Goal: Task Accomplishment & Management: Use online tool/utility

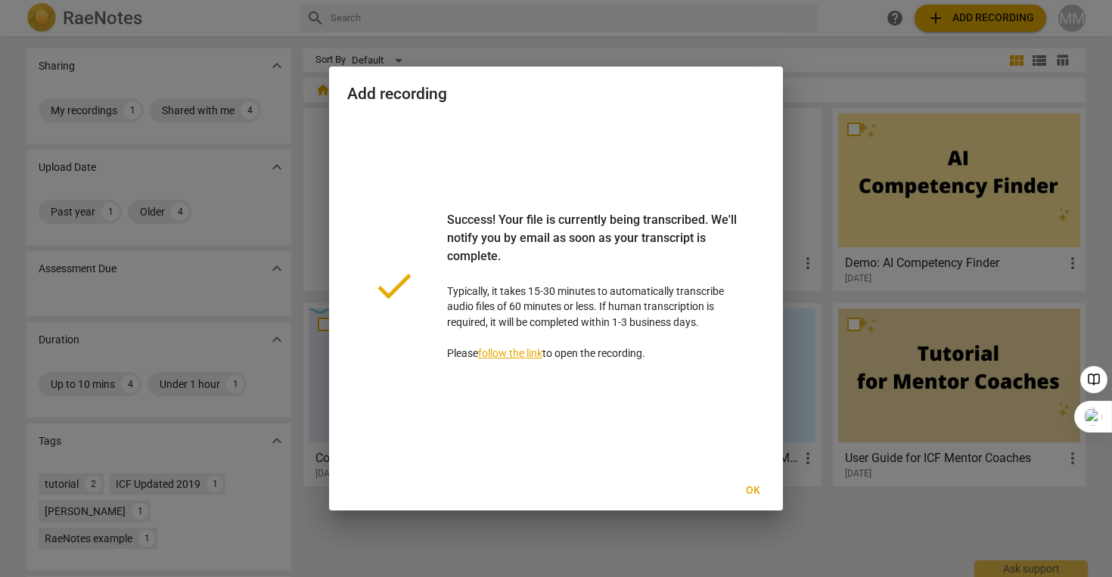
click at [508, 351] on link "follow the link" at bounding box center [510, 353] width 64 height 12
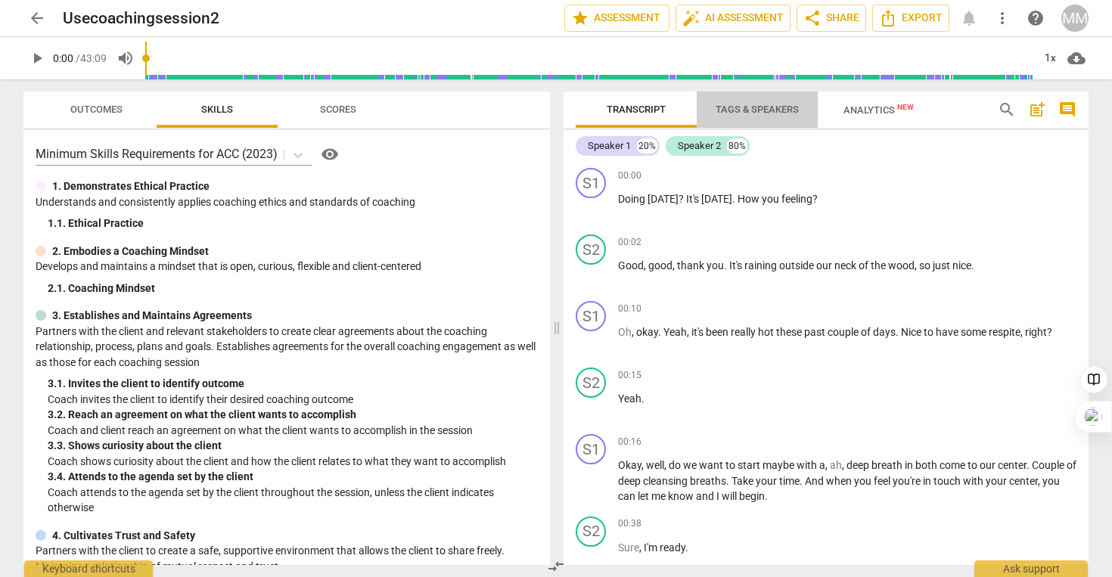
click at [747, 111] on span "Tags & Speakers" at bounding box center [757, 109] width 83 height 11
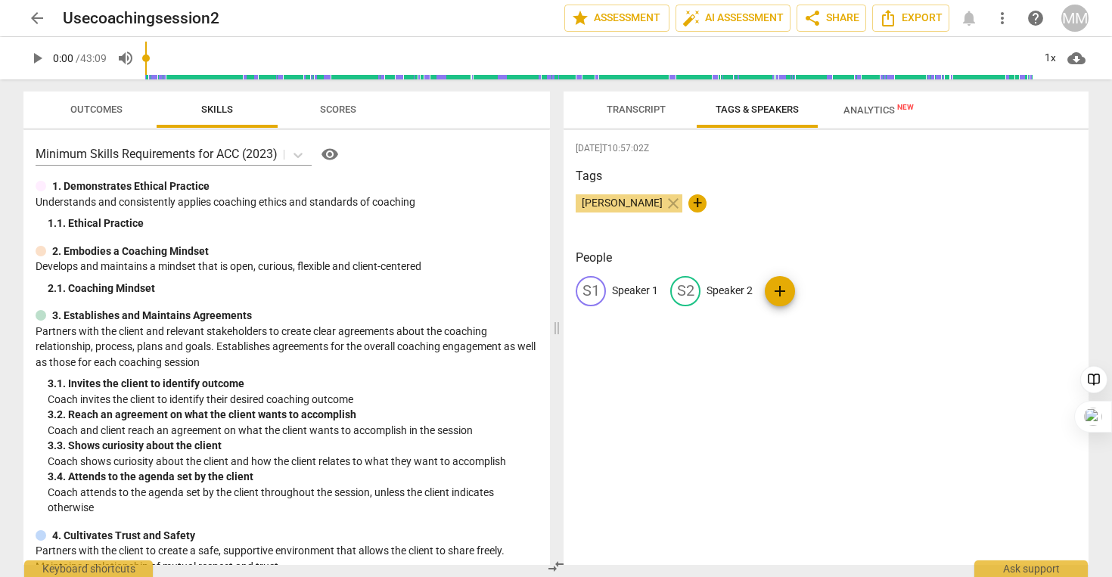
click at [654, 290] on p "Speaker 1" at bounding box center [635, 291] width 46 height 16
type input "Coach"
click at [819, 293] on p "Speaker 2" at bounding box center [828, 291] width 46 height 16
type input "Client"
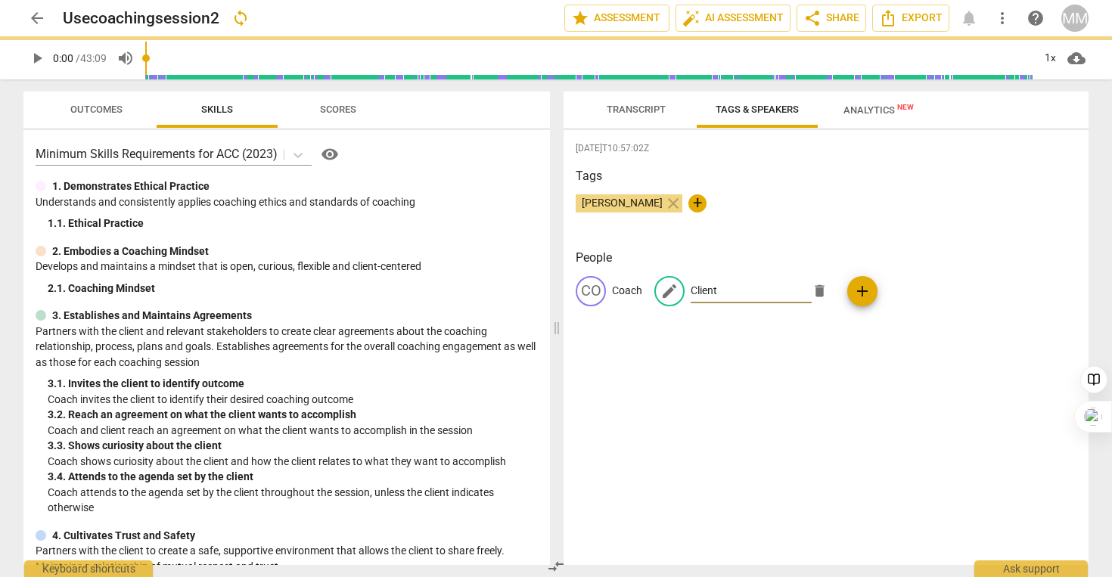
click at [1001, 327] on div "People CO Coach edit Client delete add" at bounding box center [826, 290] width 501 height 82
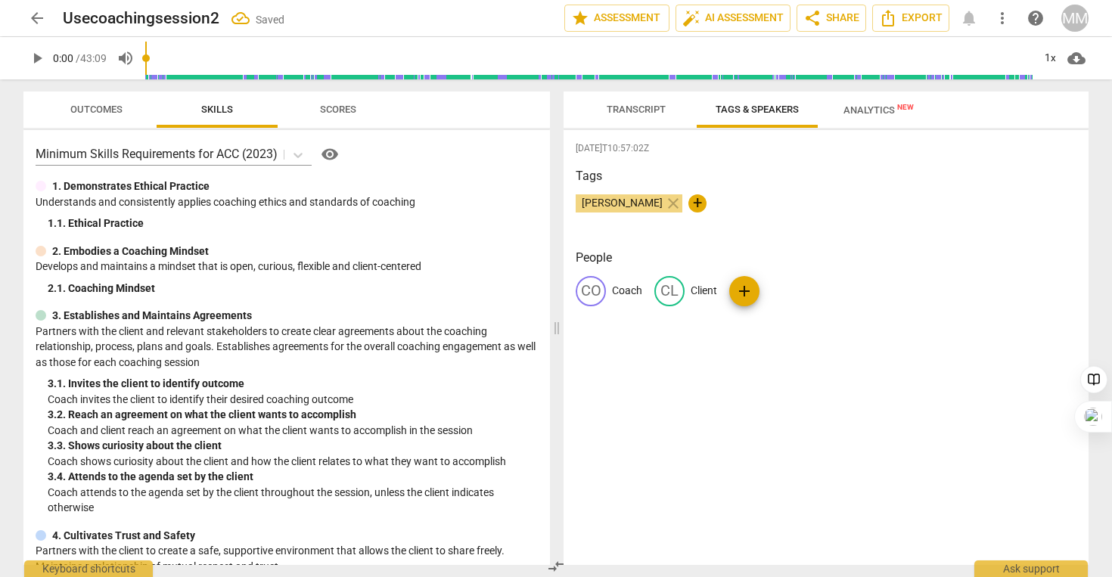
click at [638, 116] on span "Transcript" at bounding box center [635, 110] width 95 height 20
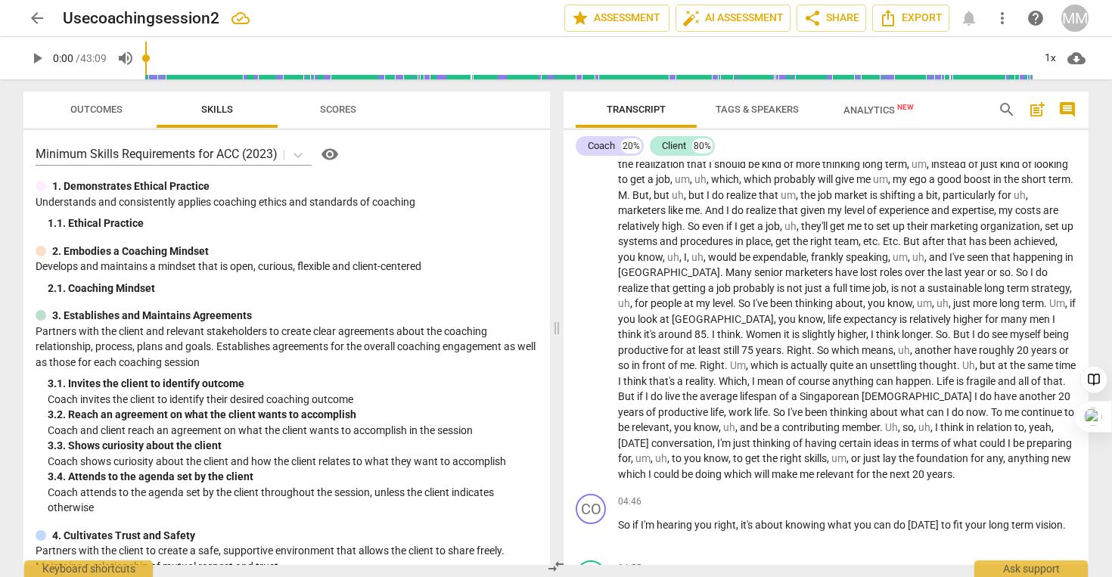
scroll to position [684, 0]
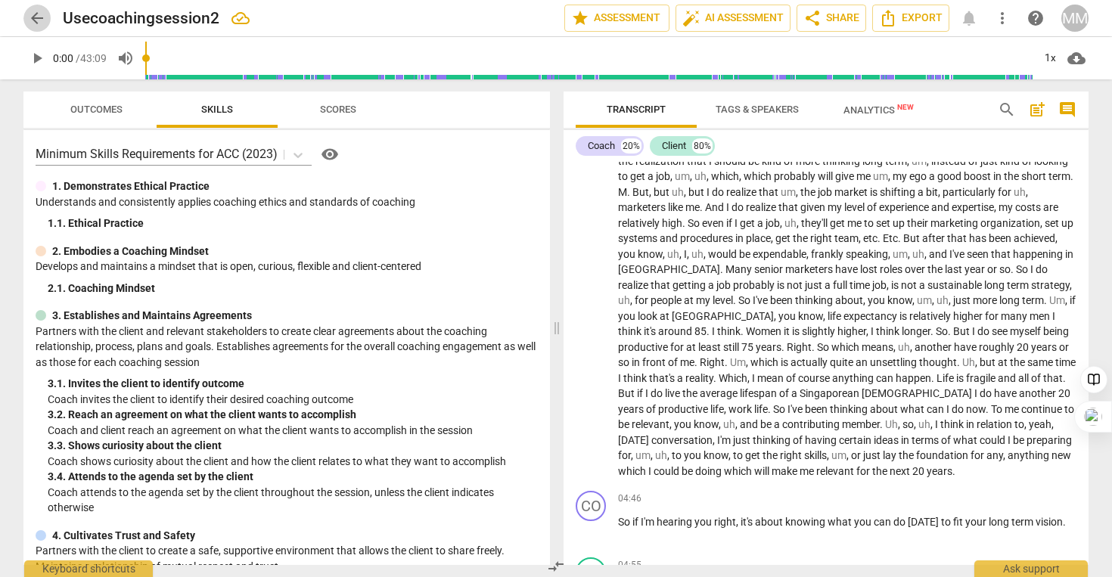
click at [37, 20] on span "arrow_back" at bounding box center [37, 18] width 18 height 18
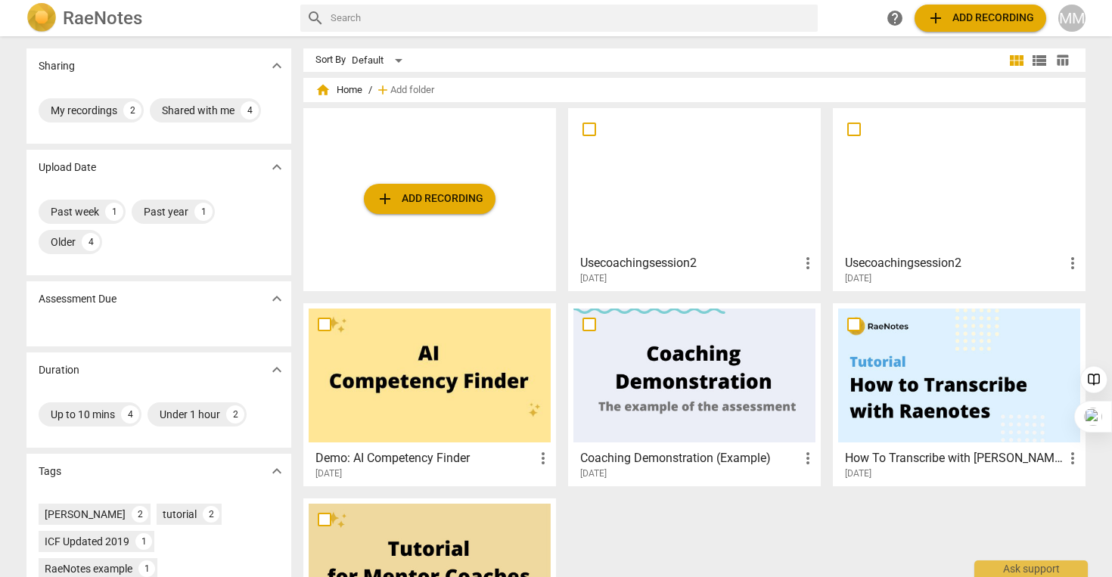
click at [465, 195] on span "add Add recording" at bounding box center [429, 199] width 107 height 18
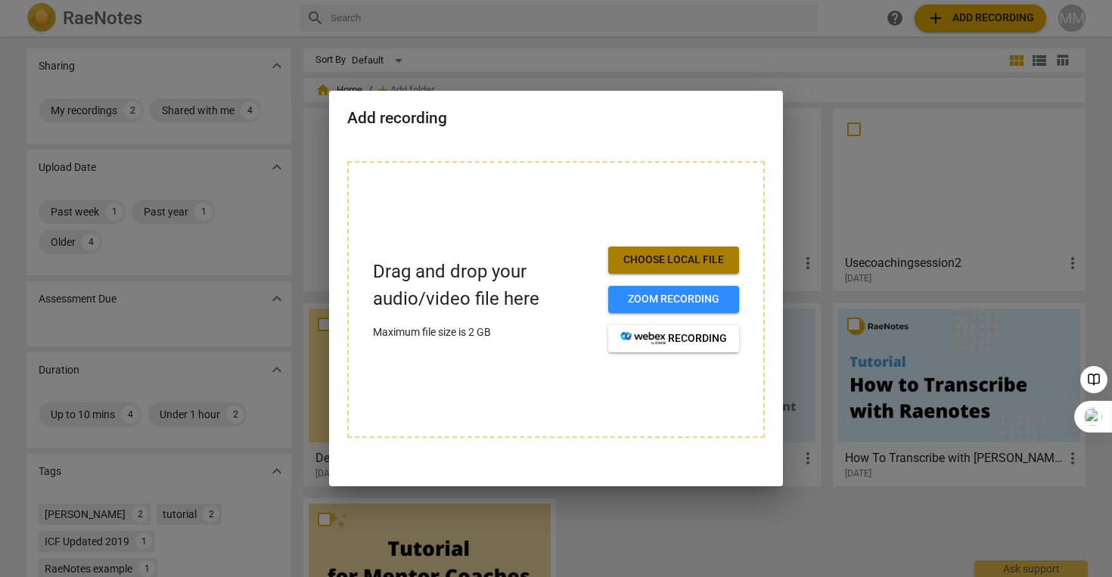
click at [641, 253] on span "Choose local file" at bounding box center [673, 260] width 107 height 15
click at [646, 266] on span "Choose local file" at bounding box center [673, 260] width 107 height 15
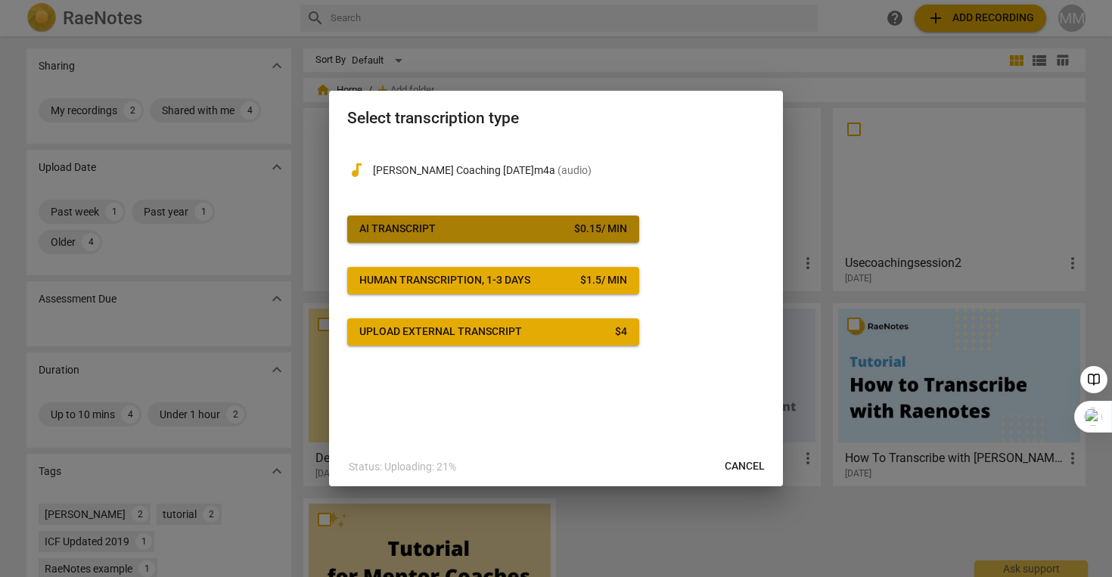
click at [625, 226] on div "$ 0.15 / min" at bounding box center [600, 229] width 53 height 15
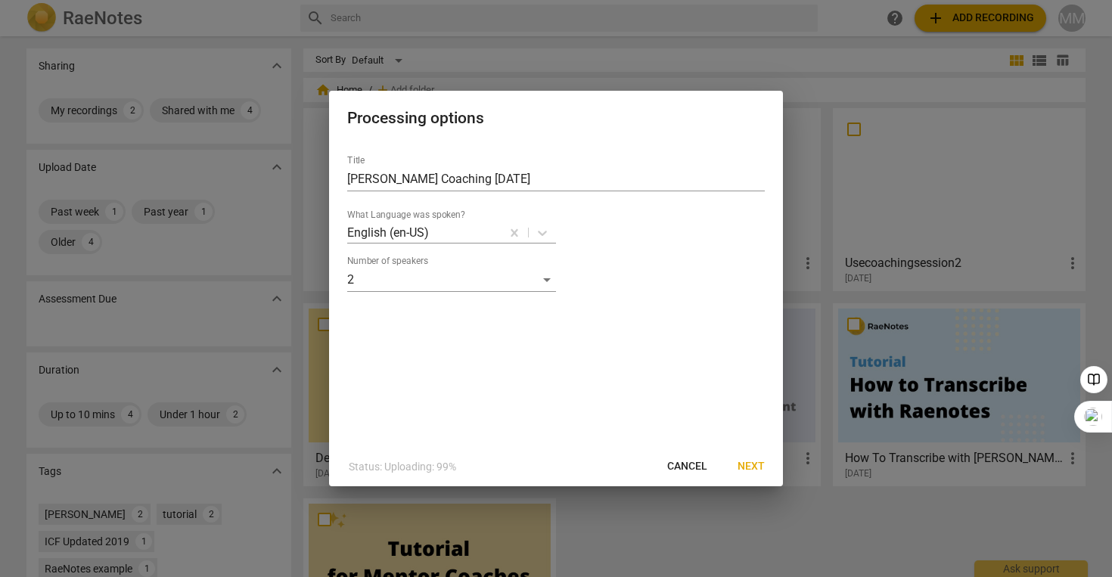
click at [757, 457] on button "Next" at bounding box center [750, 466] width 51 height 27
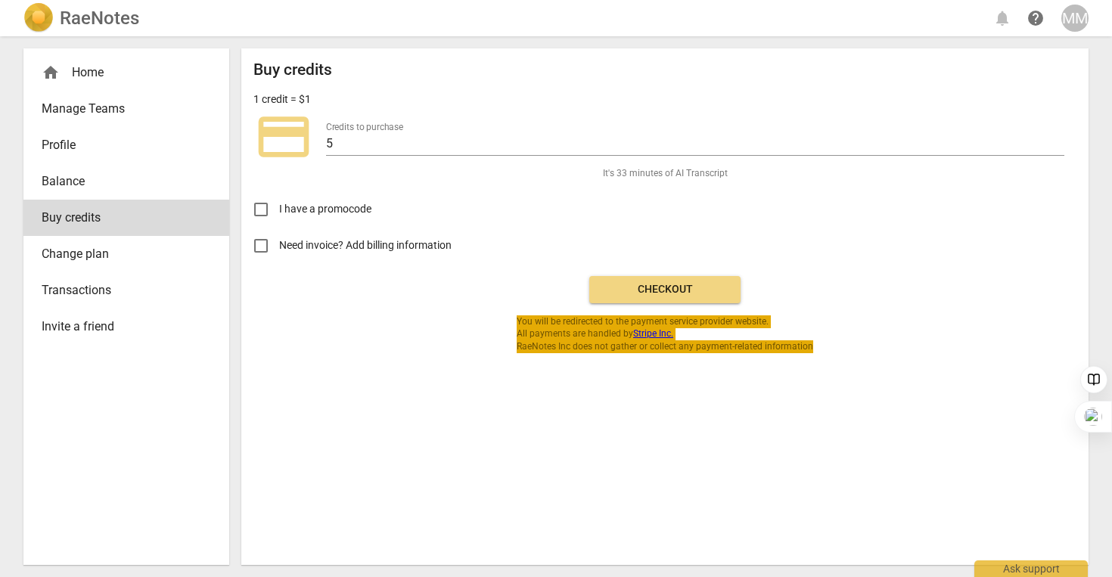
click at [0, 0] on div "RaeNotes notifications help MM home Home Manage Teams Profile Balance Buy credi…" at bounding box center [556, 288] width 1112 height 577
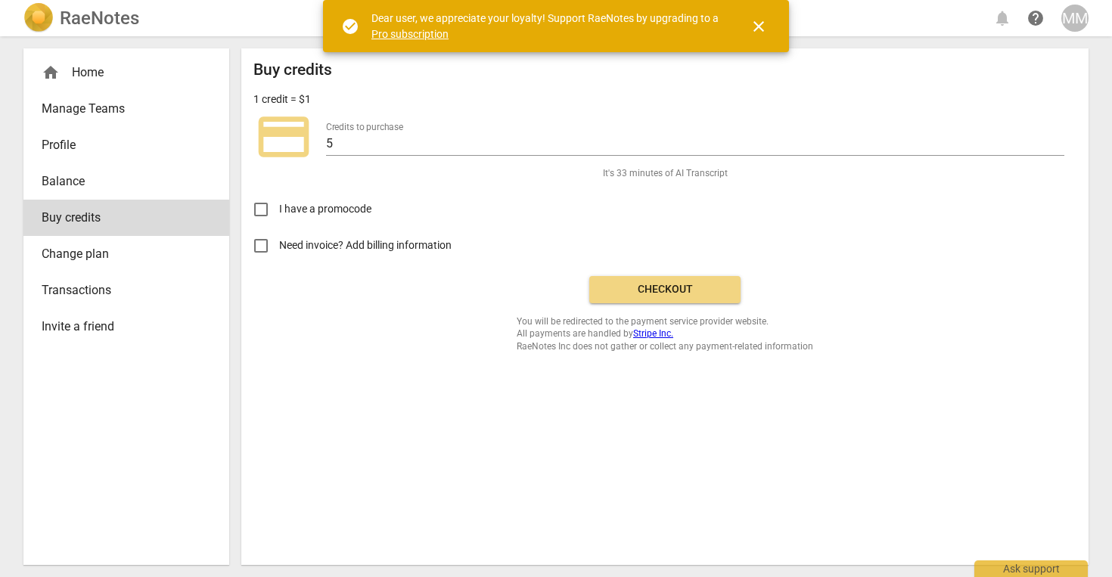
click at [696, 288] on span "Checkout" at bounding box center [664, 289] width 127 height 15
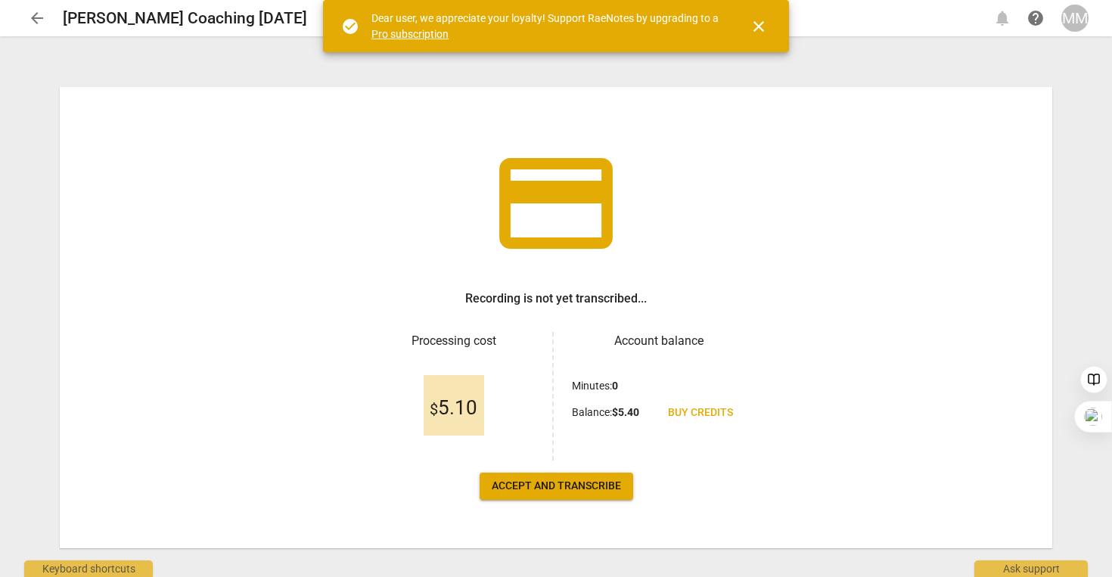
click at [600, 482] on span "Accept and transcribe" at bounding box center [556, 486] width 129 height 15
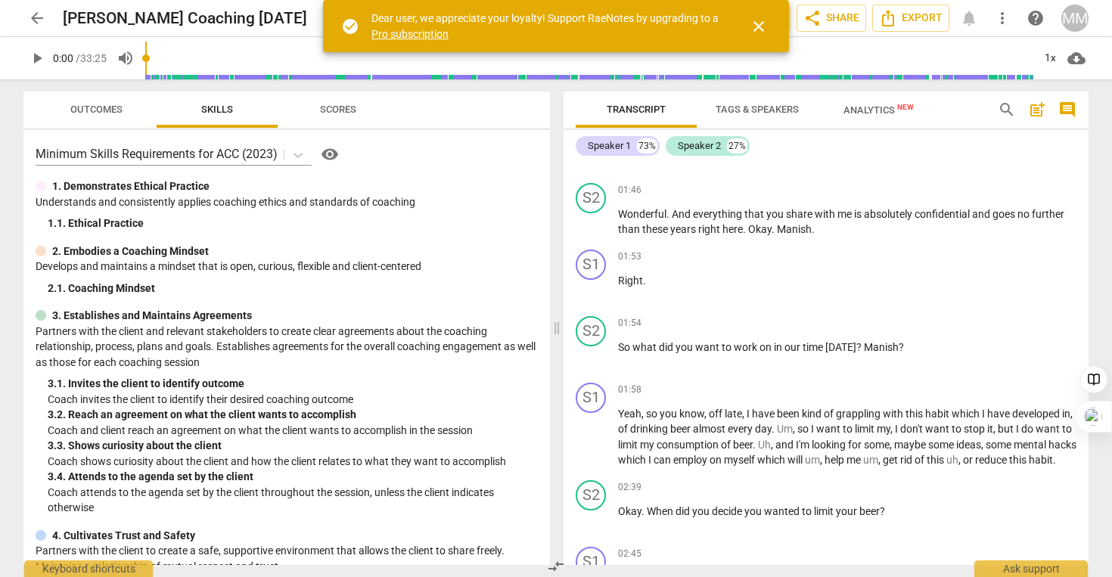
scroll to position [1184, 0]
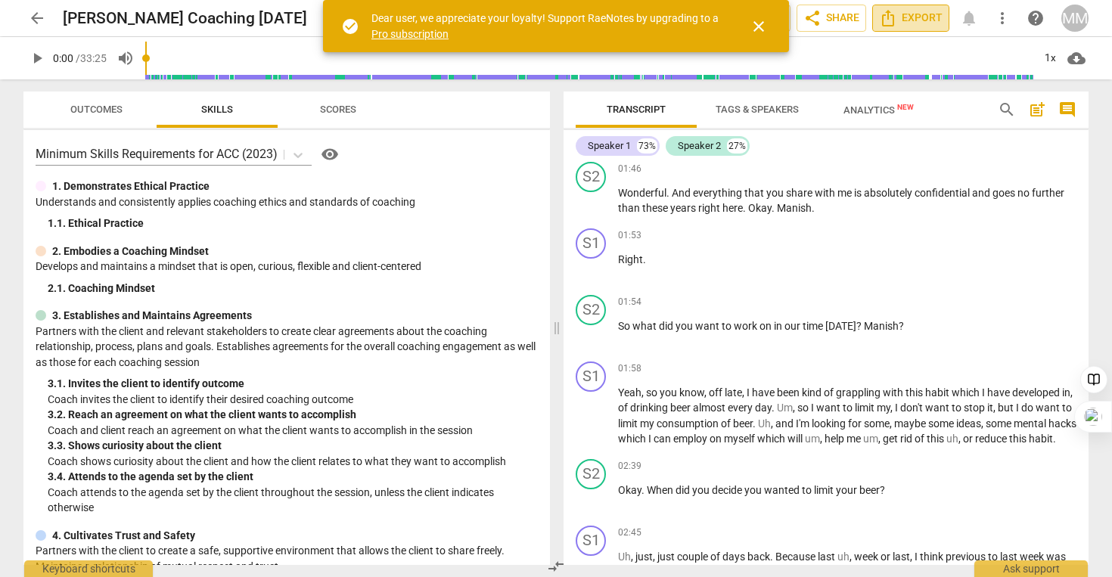
click at [905, 17] on span "Export" at bounding box center [911, 18] width 64 height 18
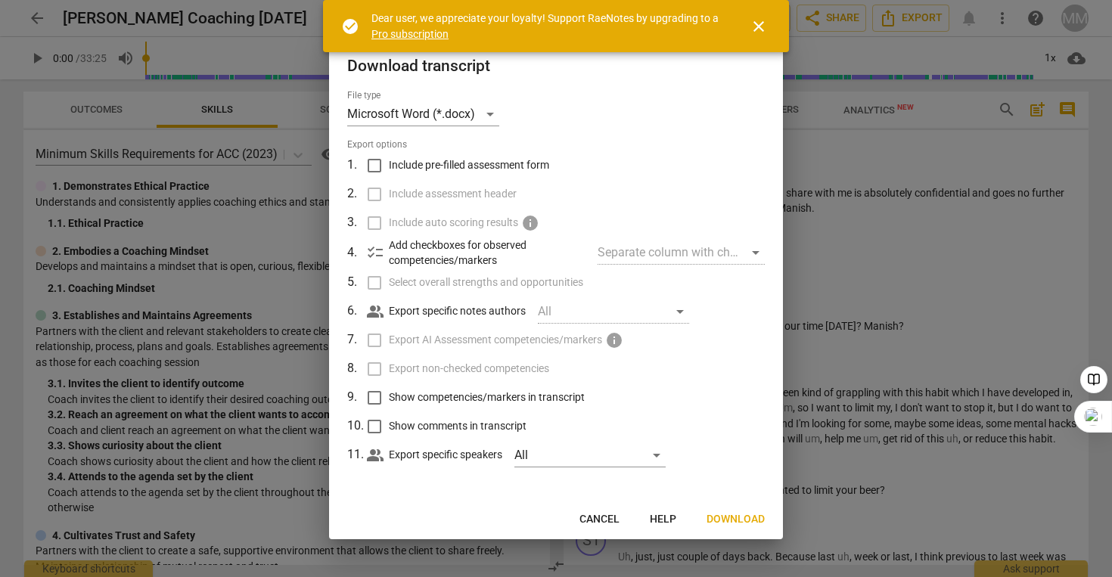
click at [758, 26] on span "close" at bounding box center [759, 26] width 18 height 18
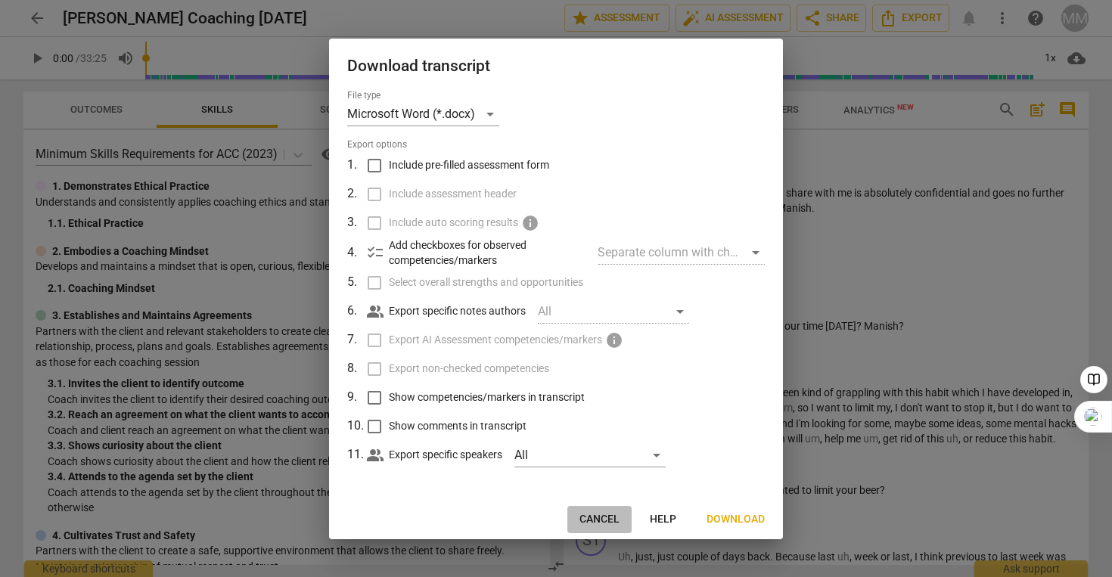
click at [603, 520] on span "Cancel" at bounding box center [599, 519] width 40 height 15
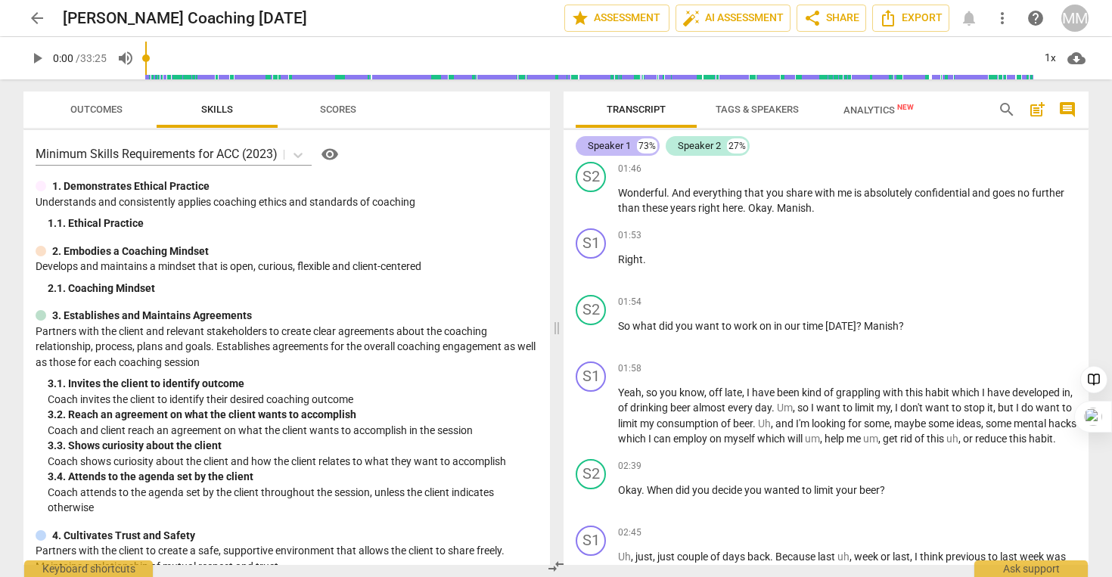
click at [618, 142] on div "Speaker 1" at bounding box center [609, 145] width 43 height 15
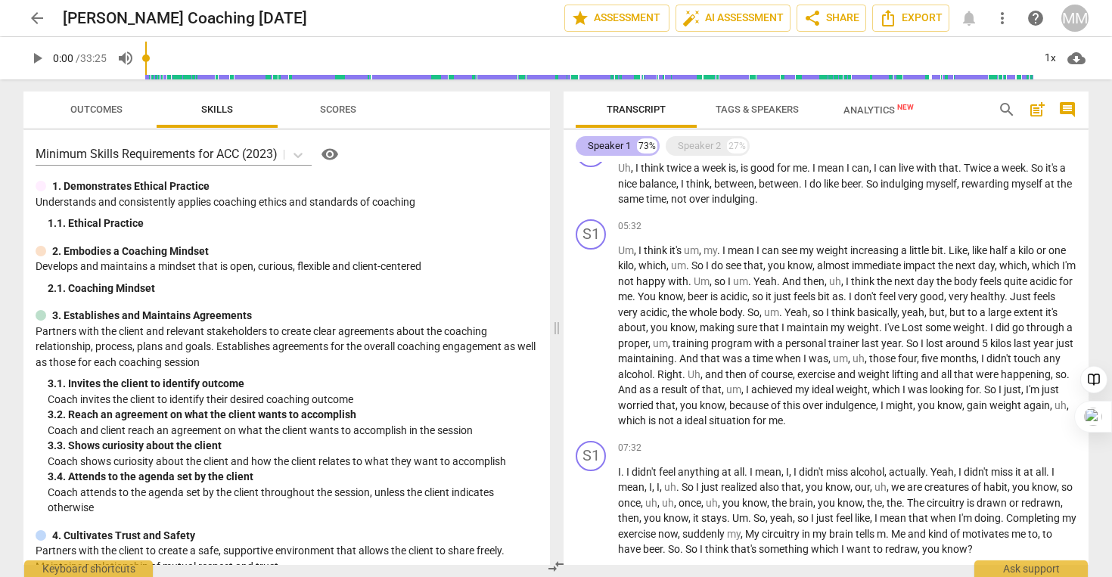
scroll to position [539, 0]
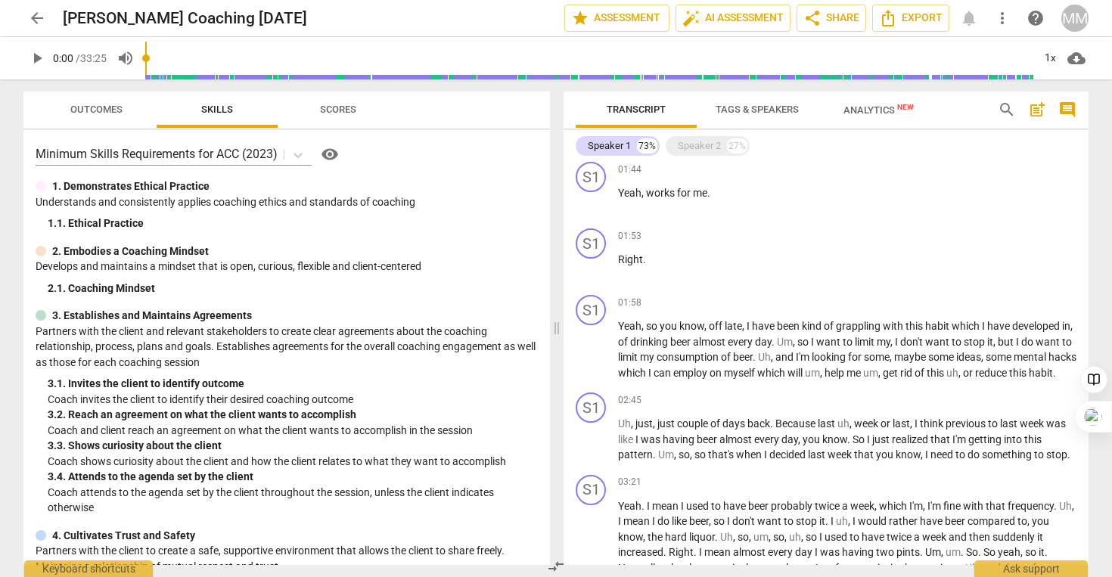
click at [754, 118] on span "Tags & Speakers" at bounding box center [757, 110] width 120 height 20
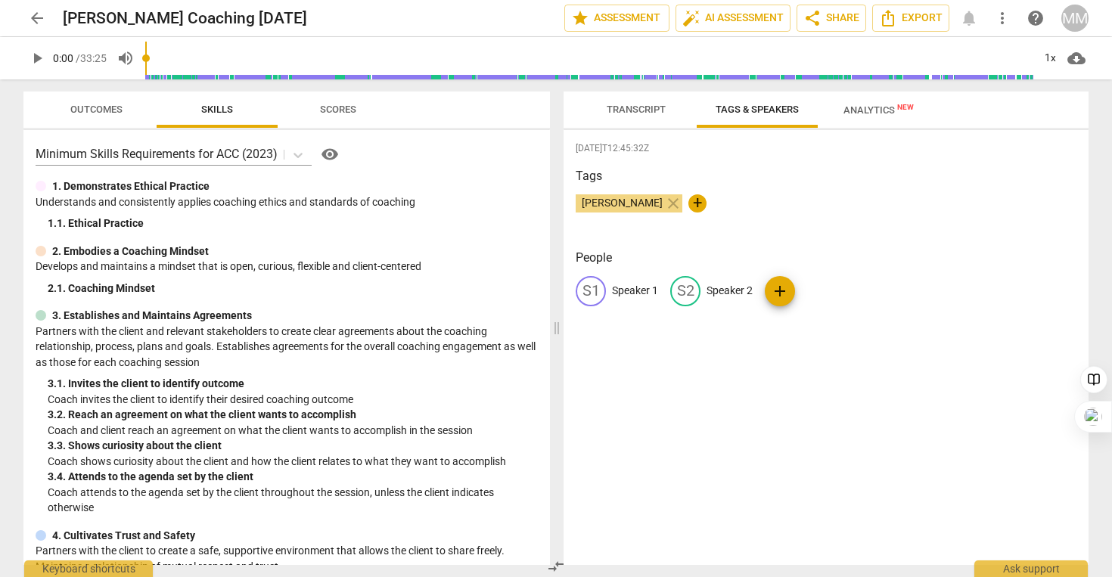
click at [642, 292] on p "Speaker 1" at bounding box center [635, 291] width 46 height 16
type input "Coach"
click at [816, 296] on p "Speaker 2" at bounding box center [828, 291] width 46 height 16
type input "Client"
click at [939, 422] on div "[DATE]T12:45:32Z Tags [PERSON_NAME] close + People CO Coach edit Client delete …" at bounding box center [825, 347] width 525 height 435
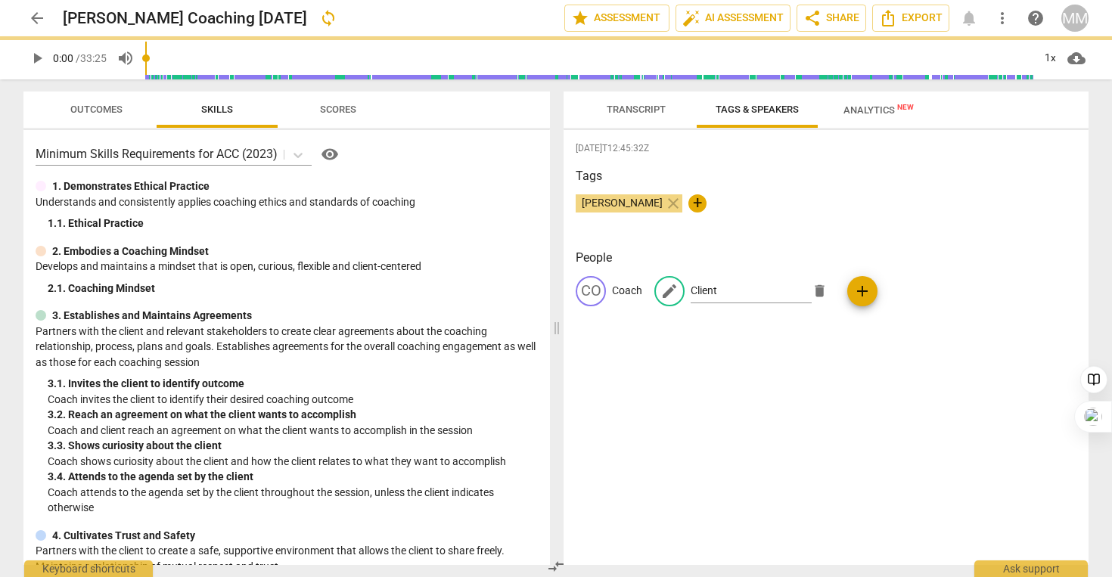
click at [651, 116] on span "Transcript" at bounding box center [635, 110] width 95 height 20
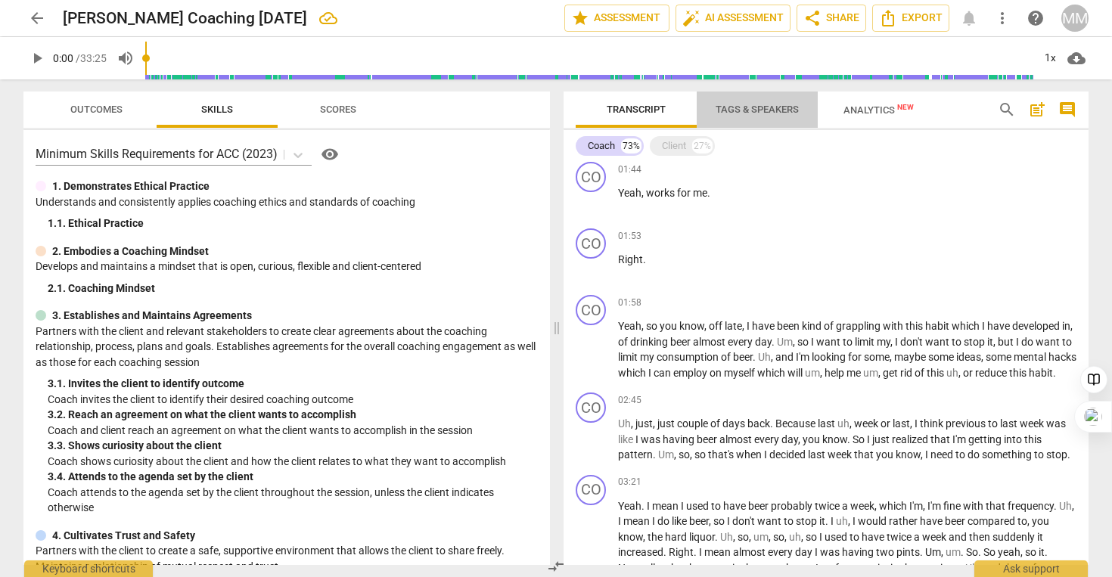
click at [759, 108] on span "Tags & Speakers" at bounding box center [757, 109] width 83 height 11
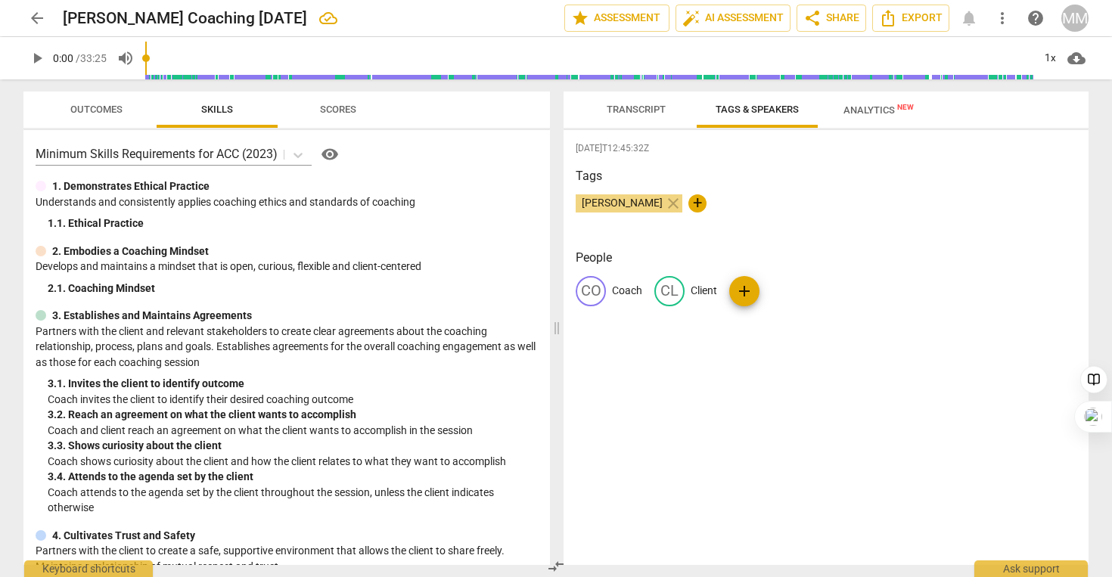
click at [694, 287] on p "Client" at bounding box center [704, 291] width 26 height 16
click at [759, 292] on input "Client" at bounding box center [751, 291] width 121 height 24
click at [776, 352] on div "[DATE]T12:45:32Z Tags [PERSON_NAME] close + People CO Coach edit Client delete …" at bounding box center [825, 347] width 525 height 435
click at [638, 97] on button "Transcript" at bounding box center [636, 110] width 121 height 36
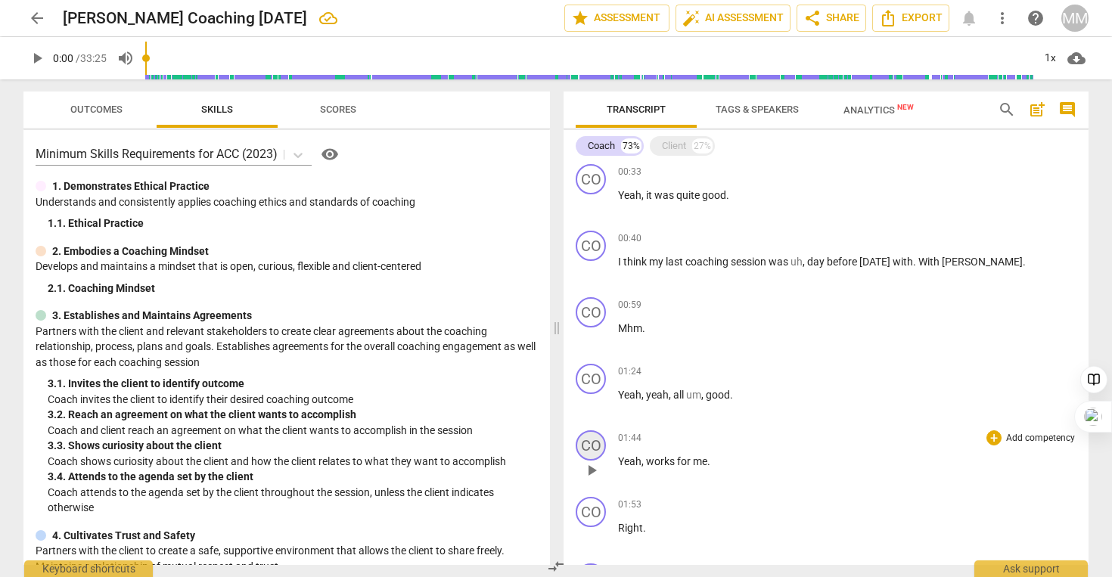
scroll to position [0, 0]
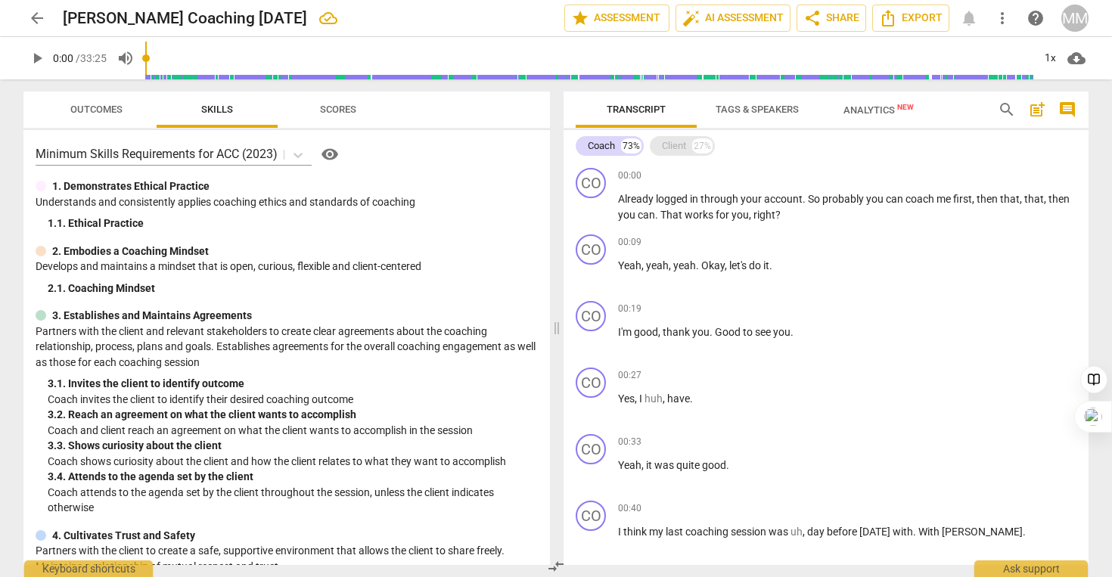
click at [691, 139] on div "Client 27%" at bounding box center [682, 146] width 65 height 20
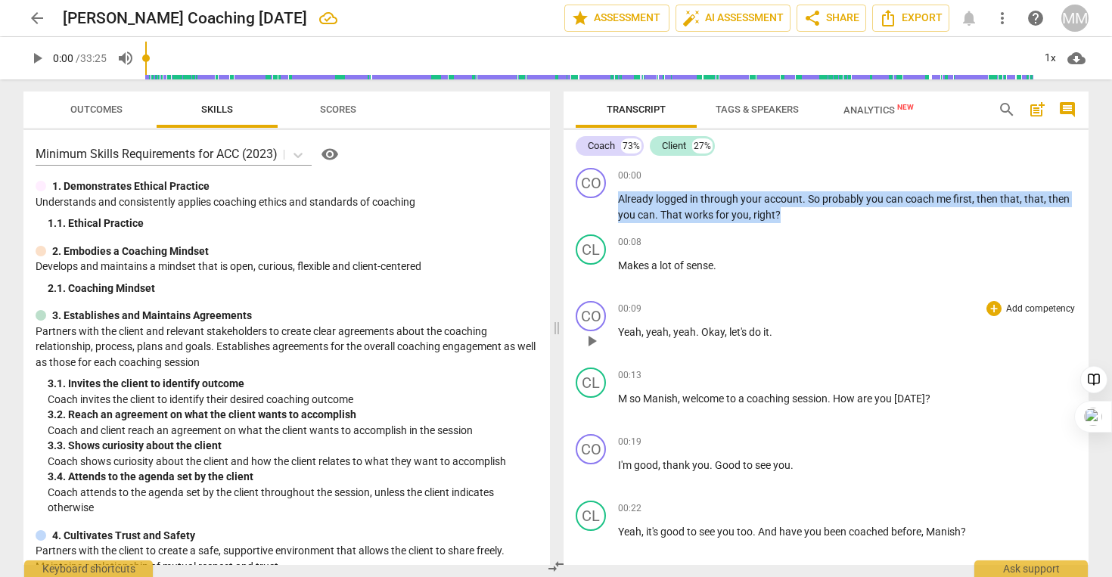
drag, startPoint x: 620, startPoint y: 194, endPoint x: 809, endPoint y: 343, distance: 240.3
click at [810, 343] on div "CO play_arrow pause 00:00 + Add competency keyboard_arrow_right Already logged …" at bounding box center [825, 363] width 525 height 403
click at [920, 13] on span "Export" at bounding box center [911, 18] width 64 height 18
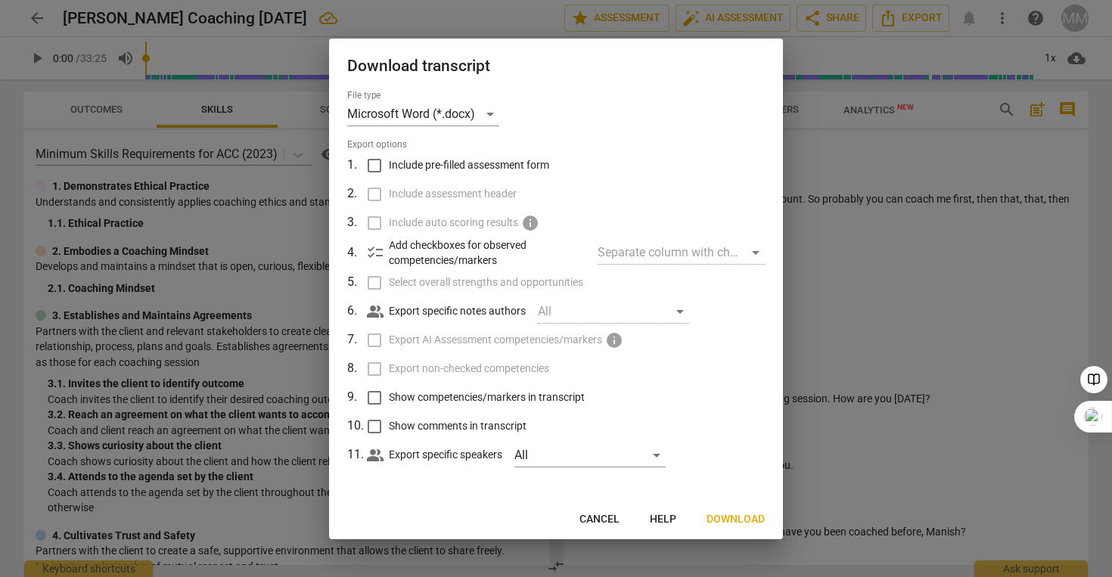
click at [916, 300] on div at bounding box center [556, 288] width 1112 height 577
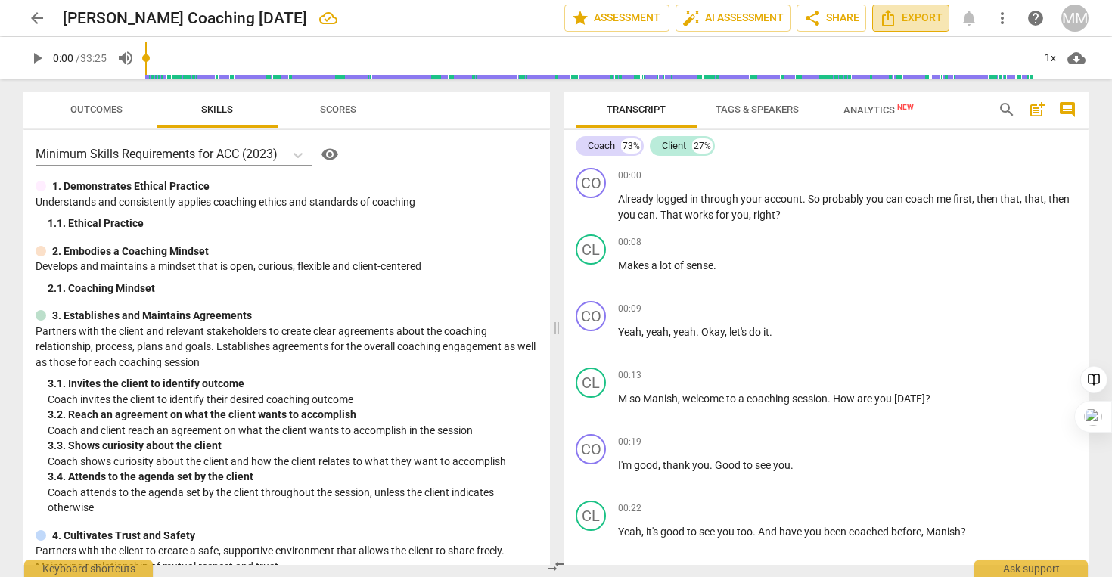
click at [889, 18] on icon "Export" at bounding box center [888, 18] width 18 height 18
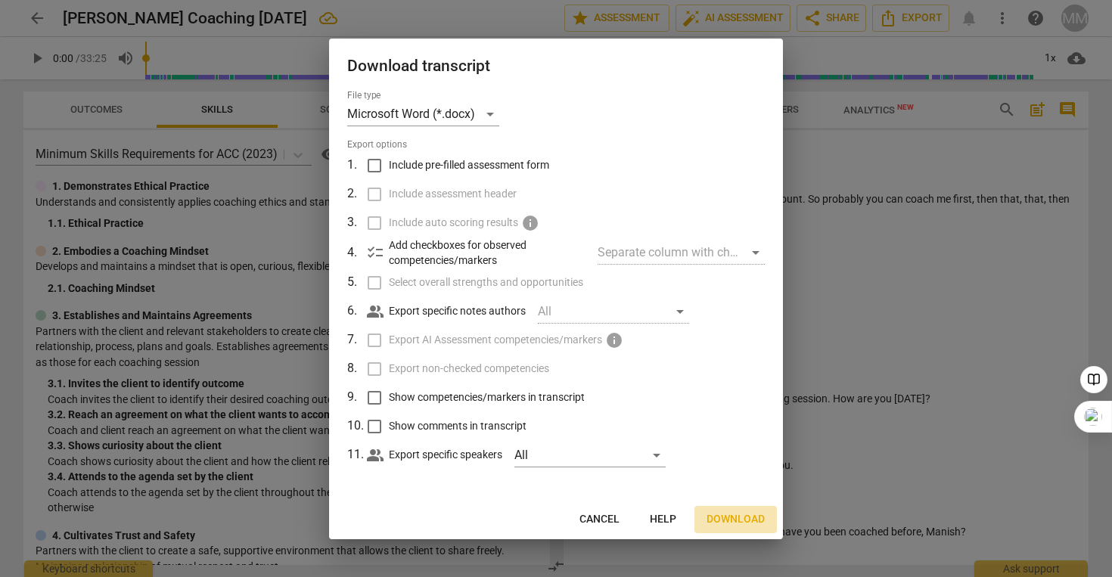
click at [719, 522] on span "Download" at bounding box center [735, 519] width 58 height 15
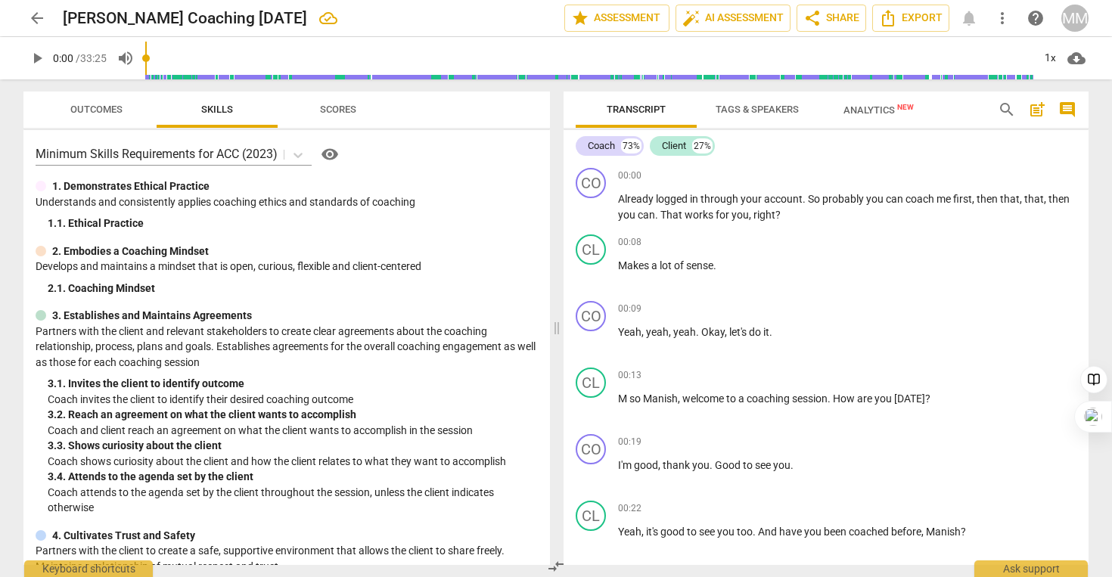
type input "1713"
click at [903, 41] on input "range" at bounding box center [588, 58] width 887 height 48
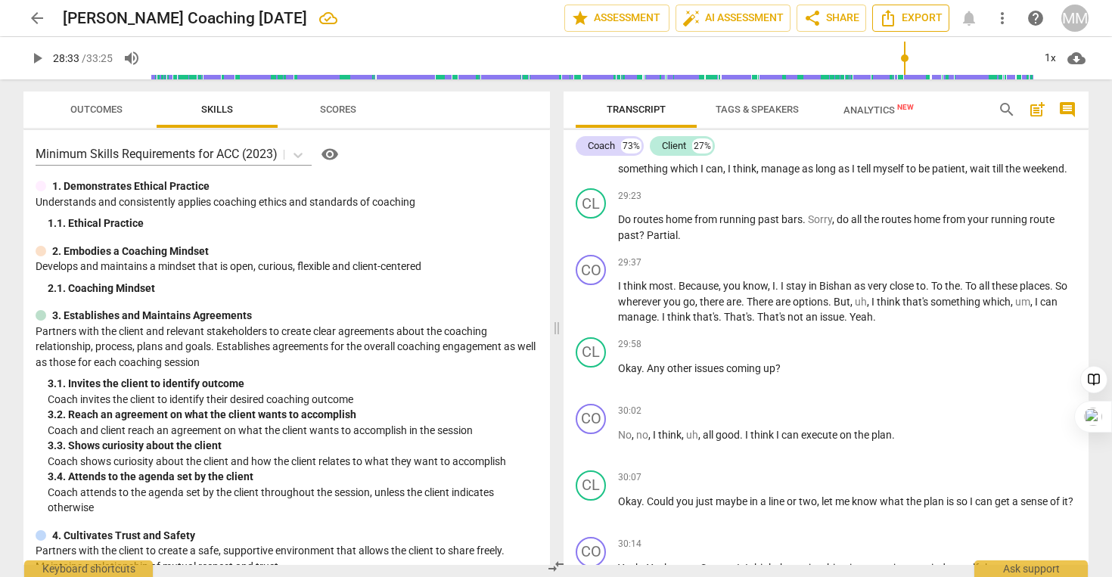
click at [902, 18] on span "Export" at bounding box center [911, 18] width 64 height 18
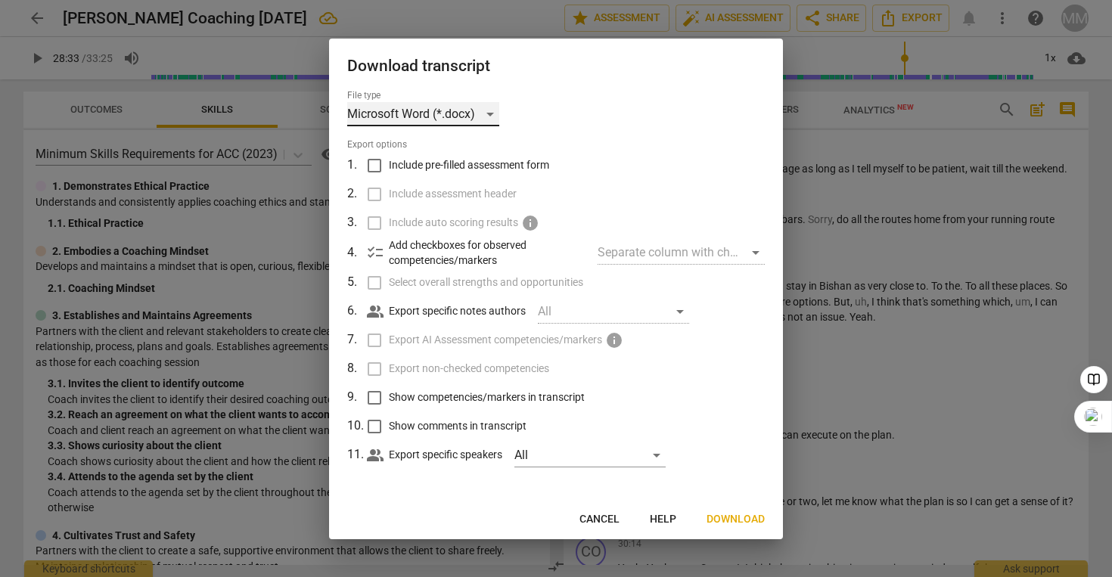
click at [491, 110] on div "Microsoft Word (*.docx)" at bounding box center [423, 114] width 152 height 24
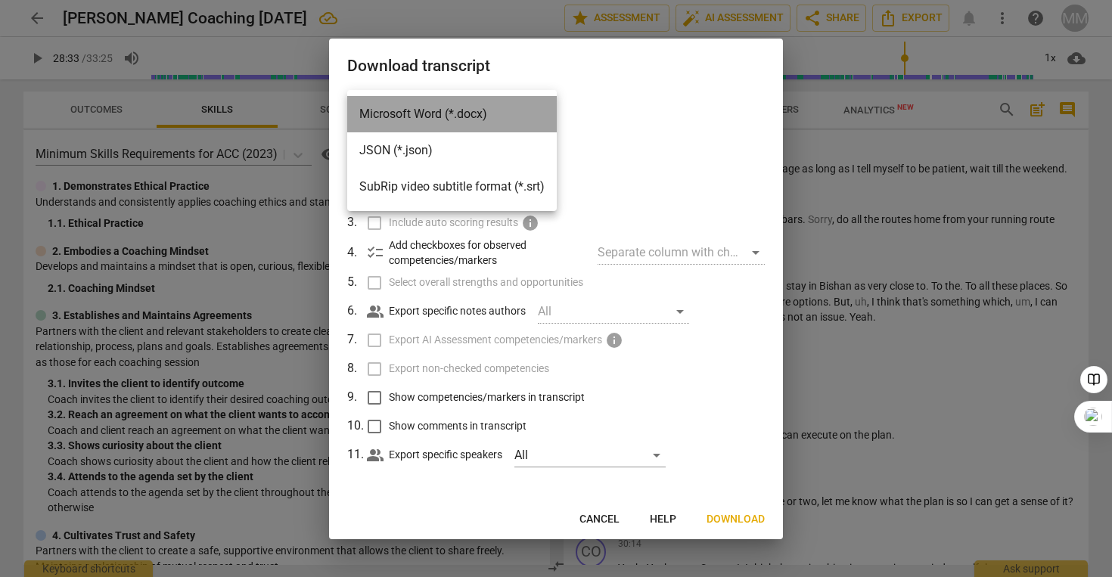
click at [491, 110] on li "Microsoft Word (*.docx)" at bounding box center [452, 114] width 210 height 36
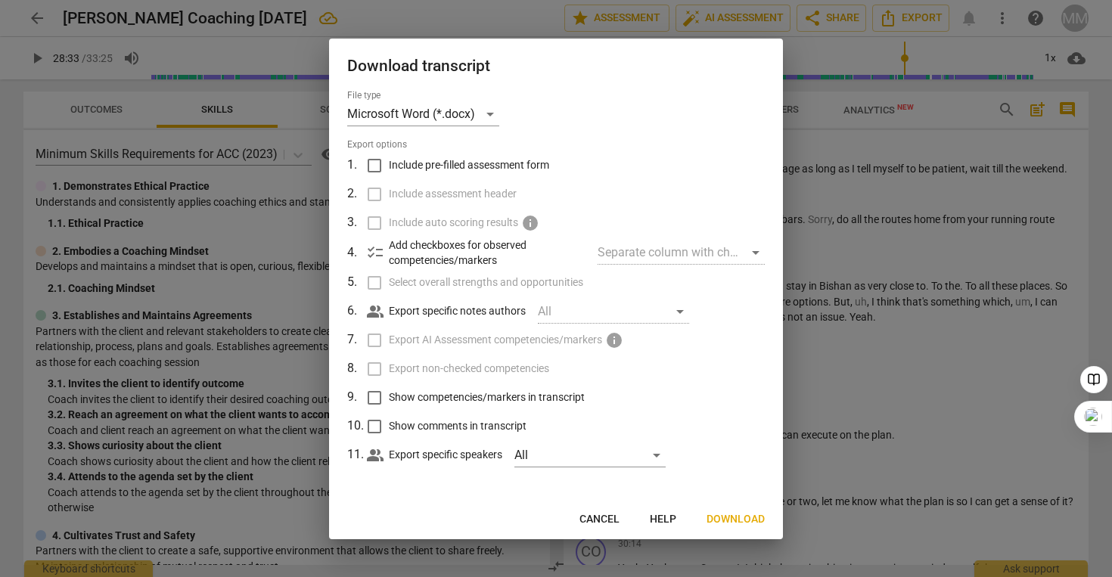
click at [894, 154] on div at bounding box center [556, 288] width 1112 height 577
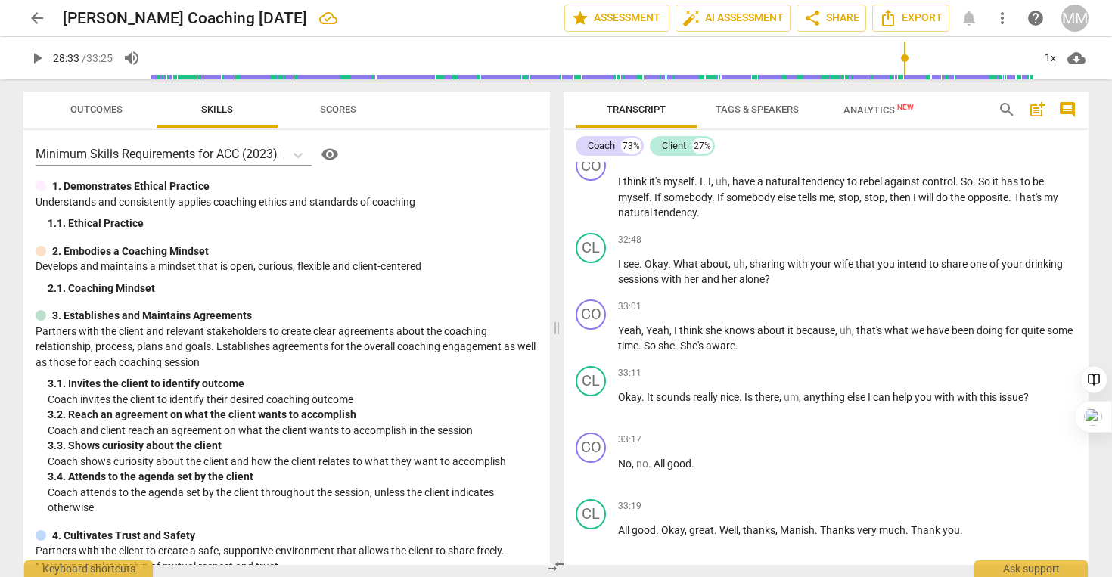
scroll to position [10740, 0]
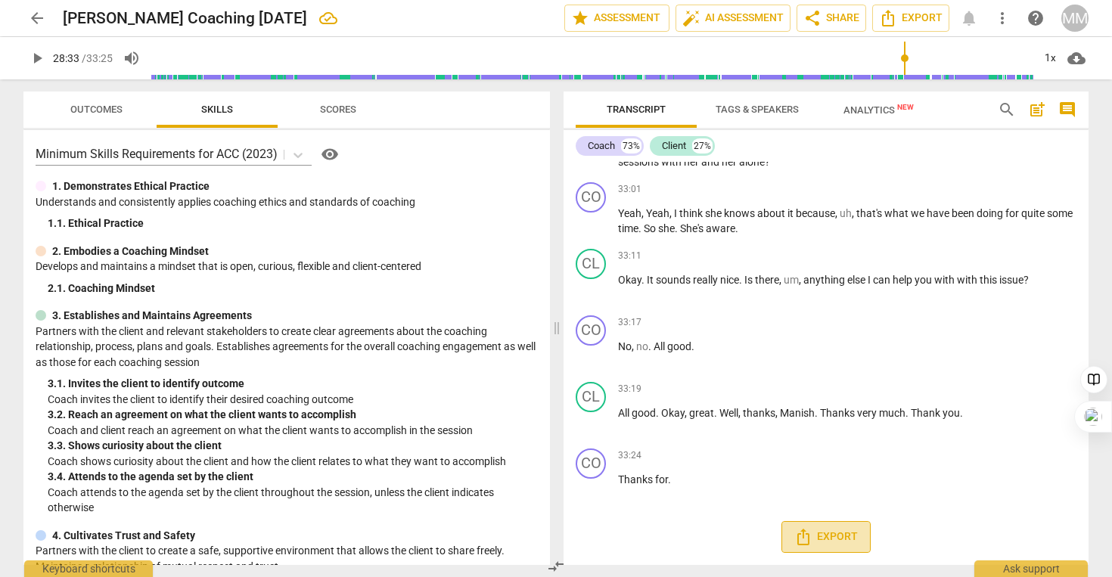
click at [812, 548] on button "Export" at bounding box center [825, 537] width 89 height 32
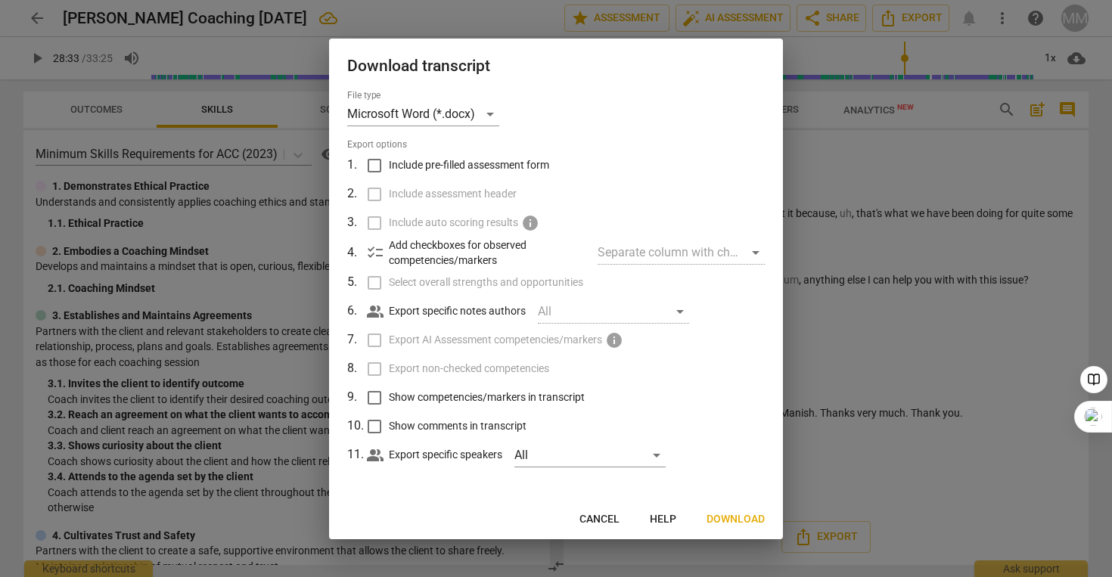
click at [382, 167] on input "Include pre-filled assessment form" at bounding box center [374, 165] width 29 height 29
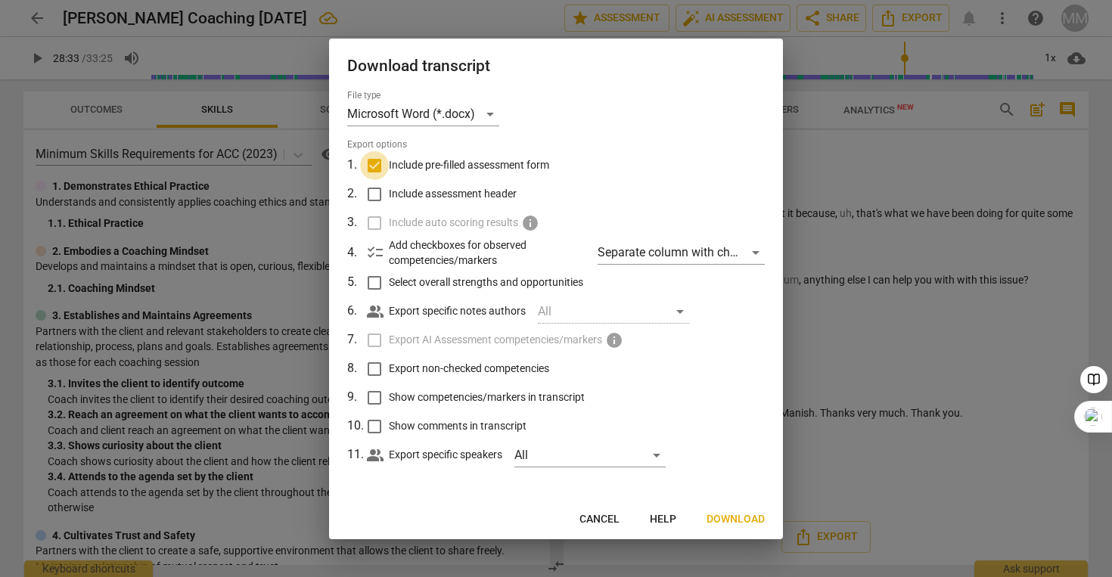
click at [375, 166] on input "Include pre-filled assessment form" at bounding box center [374, 165] width 29 height 29
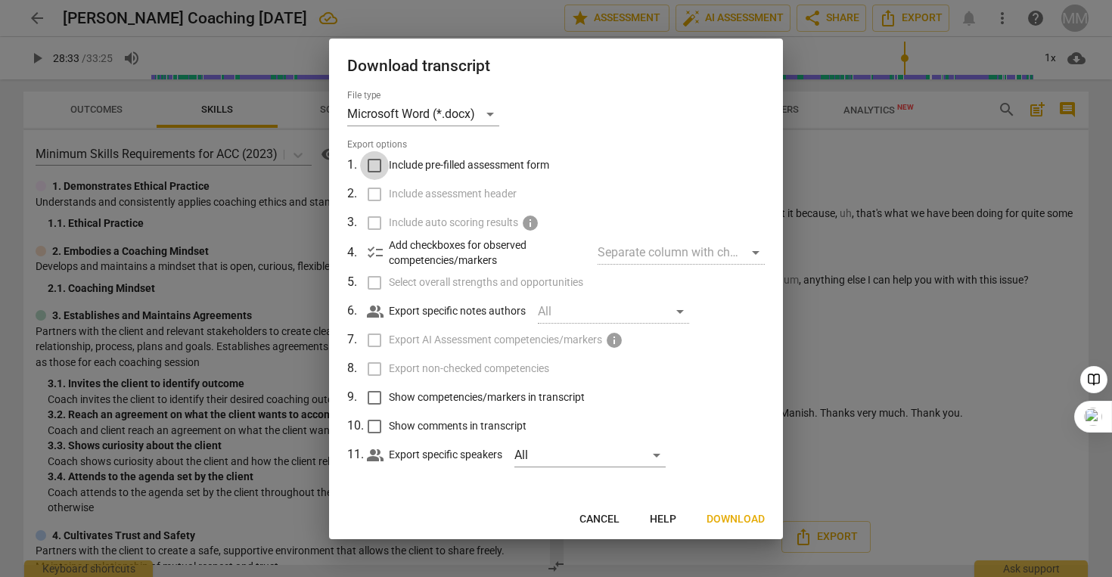
click at [375, 166] on input "Include pre-filled assessment form" at bounding box center [374, 165] width 29 height 29
checkbox input "true"
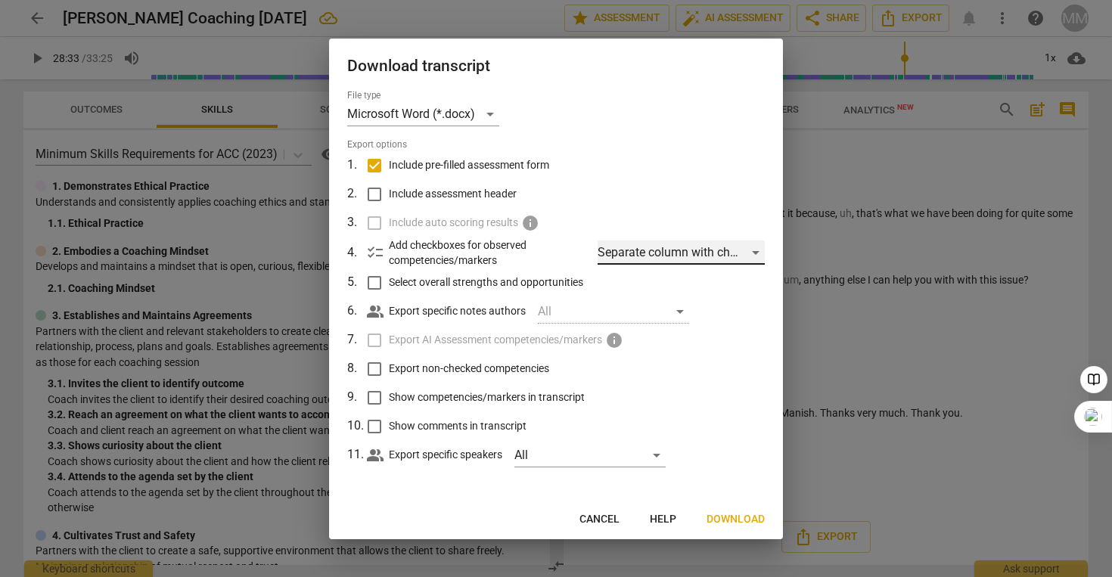
click at [720, 255] on div "Separate column with check marks" at bounding box center [681, 253] width 167 height 24
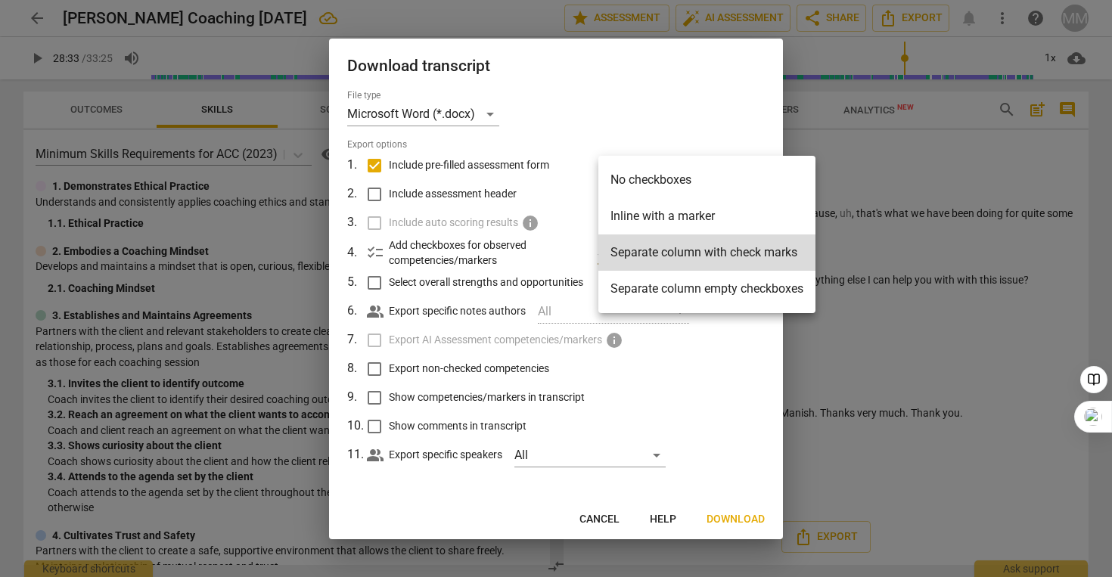
click at [657, 449] on div at bounding box center [556, 288] width 1112 height 577
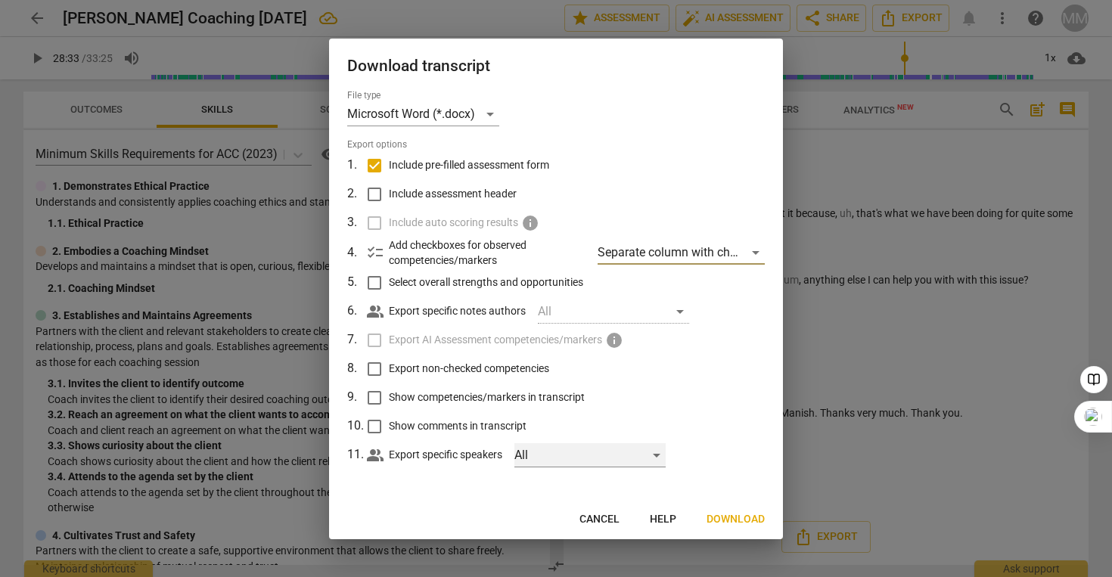
click at [657, 449] on div "All" at bounding box center [589, 455] width 151 height 24
click at [542, 454] on input "checkbox" at bounding box center [540, 455] width 36 height 36
checkbox input "true"
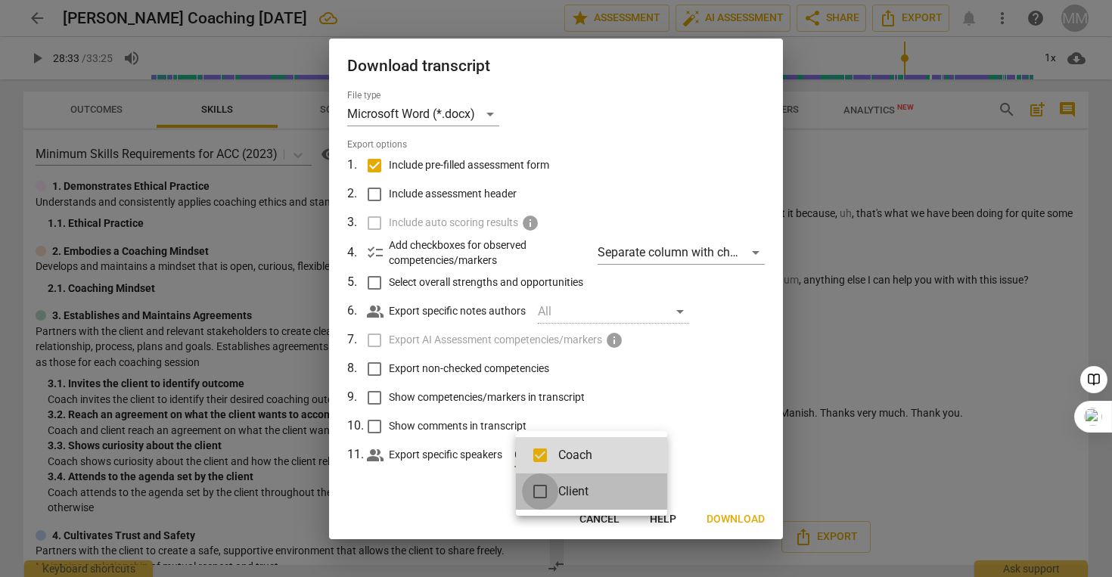
click at [542, 490] on input "checkbox" at bounding box center [540, 491] width 36 height 36
checkbox input "true"
click at [742, 368] on div at bounding box center [556, 288] width 1112 height 577
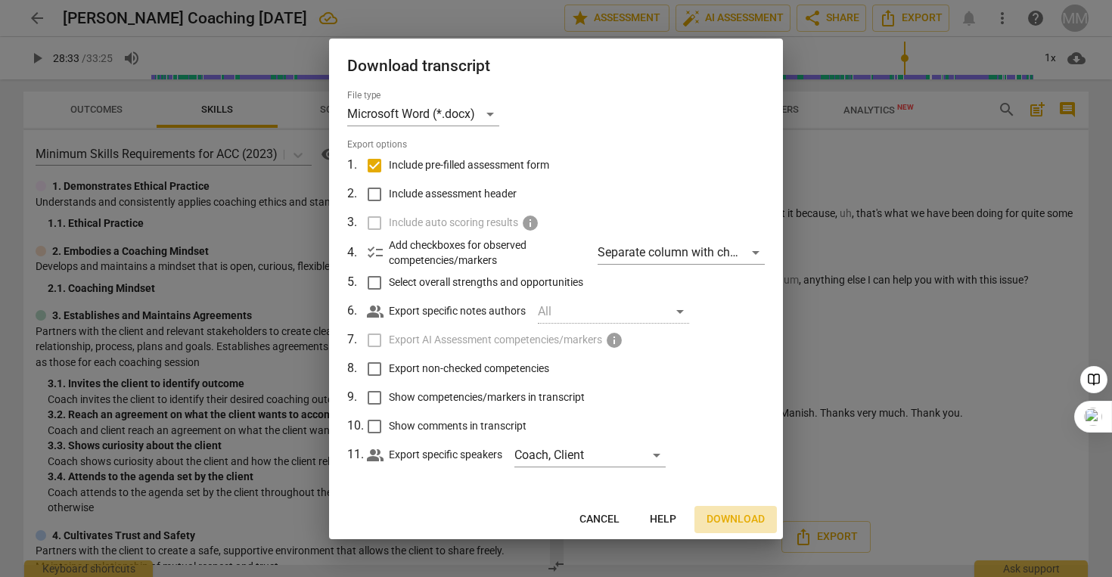
click at [734, 514] on span "Download" at bounding box center [735, 519] width 58 height 15
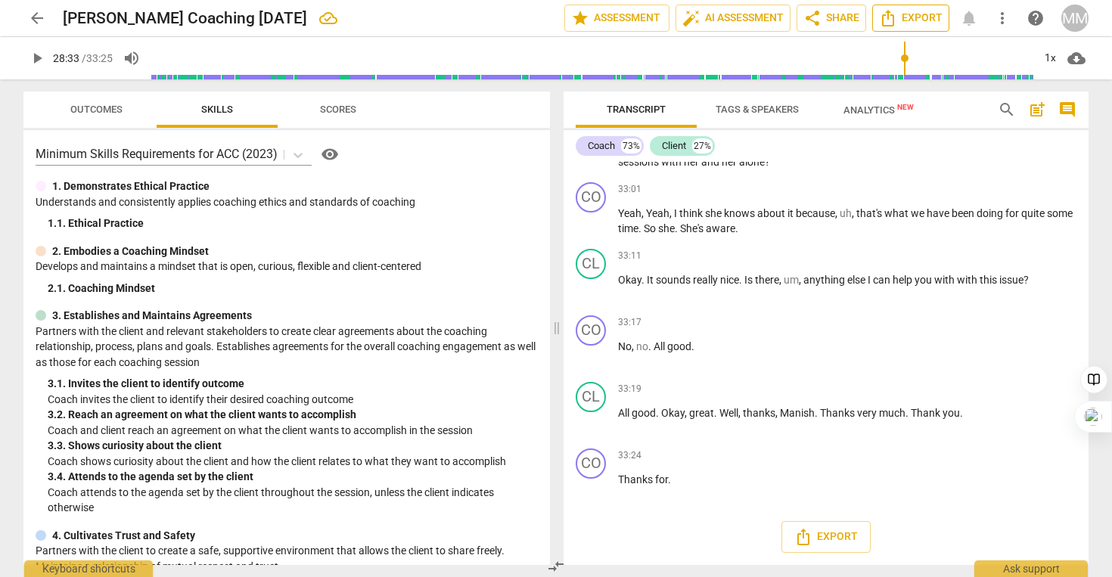
click at [883, 26] on icon "Export" at bounding box center [888, 18] width 18 height 18
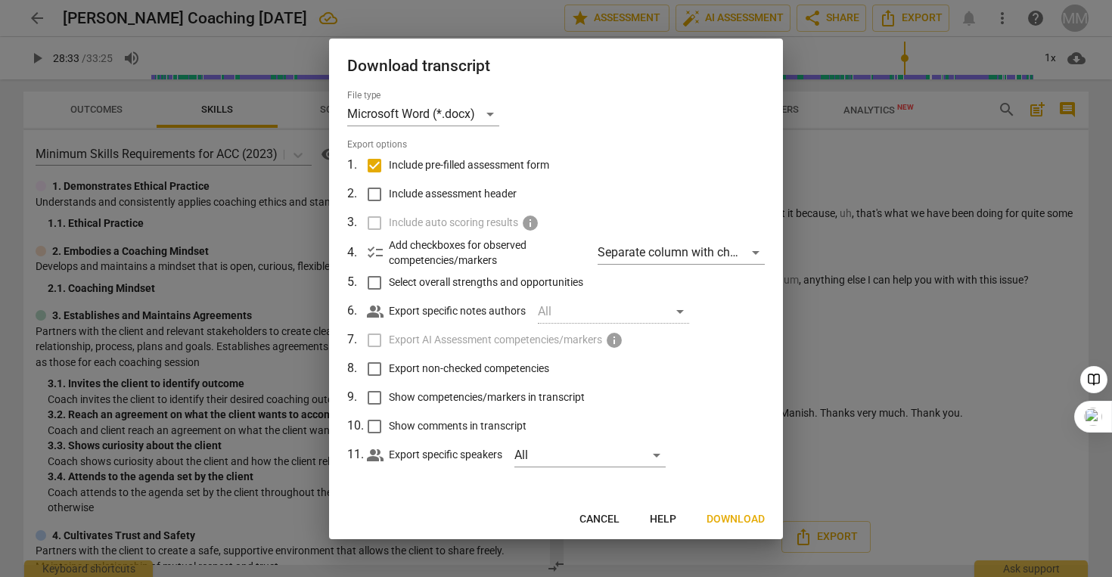
click at [599, 517] on span "Cancel" at bounding box center [599, 519] width 40 height 15
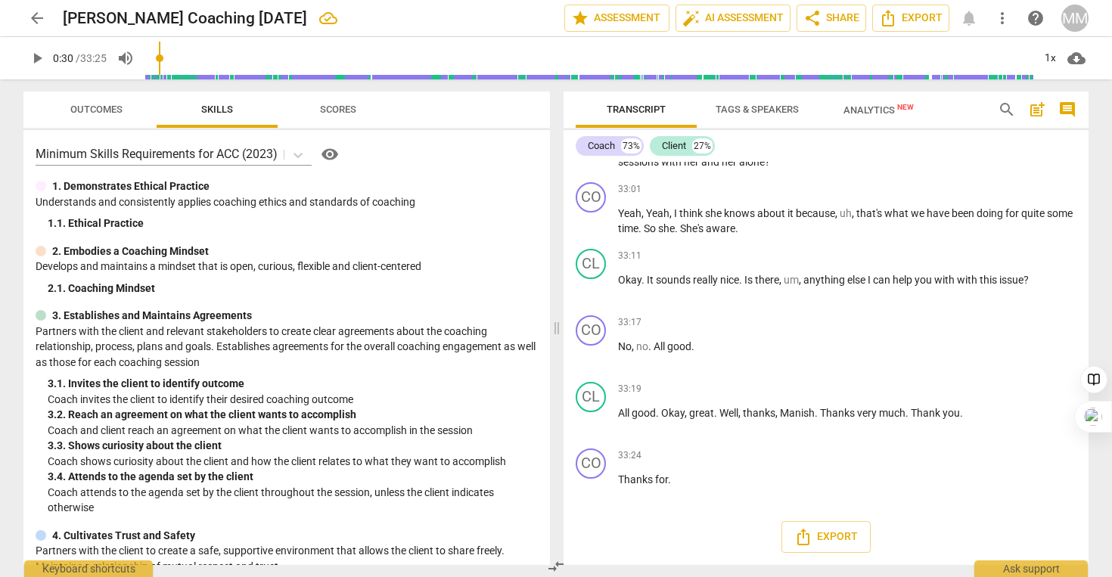
click at [162, 58] on input "range" at bounding box center [588, 58] width 887 height 48
click at [40, 61] on span "play_arrow" at bounding box center [37, 58] width 18 height 18
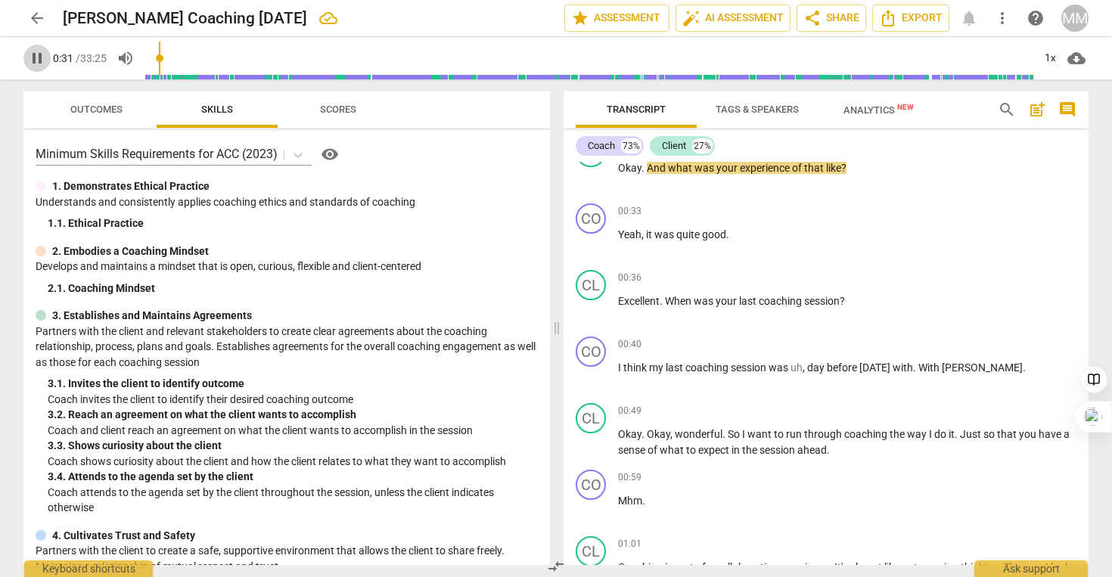
click at [40, 61] on span "pause" at bounding box center [37, 58] width 18 height 18
type input "32"
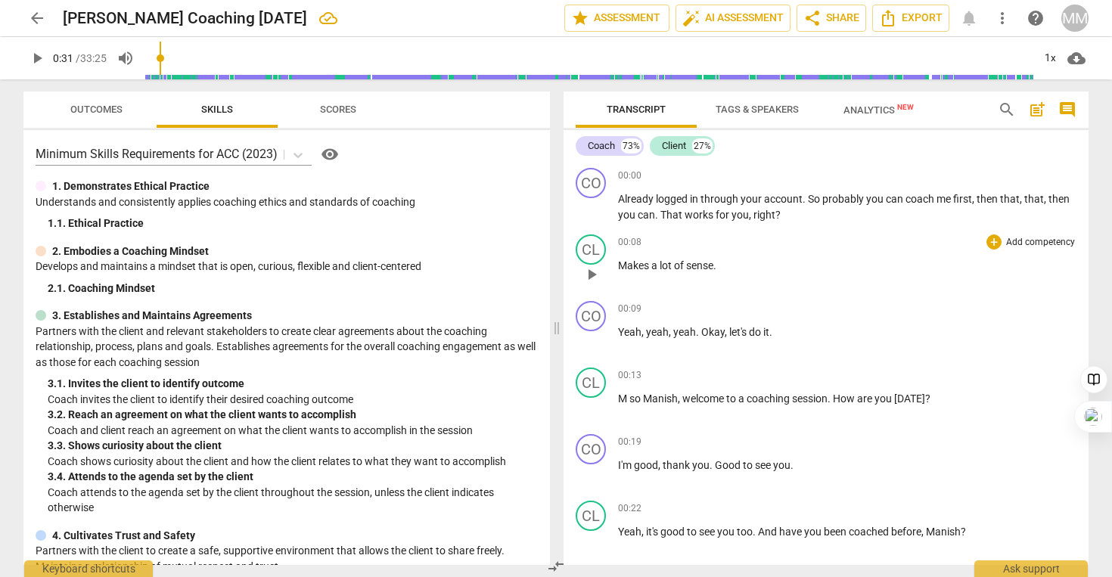
drag, startPoint x: 621, startPoint y: 192, endPoint x: 701, endPoint y: 265, distance: 108.2
click at [703, 265] on div "CO play_arrow pause 00:00 + Add competency keyboard_arrow_right Already logged …" at bounding box center [825, 363] width 525 height 403
click at [701, 265] on span "sense" at bounding box center [699, 265] width 27 height 12
click at [786, 333] on p "Yeah , yeah , yeah . Okay , let's do it ." at bounding box center [847, 332] width 458 height 16
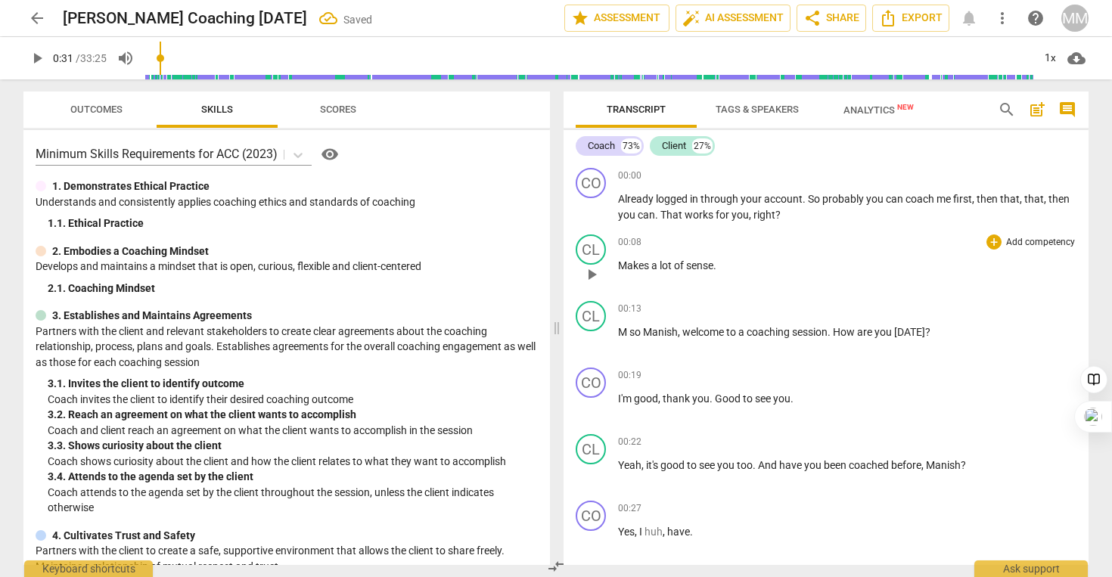
click at [763, 271] on p "Makes a lot of sense ." at bounding box center [847, 266] width 458 height 16
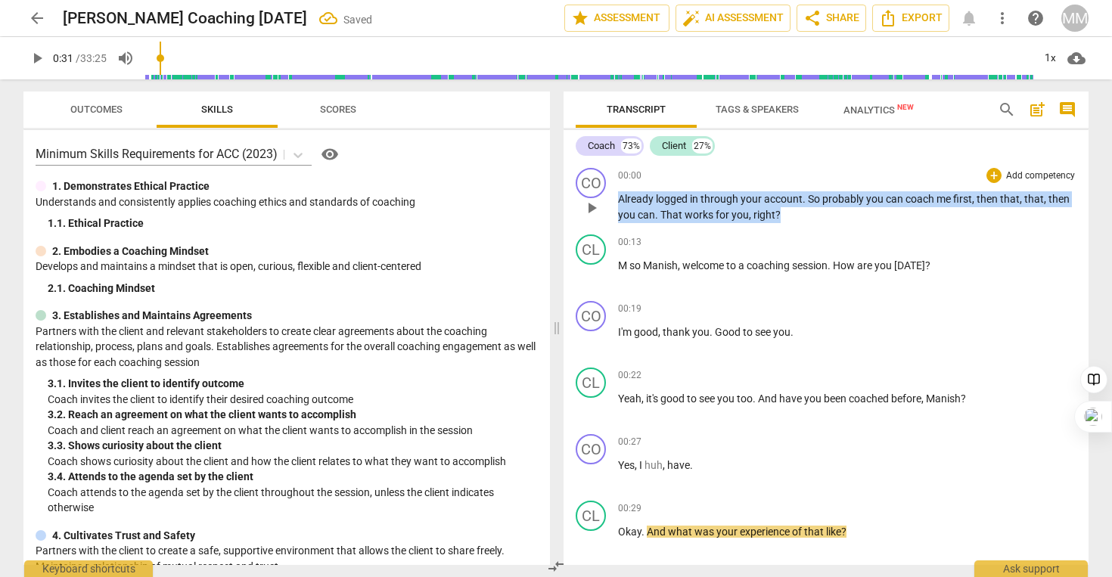
drag, startPoint x: 619, startPoint y: 198, endPoint x: 824, endPoint y: 213, distance: 205.5
click at [824, 213] on p "Already logged in through your account . So probably you can coach me first , t…" at bounding box center [847, 206] width 458 height 31
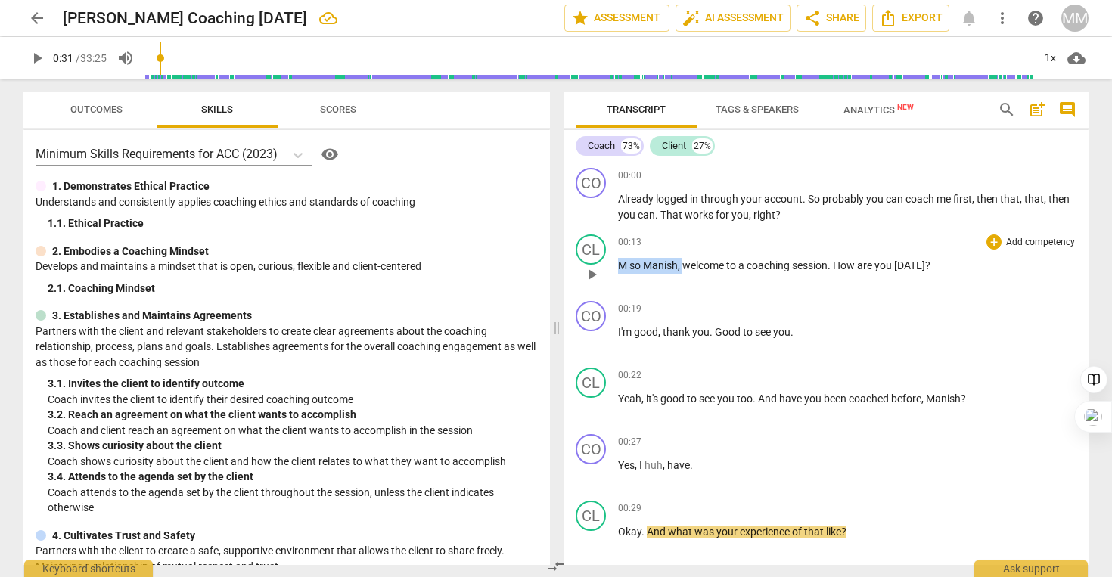
drag, startPoint x: 683, startPoint y: 265, endPoint x: 569, endPoint y: 265, distance: 114.2
click at [569, 265] on div "CL play_arrow pause 00:13 + Add competency keyboard_arrow_right M so Manish , w…" at bounding box center [825, 261] width 525 height 67
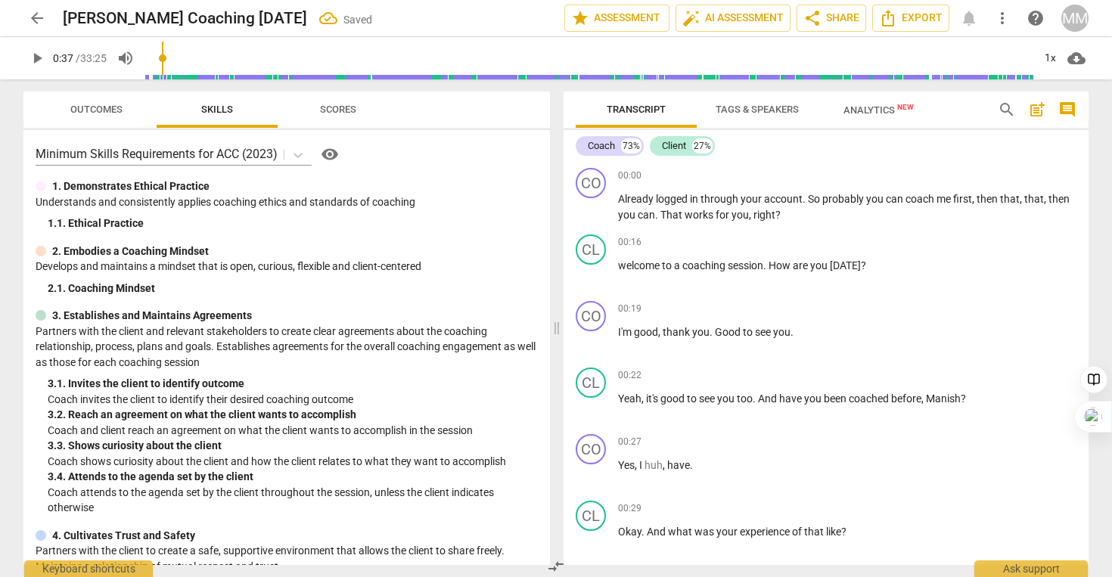
scroll to position [497, 0]
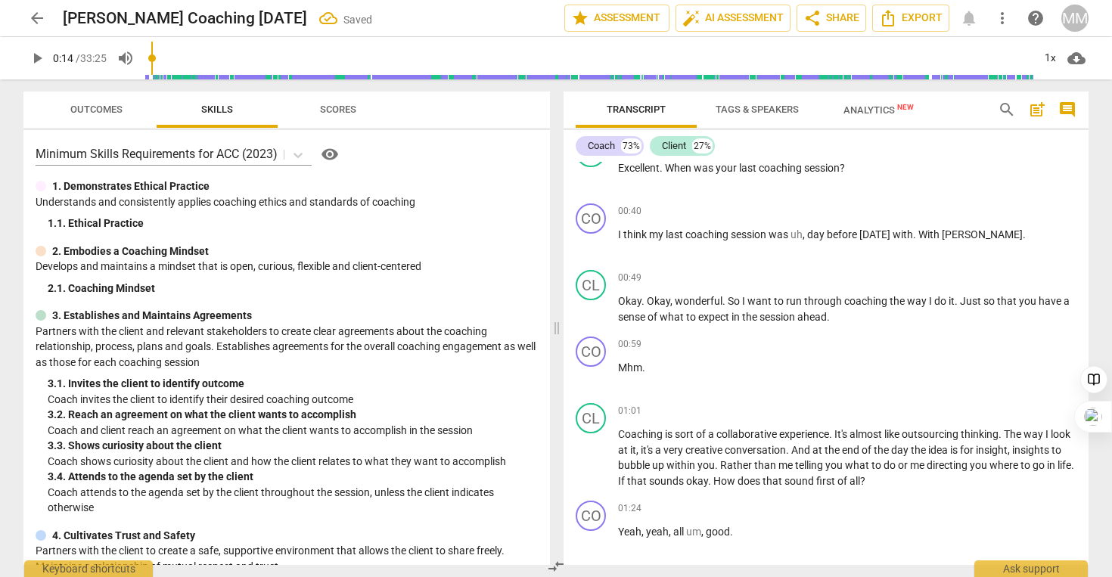
drag, startPoint x: 165, startPoint y: 61, endPoint x: 154, endPoint y: 61, distance: 10.6
click at [154, 61] on input "range" at bounding box center [588, 58] width 887 height 48
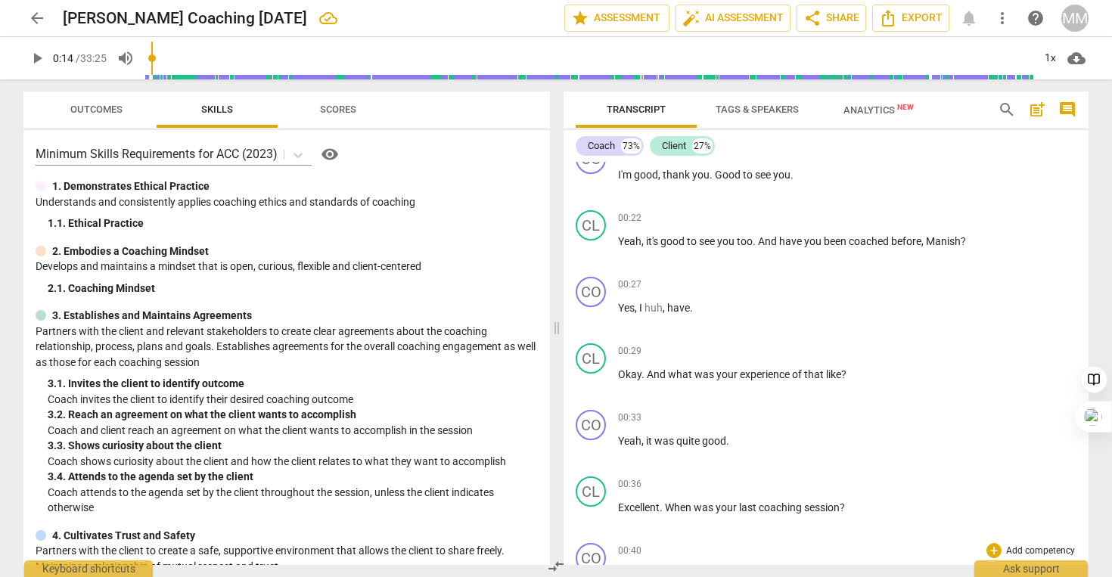
scroll to position [0, 0]
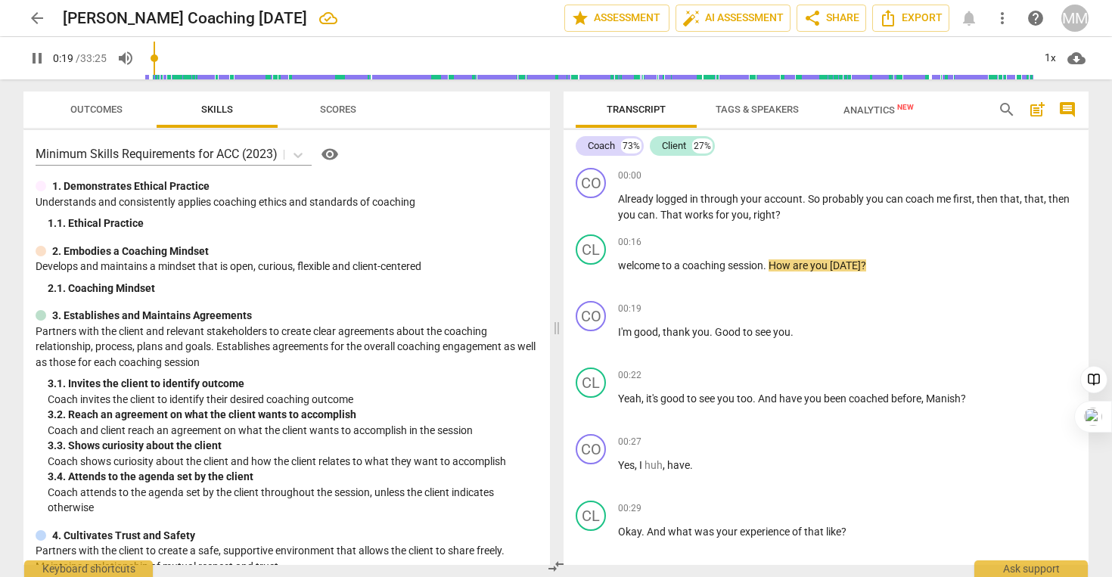
click at [39, 52] on span "pause" at bounding box center [37, 58] width 18 height 18
type input "14"
click at [154, 58] on input "range" at bounding box center [588, 58] width 887 height 48
drag, startPoint x: 181, startPoint y: 56, endPoint x: 164, endPoint y: 56, distance: 16.6
click at [164, 57] on input "range" at bounding box center [161, 58] width 45 height 3
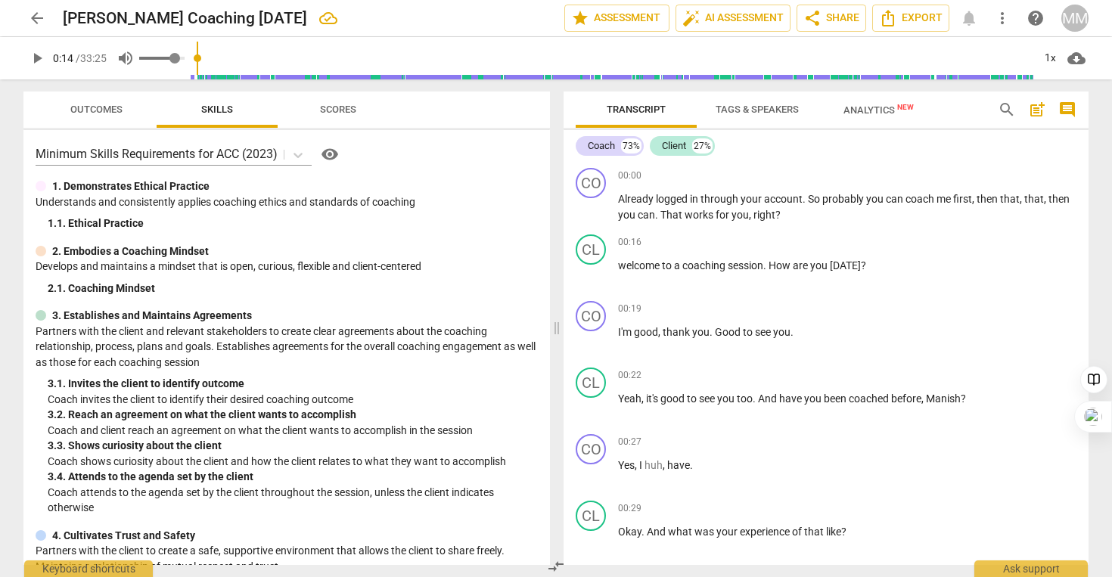
drag, startPoint x: 164, startPoint y: 56, endPoint x: 177, endPoint y: 57, distance: 12.9
type input "0.86"
click at [177, 57] on input "range" at bounding box center [161, 58] width 45 height 3
click at [614, 272] on div "play_arrow pause" at bounding box center [598, 275] width 39 height 20
click at [632, 266] on span "welcome" at bounding box center [640, 265] width 44 height 12
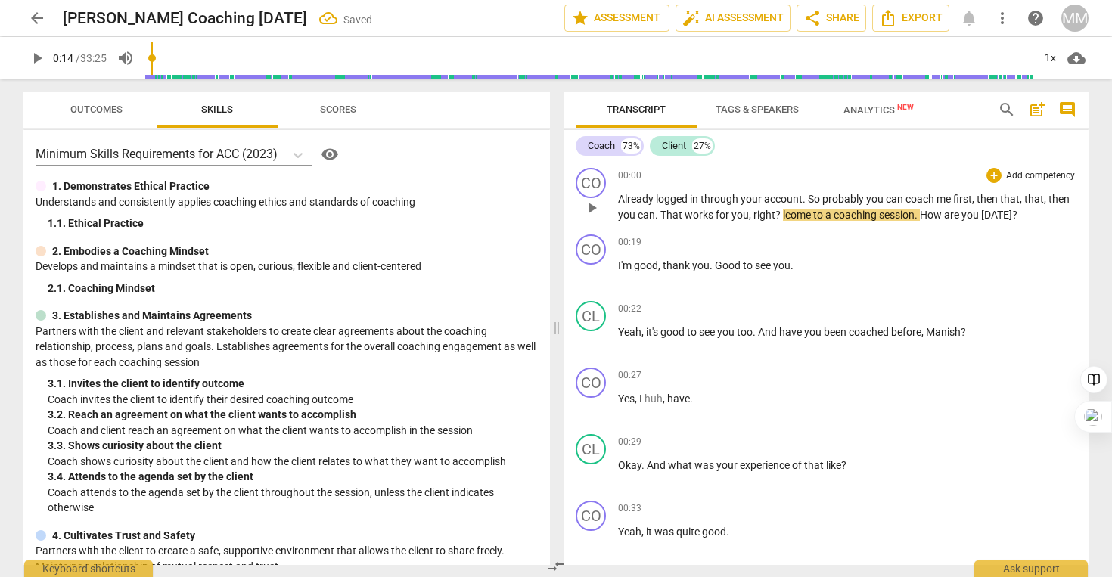
click at [746, 220] on span "you" at bounding box center [739, 215] width 17 height 12
click at [779, 215] on span "?" at bounding box center [779, 215] width 8 height 12
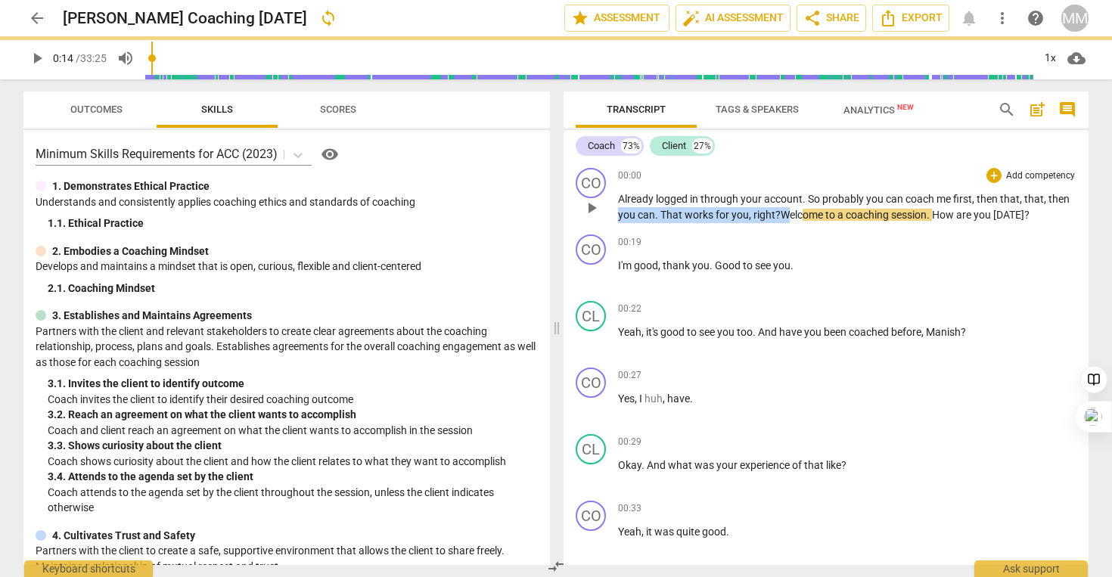
drag, startPoint x: 722, startPoint y: 213, endPoint x: 609, endPoint y: 213, distance: 113.5
click at [609, 213] on div "CO play_arrow pause 00:00 + Add competency keyboard_arrow_right Already logged …" at bounding box center [825, 195] width 525 height 67
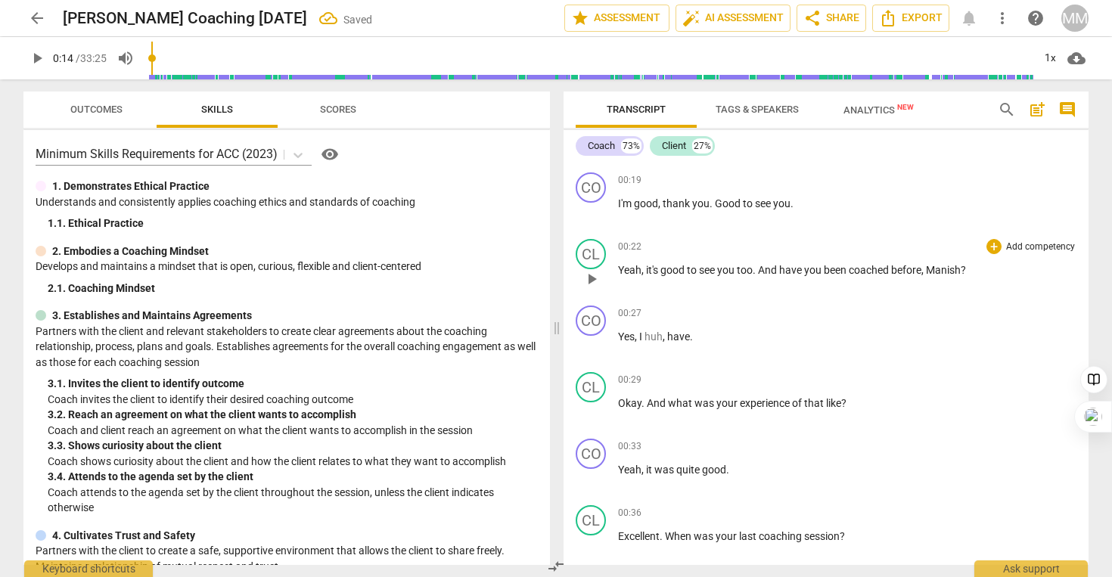
scroll to position [64, 0]
drag, startPoint x: 931, startPoint y: 269, endPoint x: 958, endPoint y: 269, distance: 26.5
click at [958, 269] on span "Manish" at bounding box center [943, 268] width 35 height 12
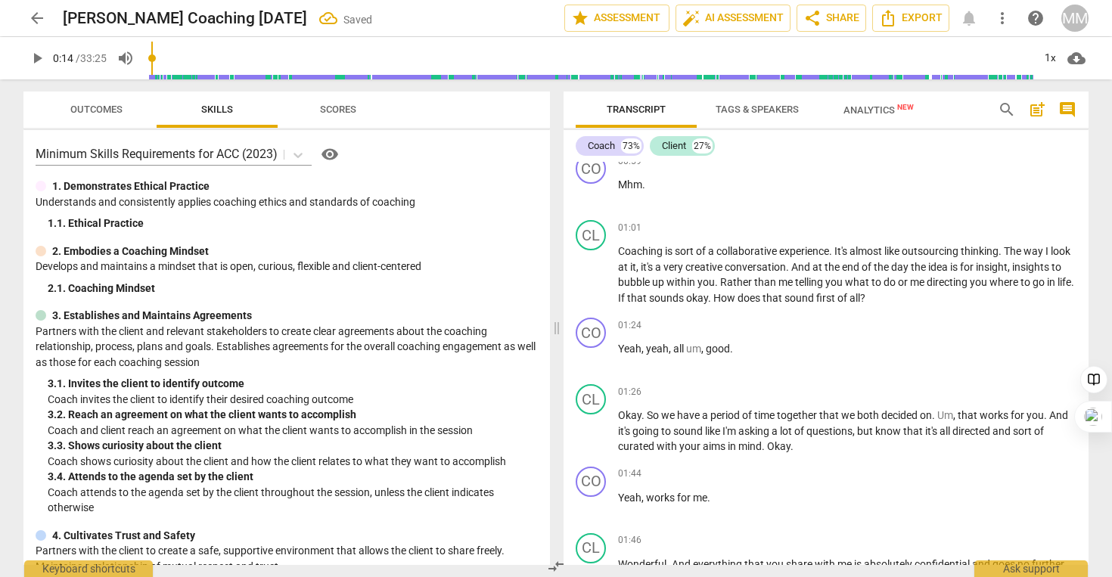
scroll to position [0, 0]
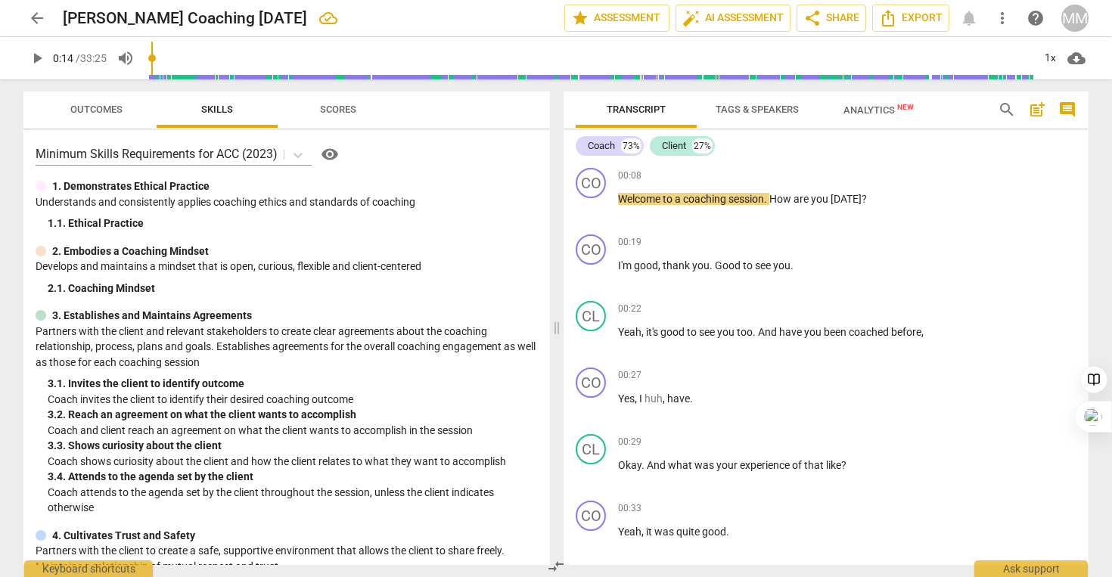
type input "11"
click at [153, 57] on input "range" at bounding box center [588, 58] width 887 height 48
click at [900, 15] on span "Export" at bounding box center [911, 18] width 64 height 18
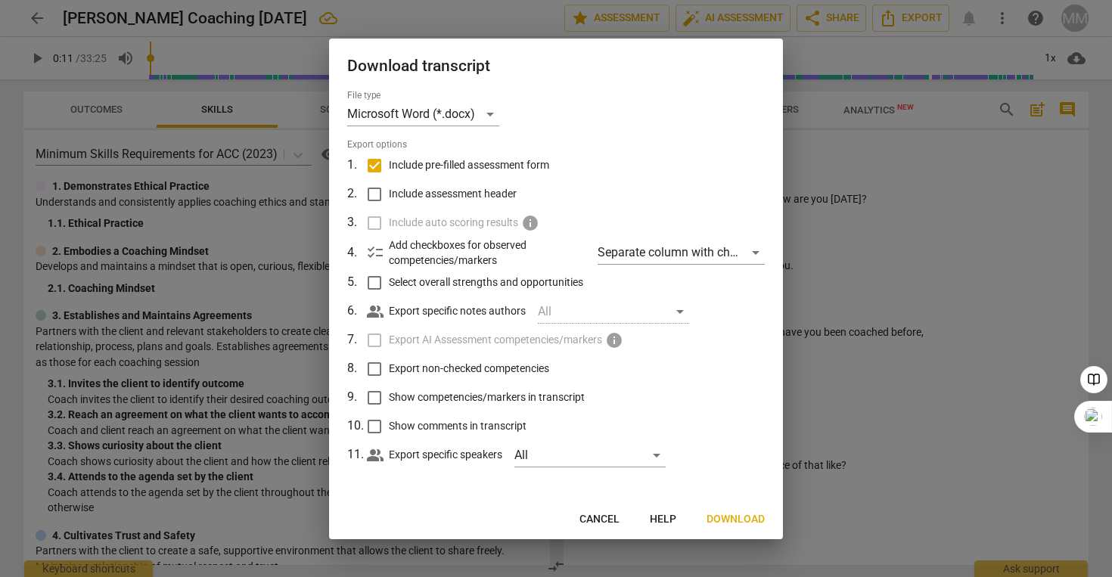
click at [444, 168] on span "Include pre-filled assessment form" at bounding box center [469, 165] width 160 height 16
click at [389, 168] on input "Include pre-filled assessment form" at bounding box center [374, 165] width 29 height 29
checkbox input "false"
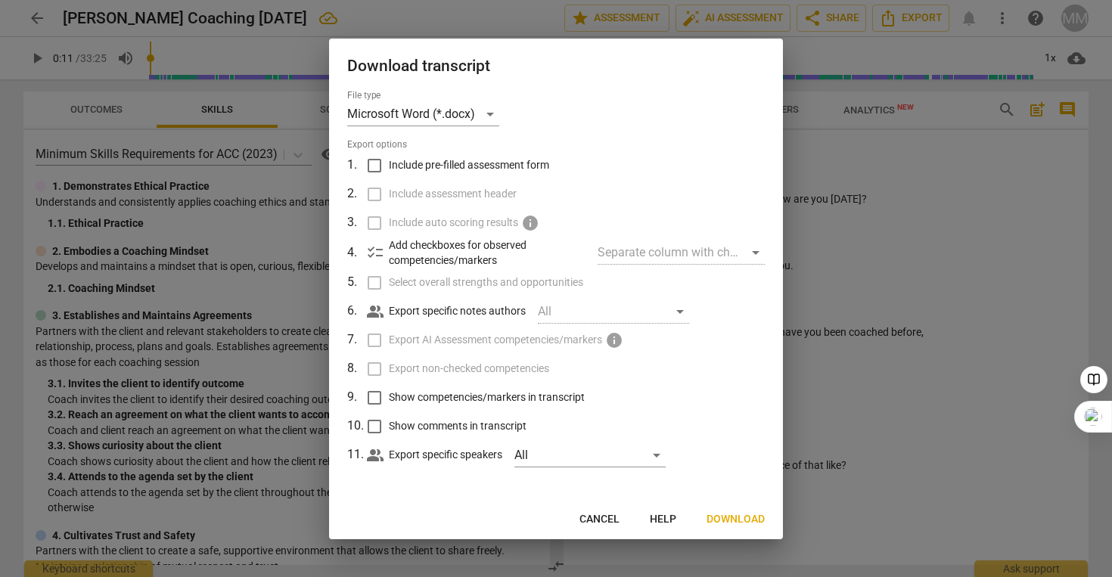
click at [714, 517] on span "Download" at bounding box center [735, 519] width 58 height 15
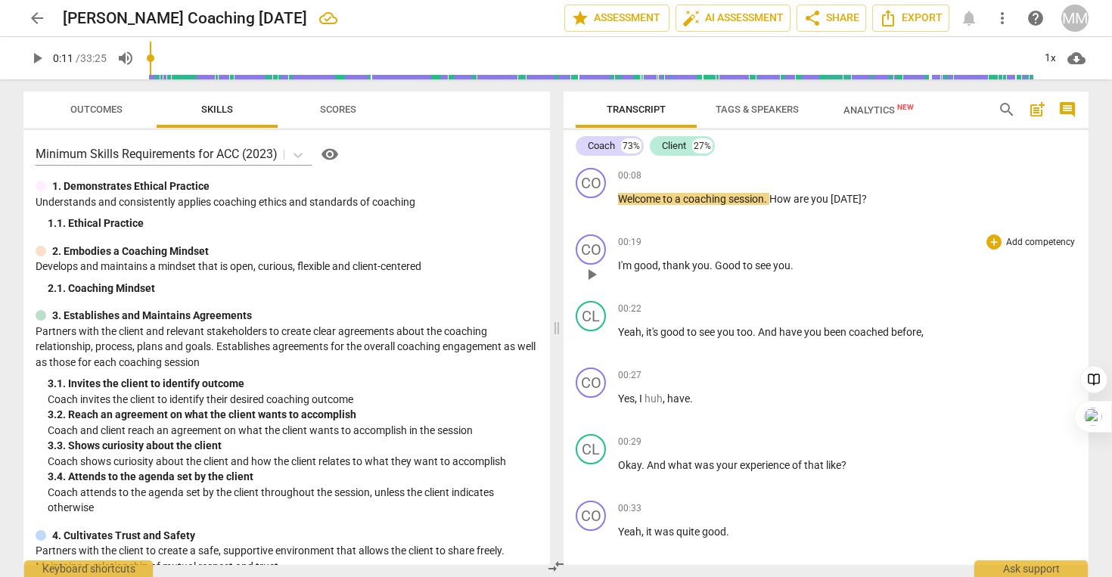
click at [632, 240] on span "00:19" at bounding box center [629, 242] width 23 height 13
click at [601, 251] on div "CO" at bounding box center [591, 249] width 30 height 30
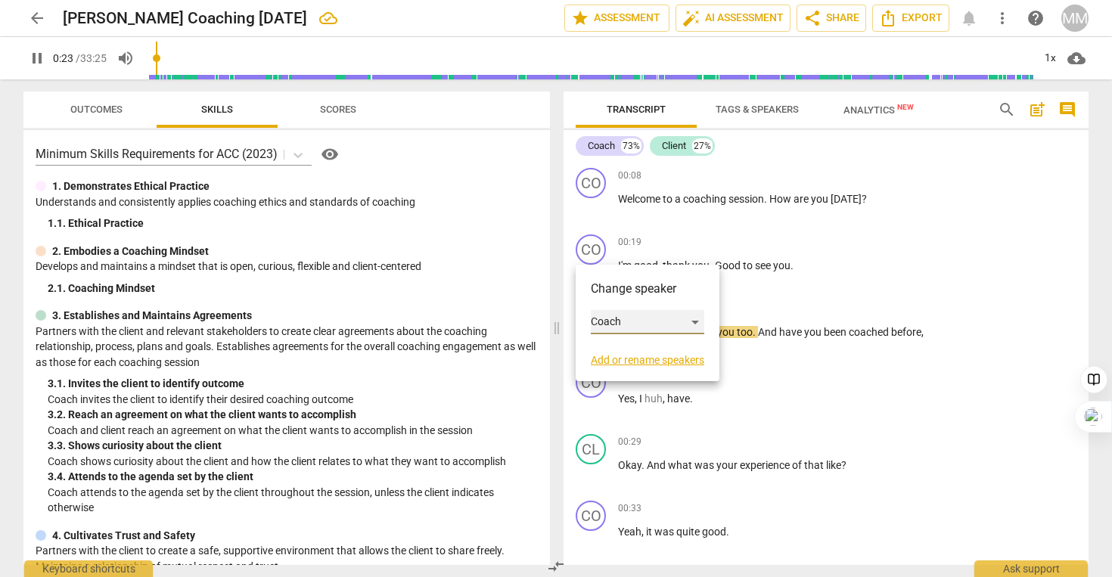
click at [691, 318] on div "Coach" at bounding box center [647, 322] width 113 height 24
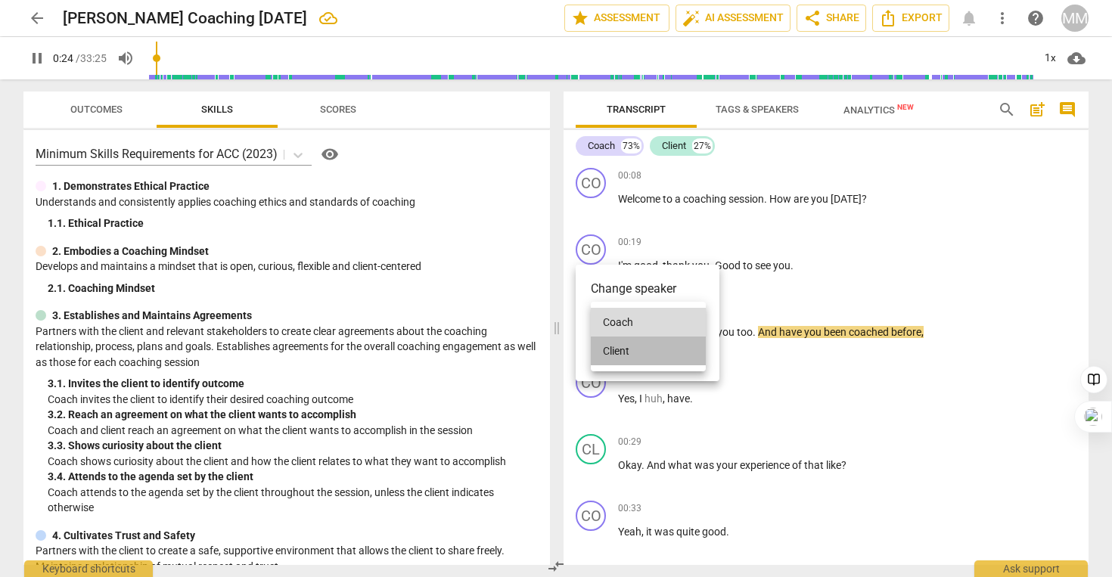
click at [663, 345] on li "Client" at bounding box center [648, 351] width 115 height 29
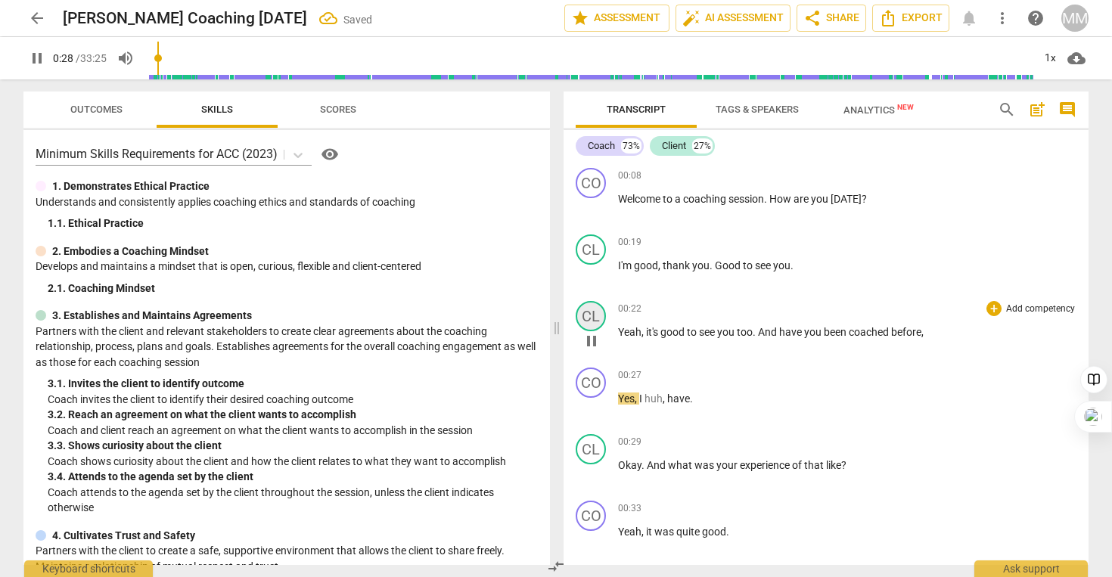
click at [595, 319] on div "CL" at bounding box center [591, 316] width 30 height 30
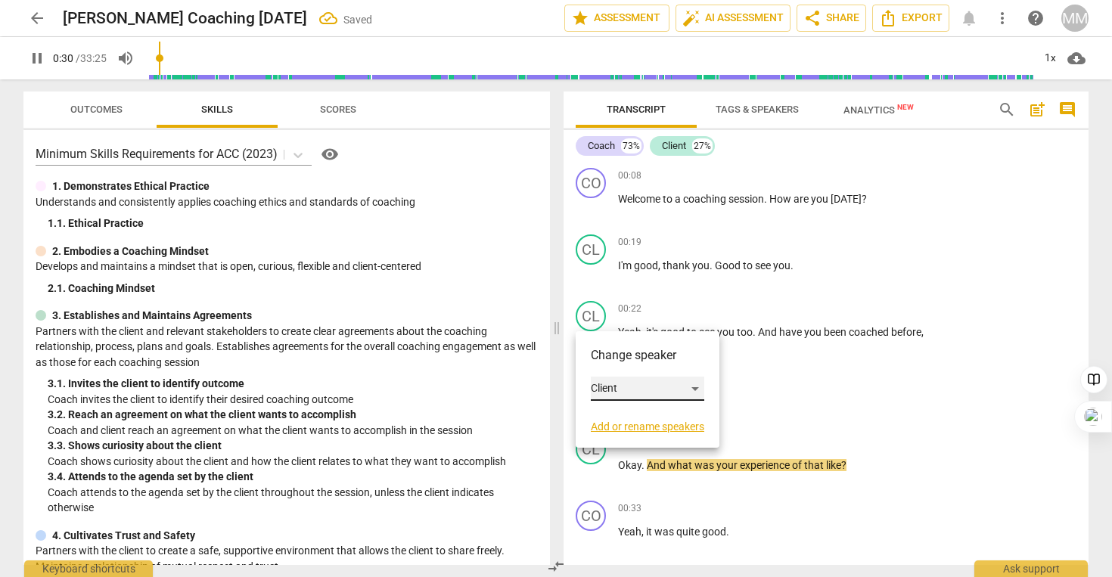
click at [699, 385] on div "Client" at bounding box center [647, 389] width 113 height 24
click at [669, 364] on li "Coach" at bounding box center [648, 360] width 115 height 29
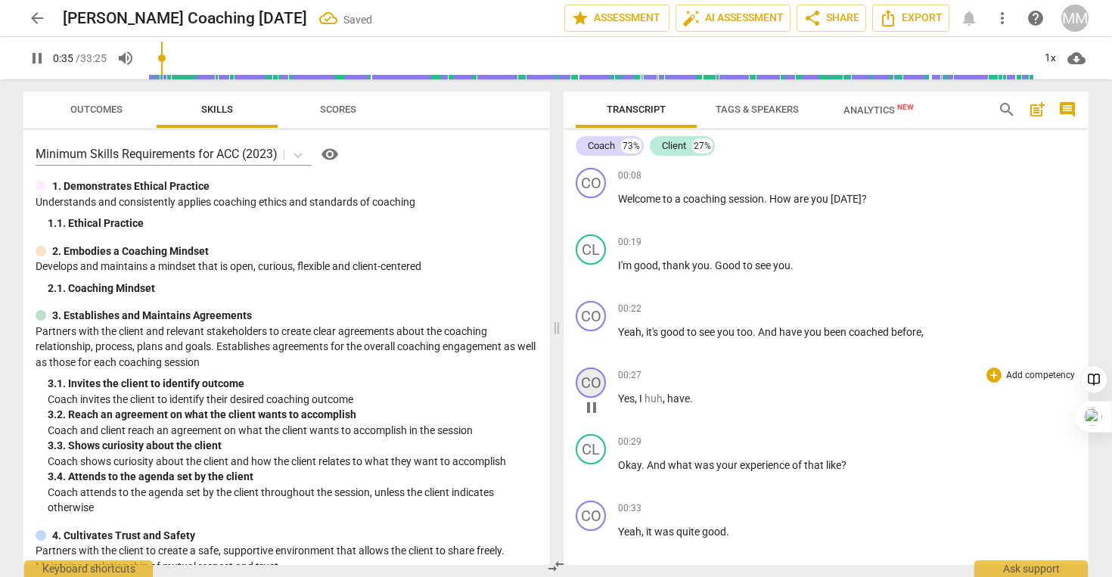
click at [599, 381] on div "CO" at bounding box center [591, 383] width 30 height 30
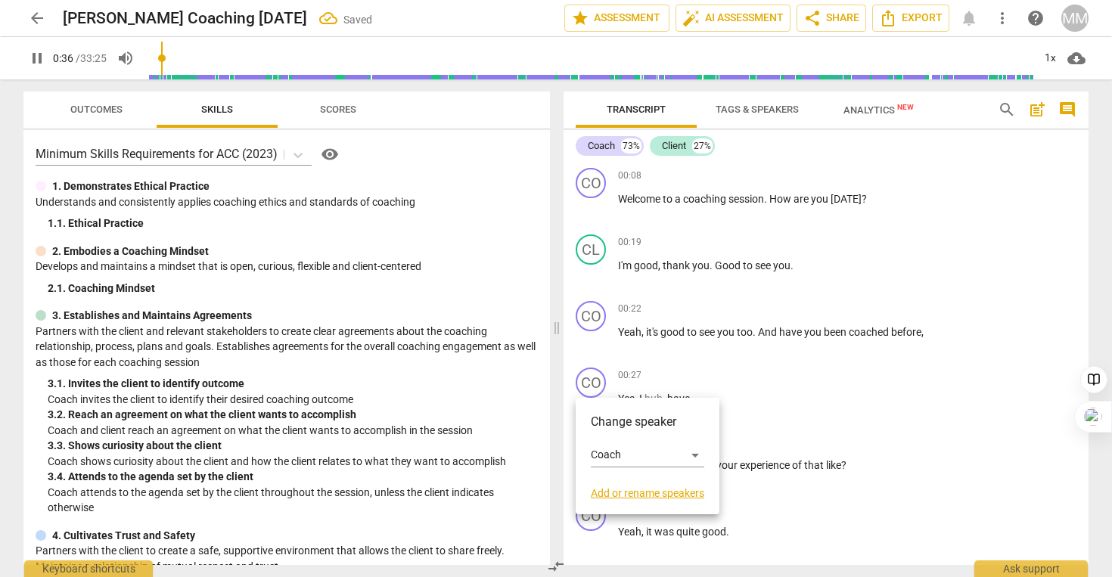
scroll to position [430, 0]
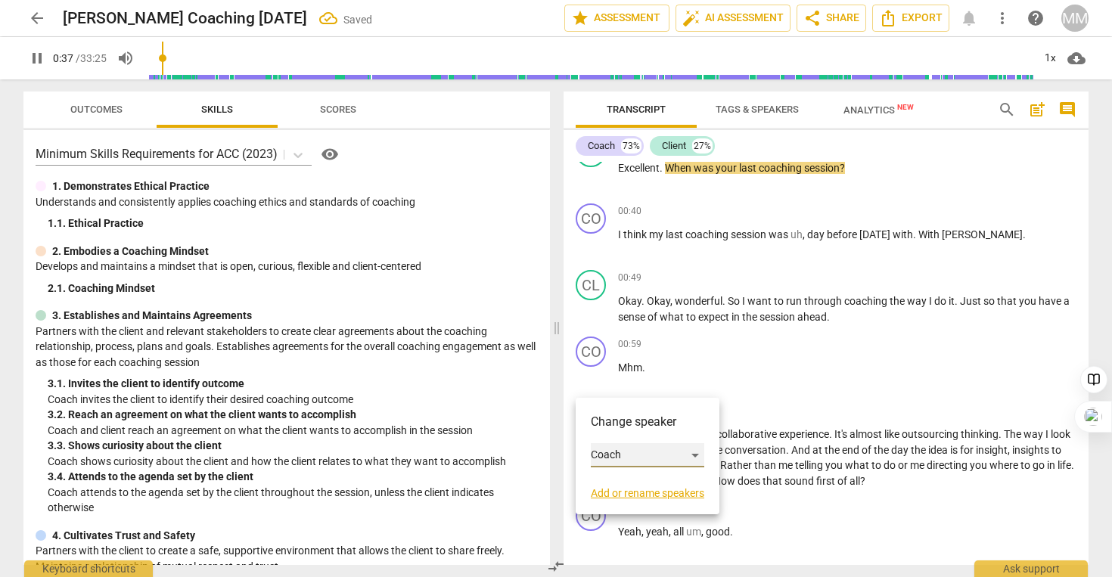
click at [628, 449] on div "Coach" at bounding box center [647, 455] width 113 height 24
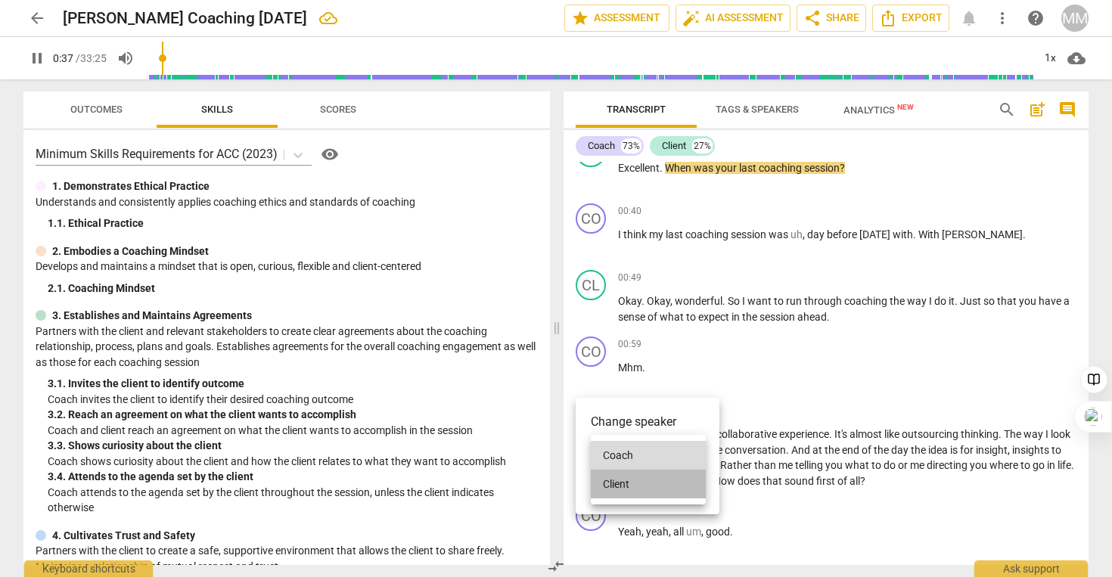
click at [629, 472] on li "Client" at bounding box center [648, 484] width 115 height 29
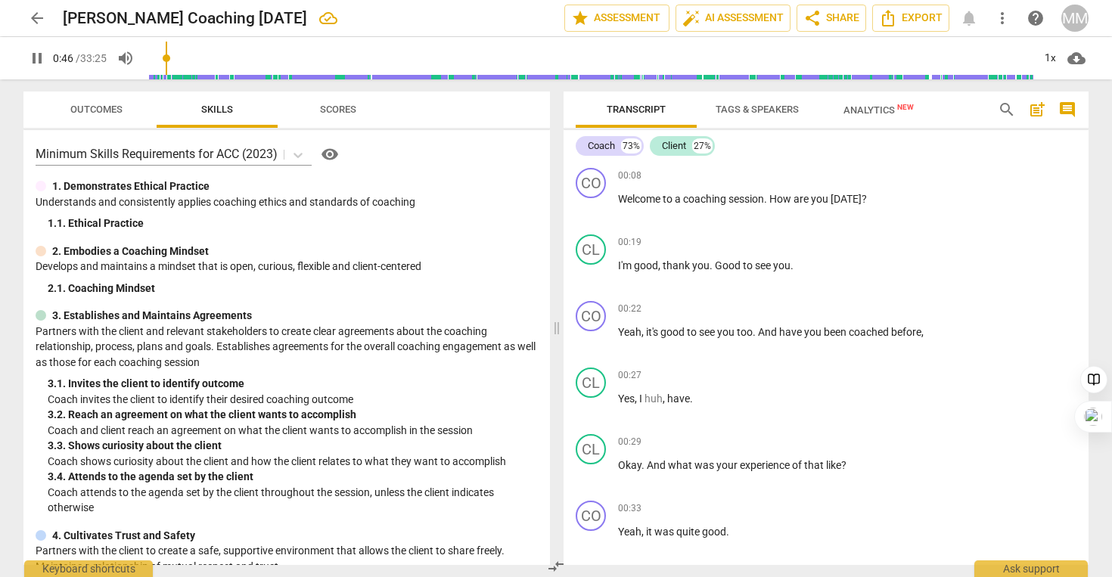
scroll to position [54, 0]
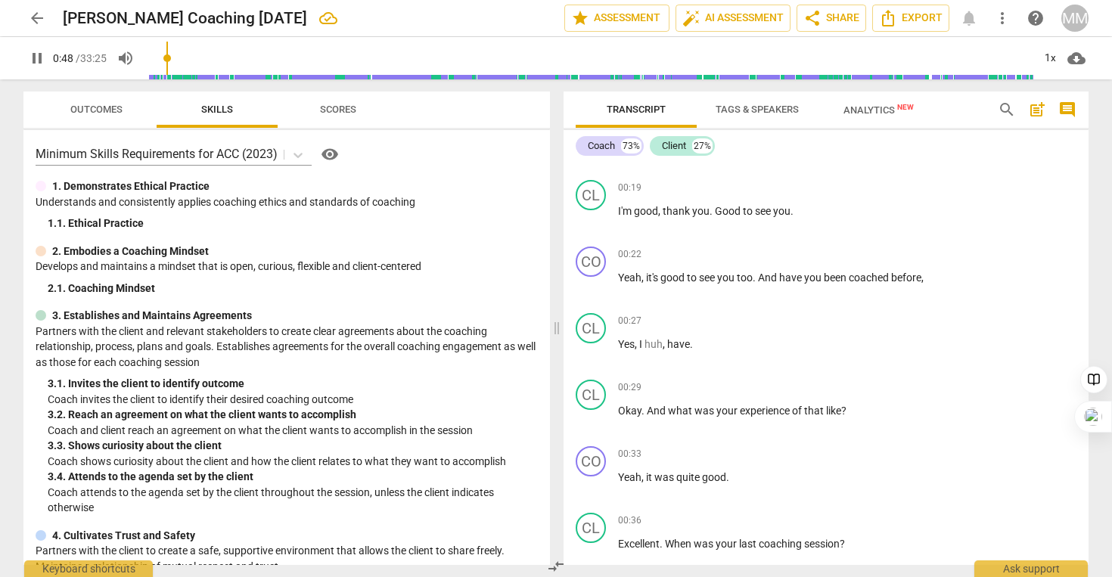
click at [42, 67] on button "pause" at bounding box center [36, 58] width 27 height 27
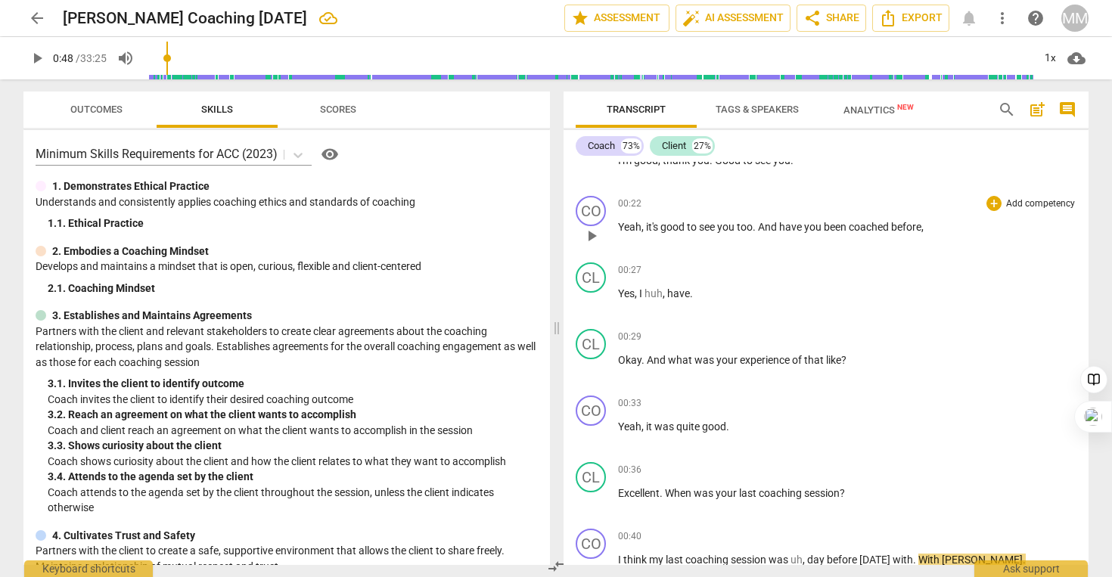
scroll to position [113, 0]
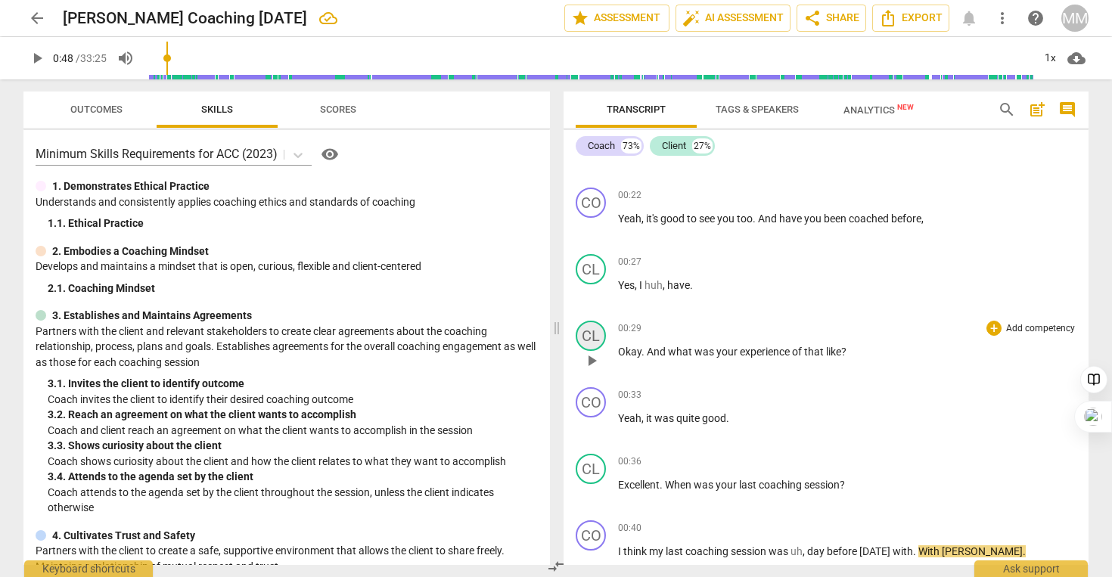
click at [591, 339] on div "CL" at bounding box center [591, 336] width 30 height 30
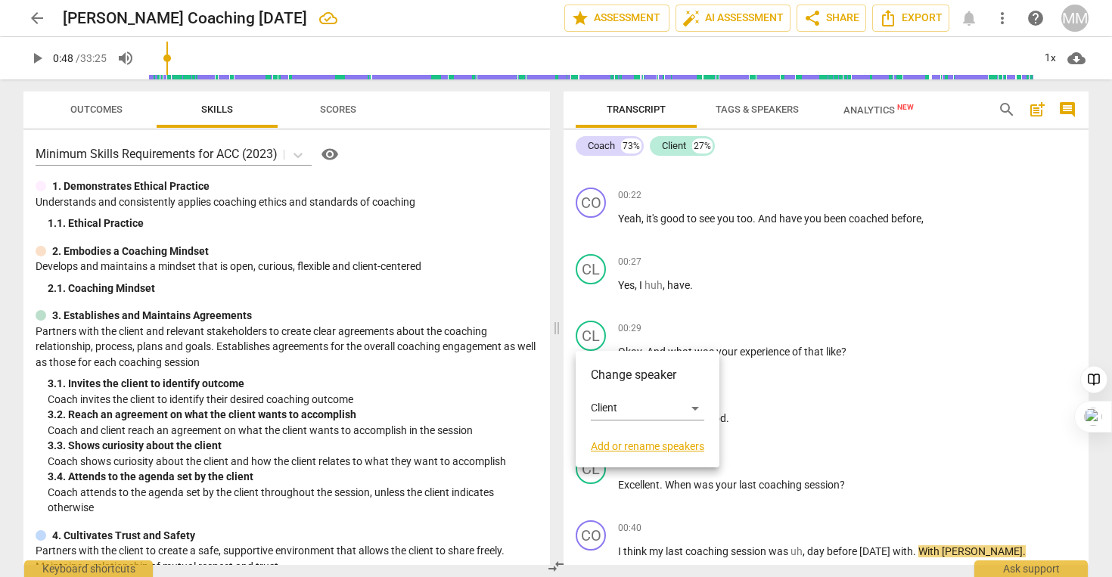
click at [610, 370] on h3 "Change speaker" at bounding box center [647, 375] width 113 height 18
click at [615, 409] on div "Client" at bounding box center [647, 408] width 113 height 24
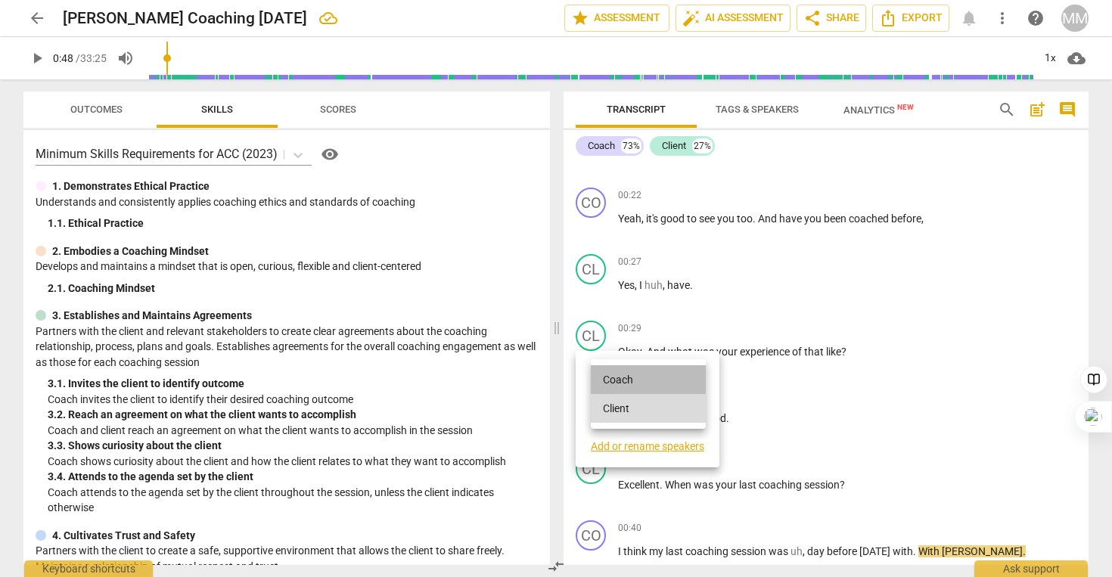
click at [619, 379] on li "Coach" at bounding box center [648, 379] width 115 height 29
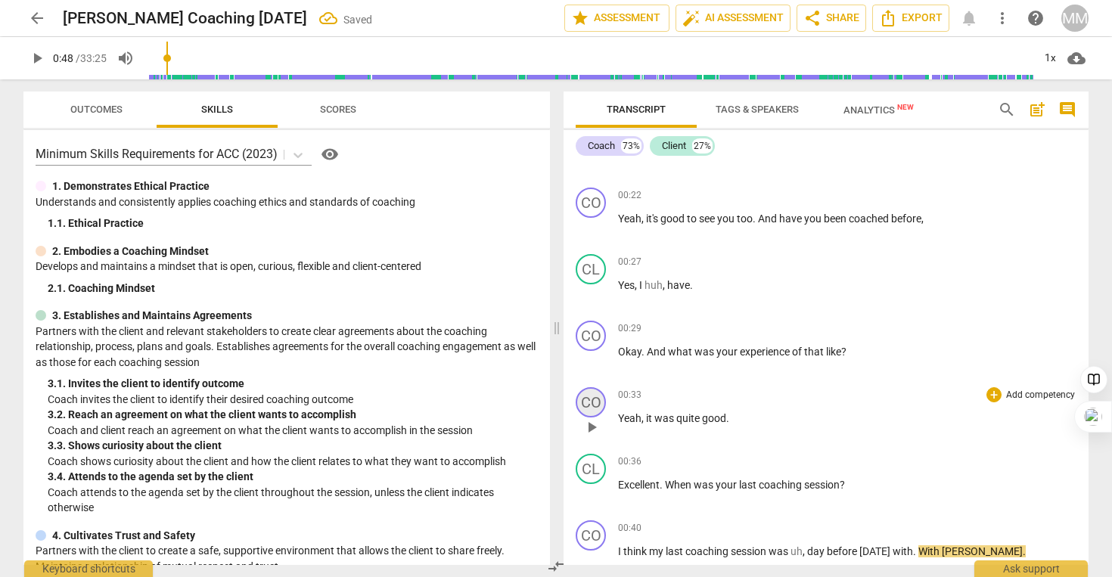
click at [595, 408] on div "CO" at bounding box center [591, 402] width 30 height 30
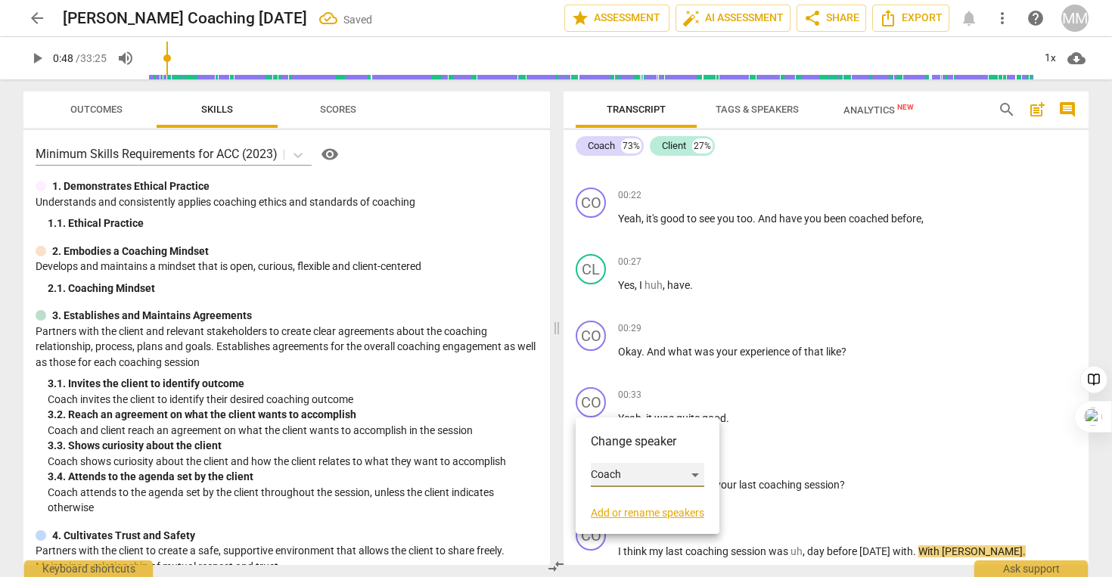
click at [609, 481] on div "Coach" at bounding box center [647, 475] width 113 height 24
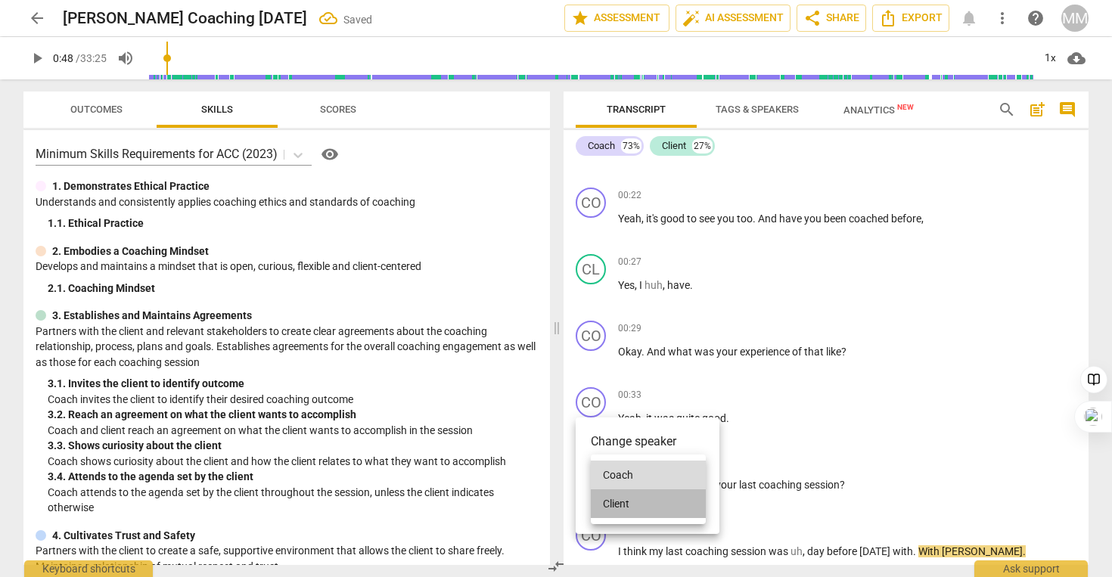
click at [611, 501] on li "Client" at bounding box center [648, 503] width 115 height 29
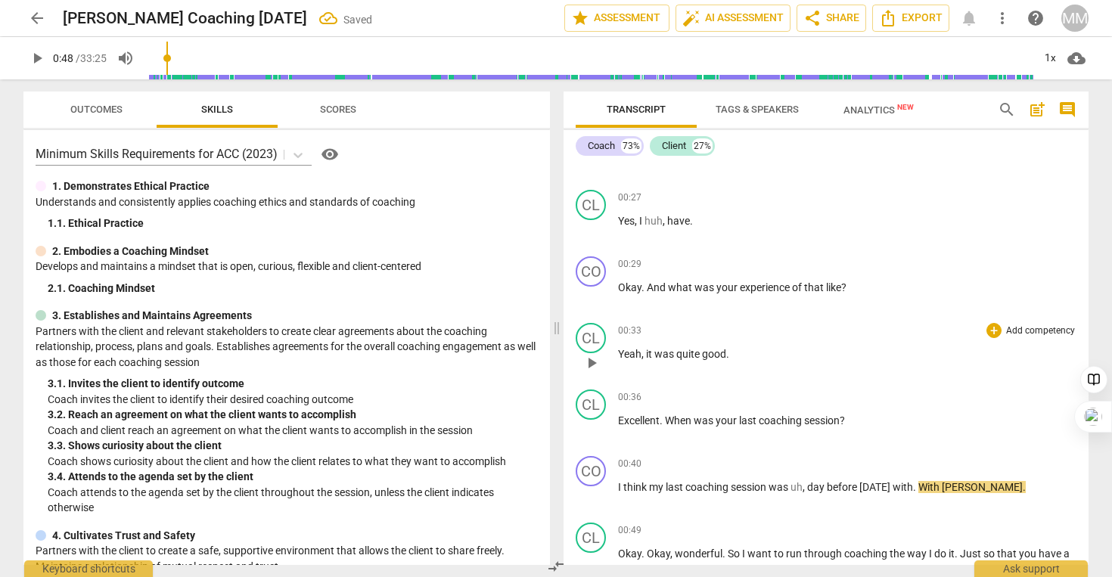
scroll to position [182, 0]
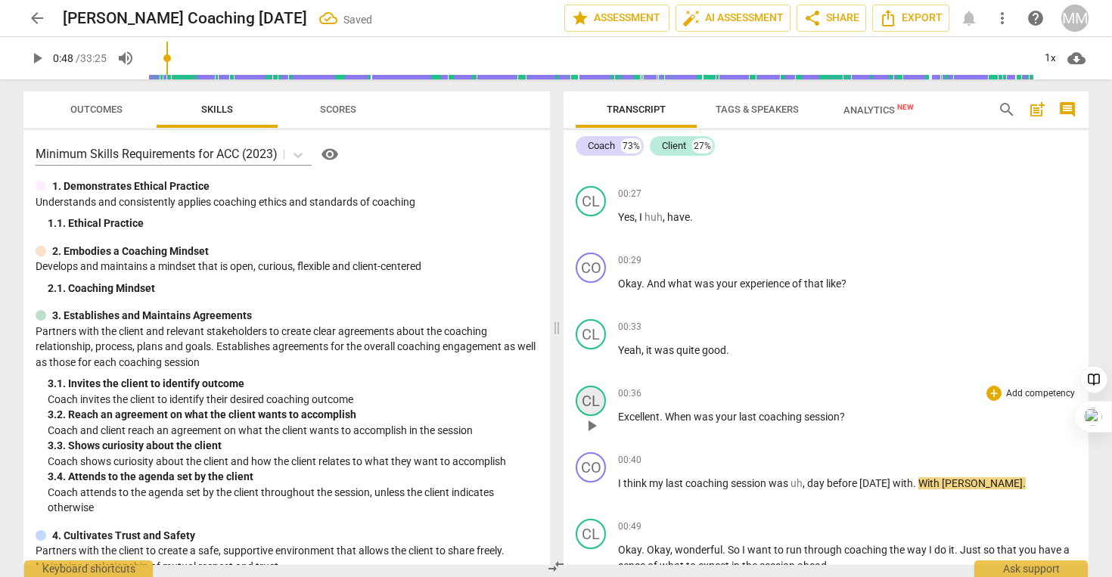
click at [595, 402] on div "CL" at bounding box center [591, 401] width 30 height 30
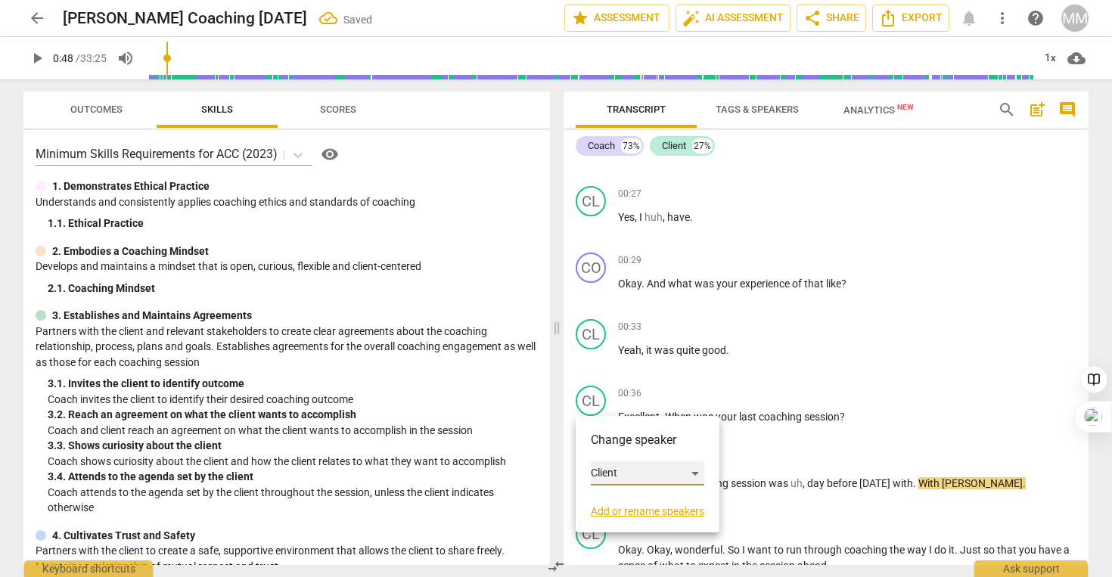
click at [618, 474] on div "Client" at bounding box center [647, 473] width 113 height 24
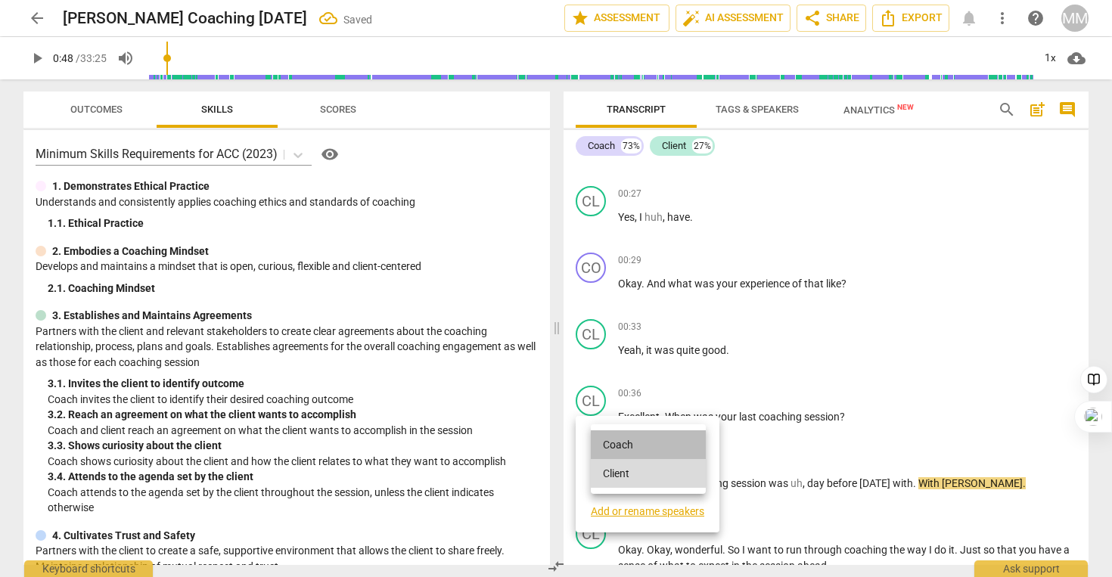
click at [627, 446] on li "Coach" at bounding box center [648, 444] width 115 height 29
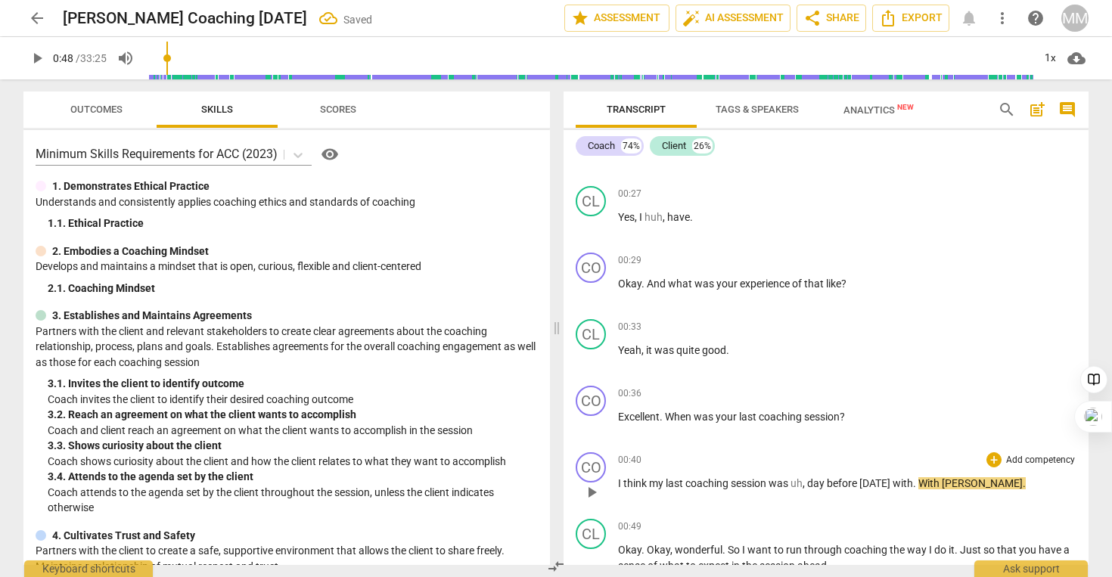
click at [591, 490] on span "play_arrow" at bounding box center [591, 492] width 18 height 18
click at [591, 490] on span "pause" at bounding box center [591, 492] width 18 height 18
type input "49"
click at [598, 464] on div "CO" at bounding box center [591, 467] width 30 height 30
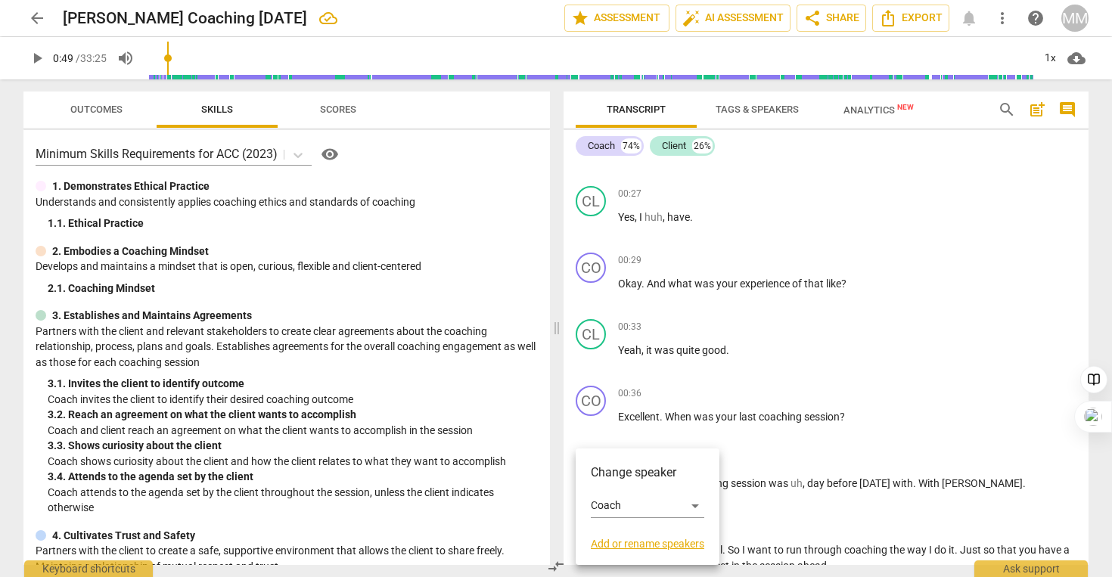
click at [609, 541] on link "Add or rename speakers" at bounding box center [647, 544] width 113 height 12
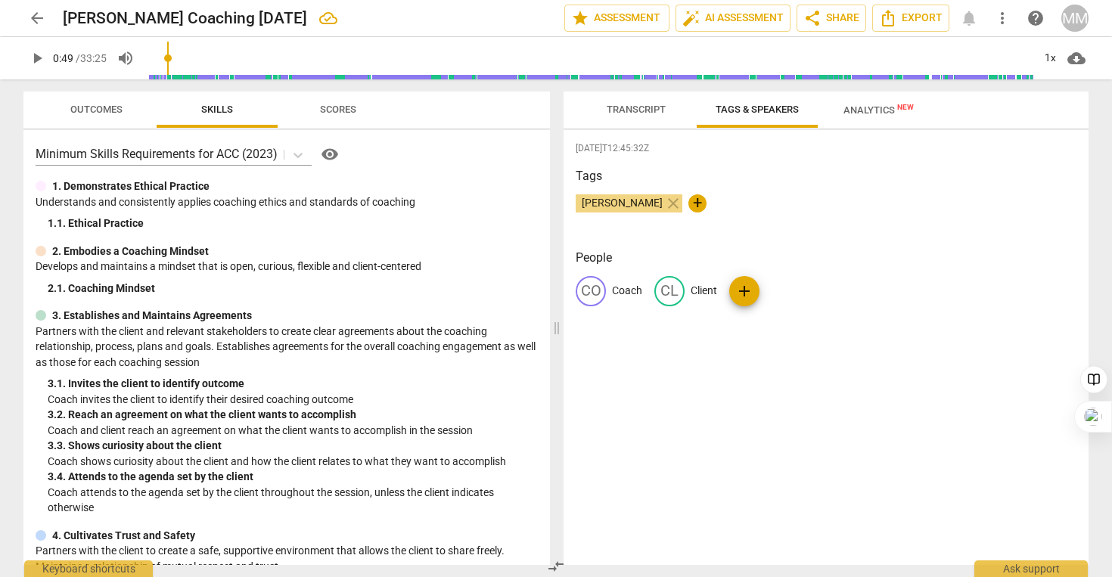
click at [641, 100] on span "Transcript" at bounding box center [635, 110] width 95 height 20
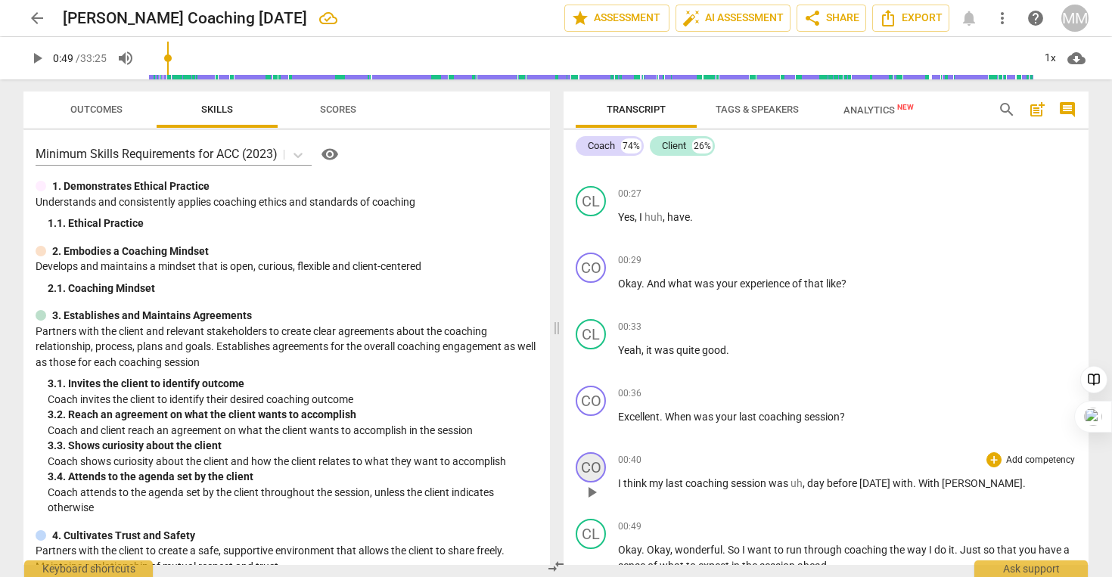
click at [596, 469] on div "CO" at bounding box center [591, 467] width 30 height 30
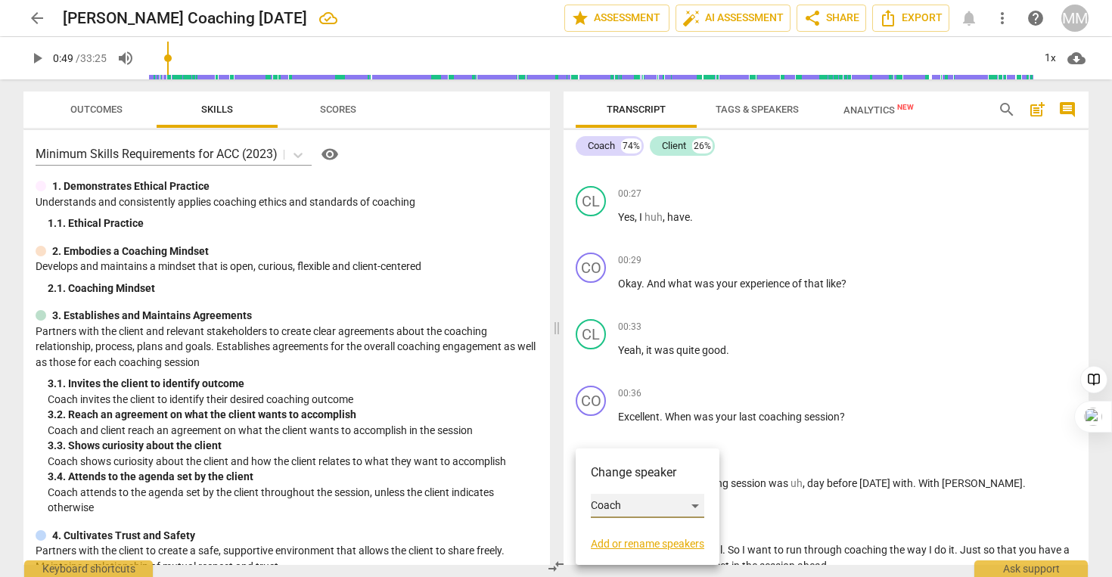
click at [607, 505] on div "Coach" at bounding box center [647, 506] width 113 height 24
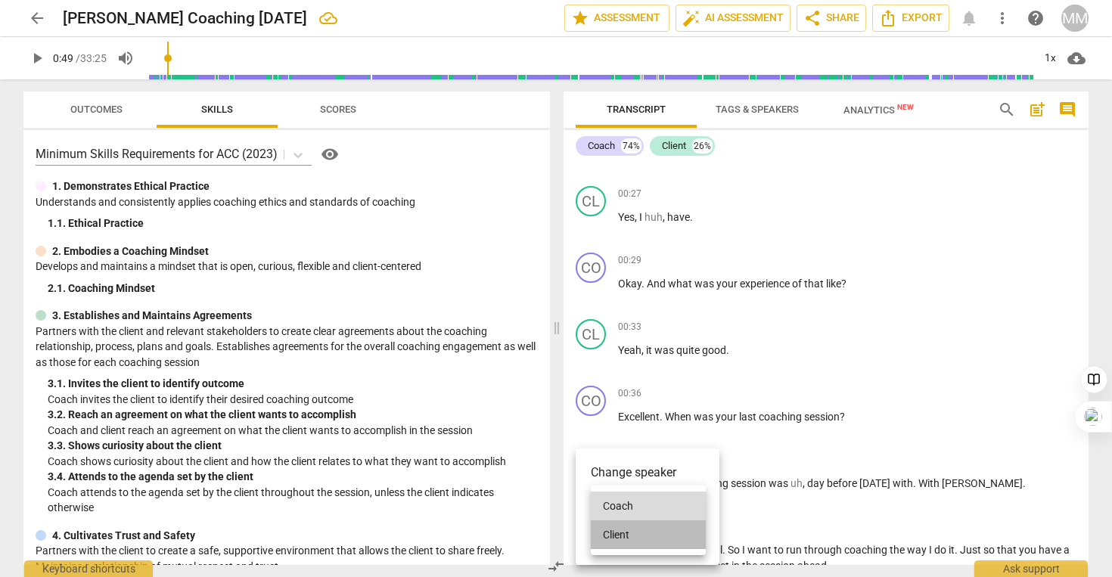
click at [613, 536] on li "Client" at bounding box center [648, 534] width 115 height 29
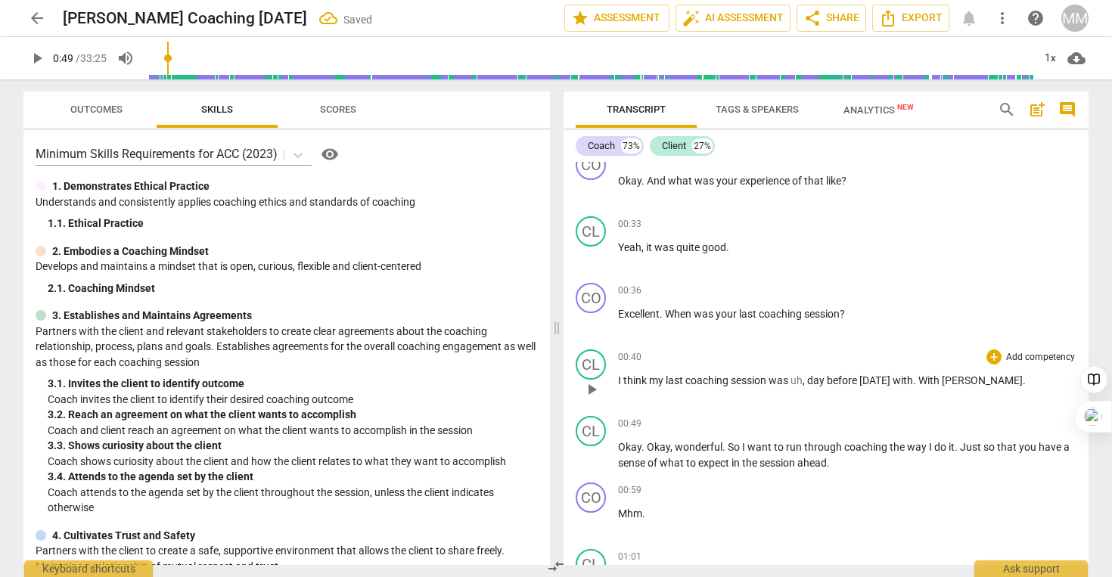
scroll to position [289, 0]
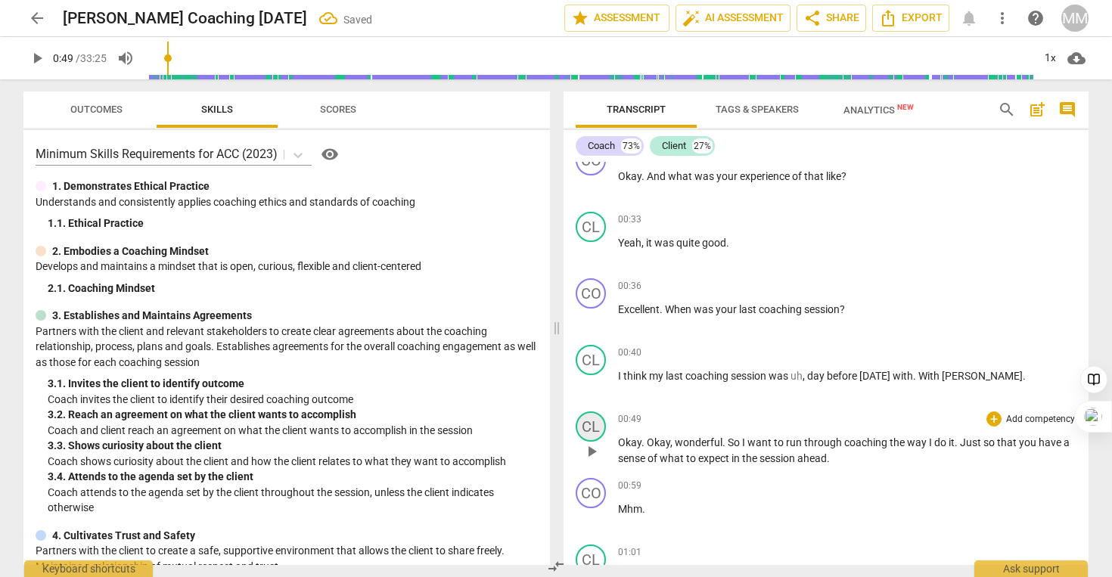
click at [598, 429] on div "CL" at bounding box center [591, 426] width 30 height 30
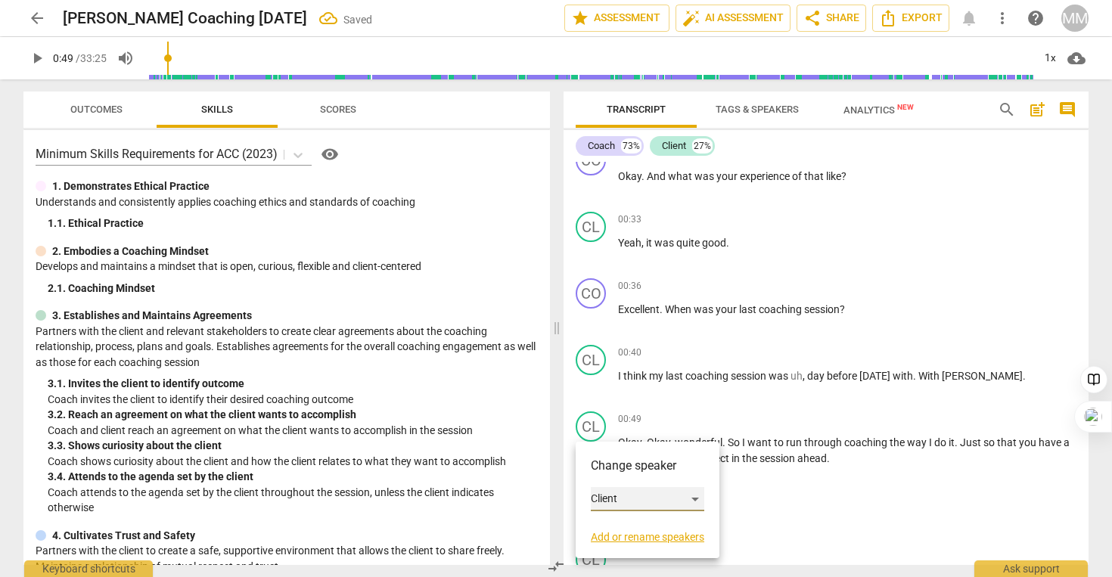
click at [608, 496] on div "Client" at bounding box center [647, 499] width 113 height 24
click at [610, 470] on li "Coach" at bounding box center [648, 470] width 115 height 29
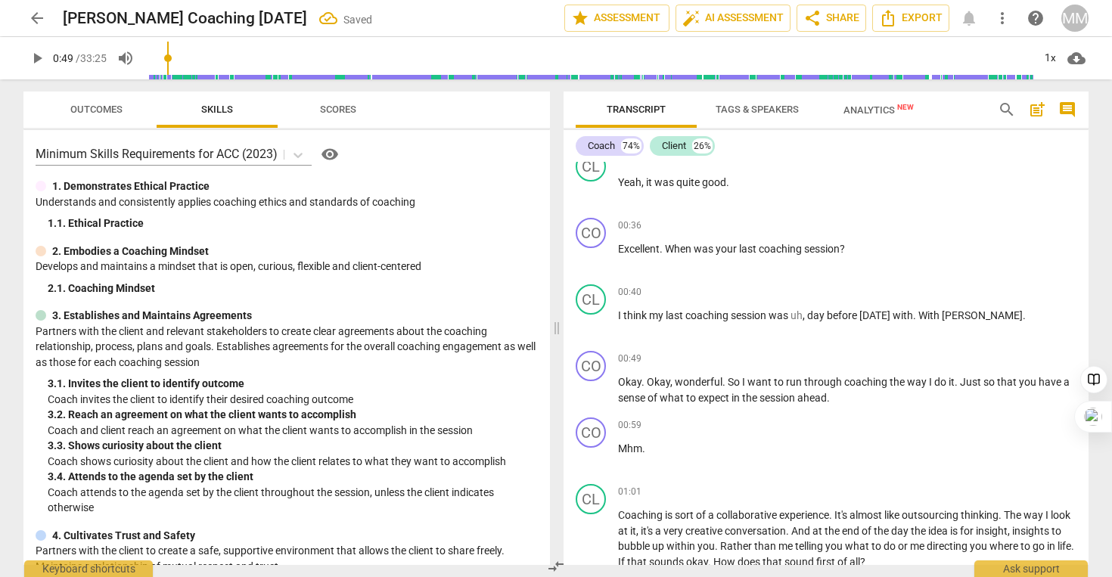
scroll to position [358, 0]
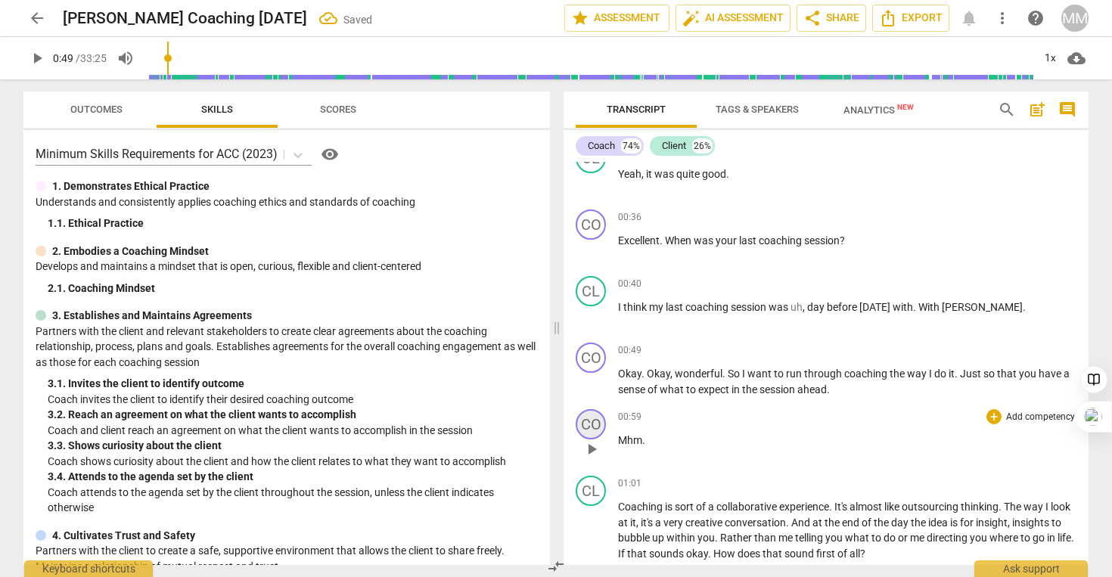
click at [595, 427] on div "CO" at bounding box center [591, 424] width 30 height 30
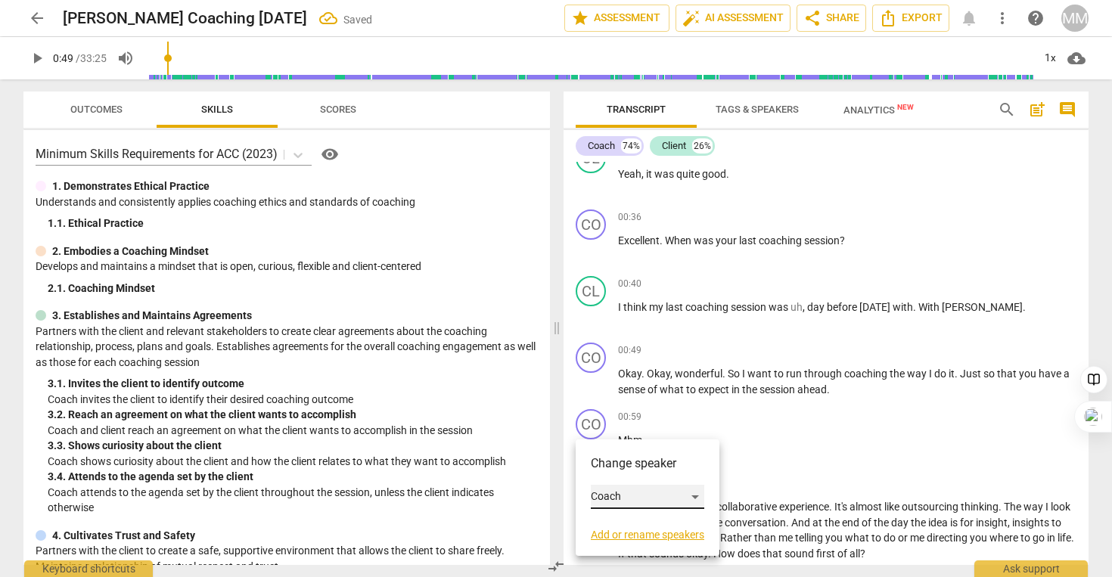
click at [614, 501] on div "Coach" at bounding box center [647, 497] width 113 height 24
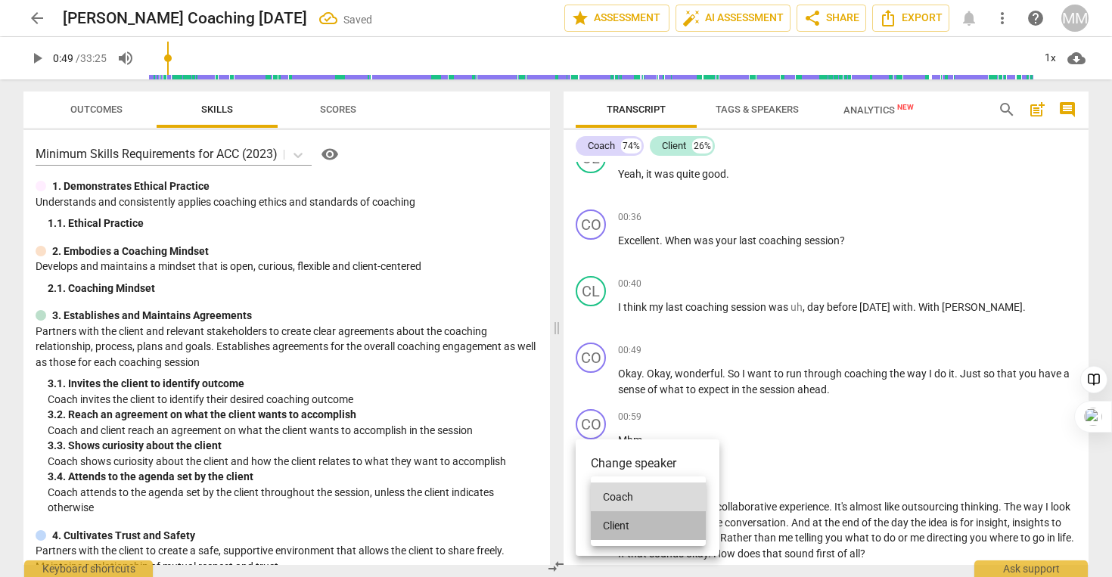
click at [621, 524] on li "Client" at bounding box center [648, 525] width 115 height 29
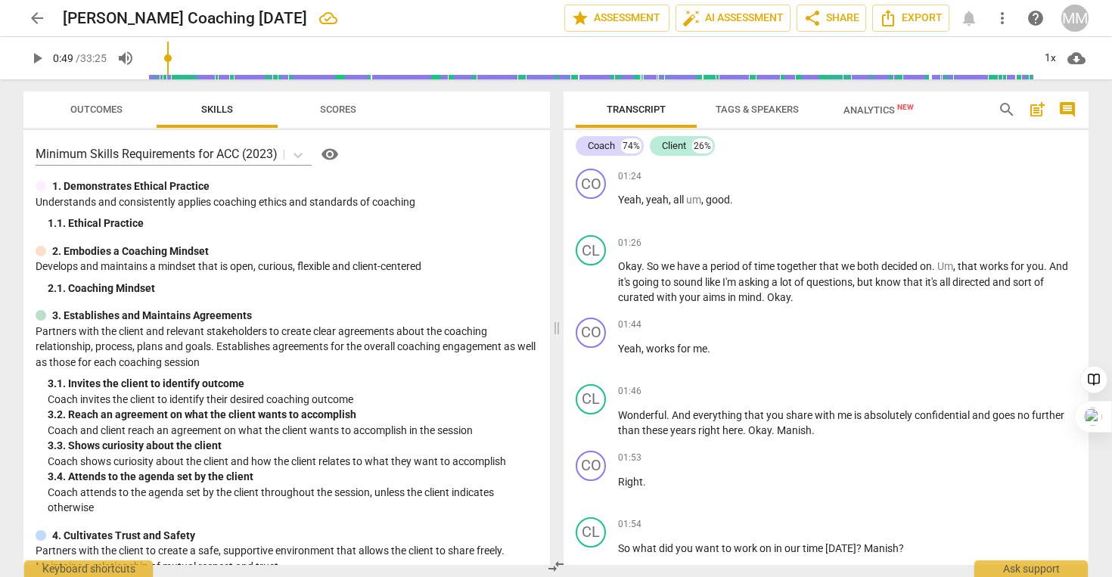
scroll to position [793, 0]
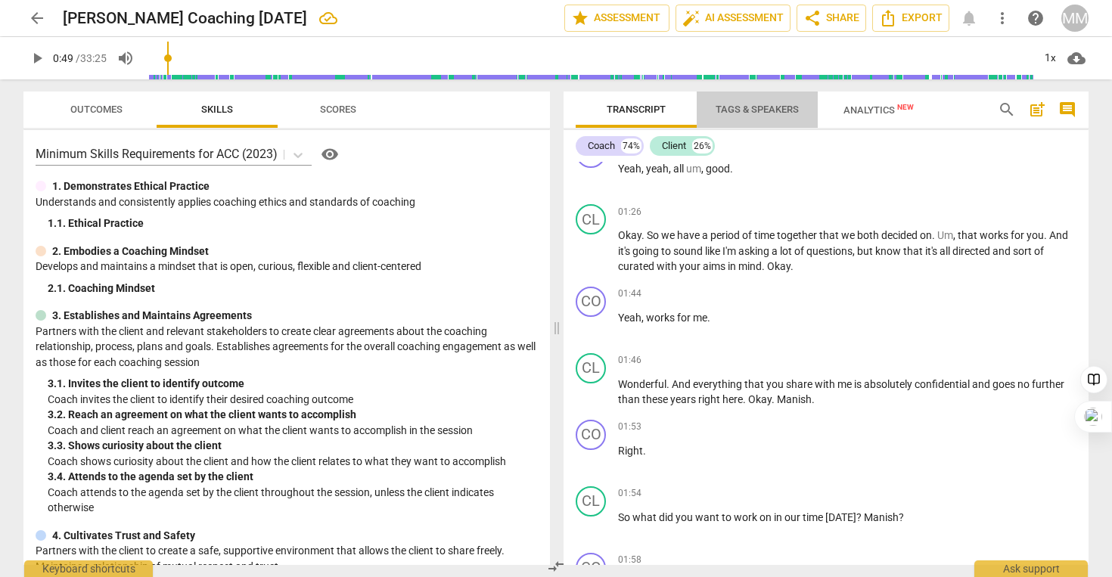
click at [765, 107] on span "Tags & Speakers" at bounding box center [757, 109] width 83 height 11
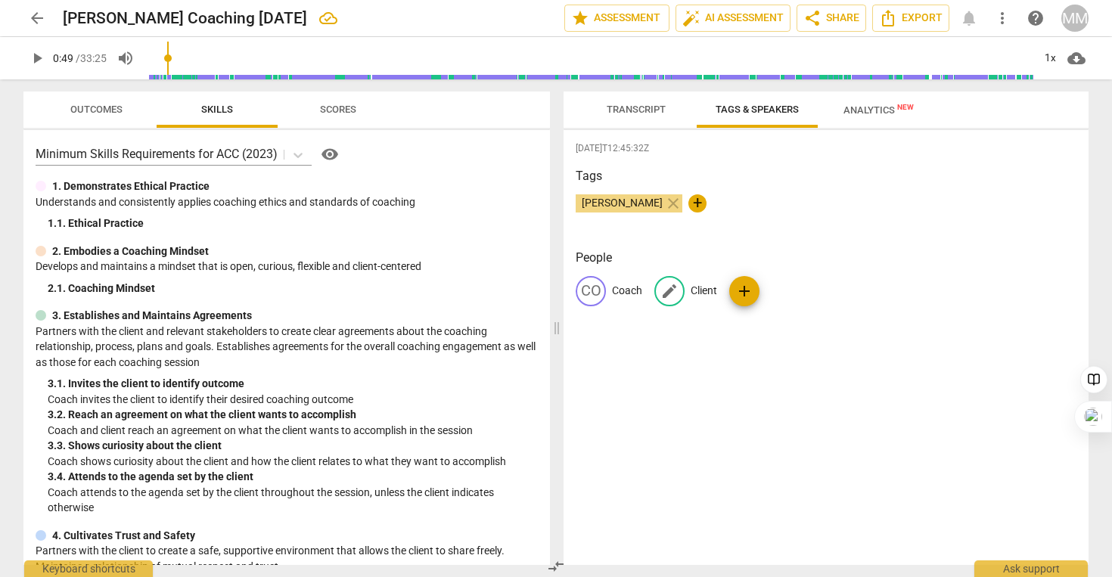
click at [709, 293] on p "Client" at bounding box center [704, 291] width 26 height 16
type input "Coach"
click at [626, 294] on p "Coach" at bounding box center [627, 291] width 30 height 16
type input "Client"
click at [654, 110] on span "Transcript" at bounding box center [636, 109] width 59 height 11
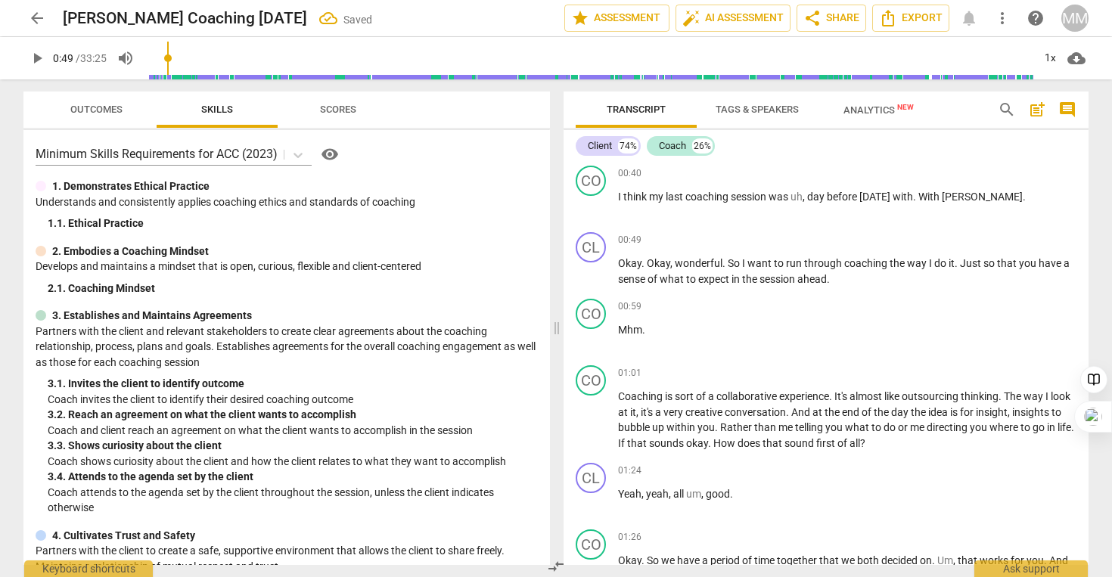
scroll to position [0, 0]
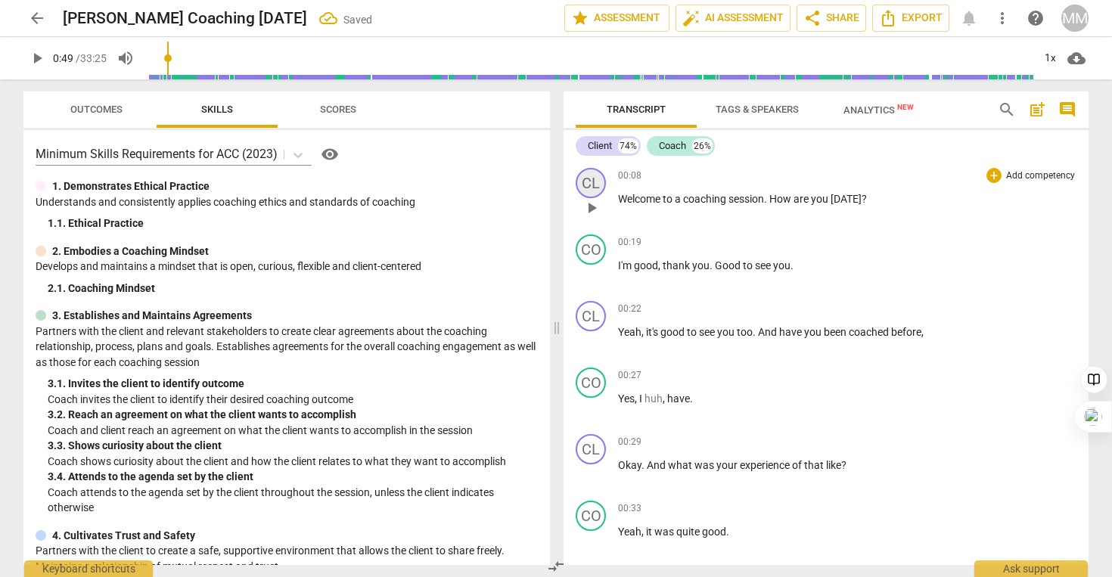
click at [597, 182] on div "CL" at bounding box center [591, 183] width 30 height 30
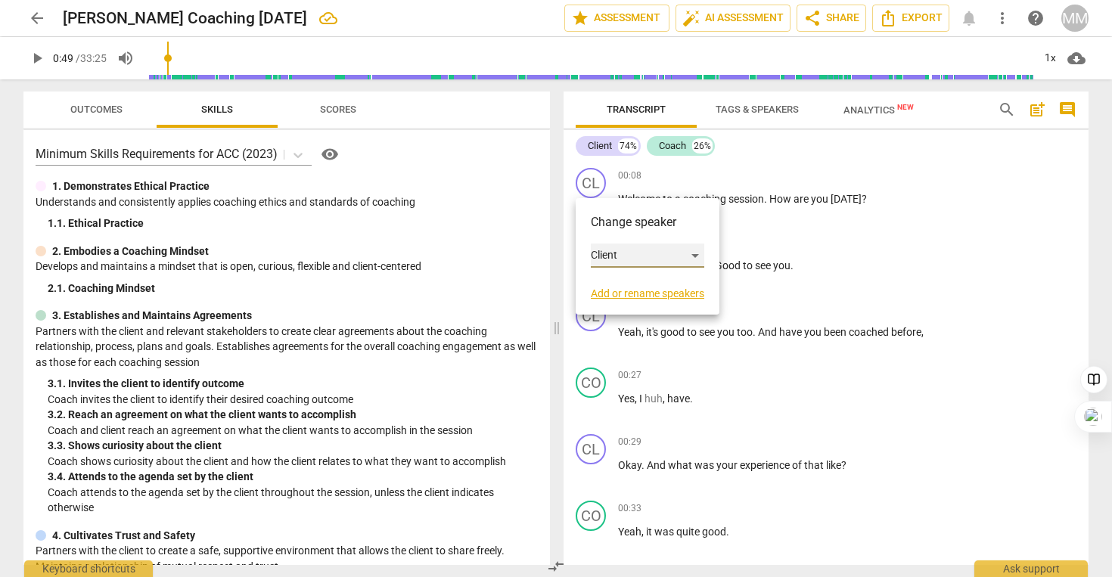
click at [610, 263] on div "Client" at bounding box center [647, 256] width 113 height 24
click at [614, 287] on li "Coach" at bounding box center [648, 284] width 115 height 29
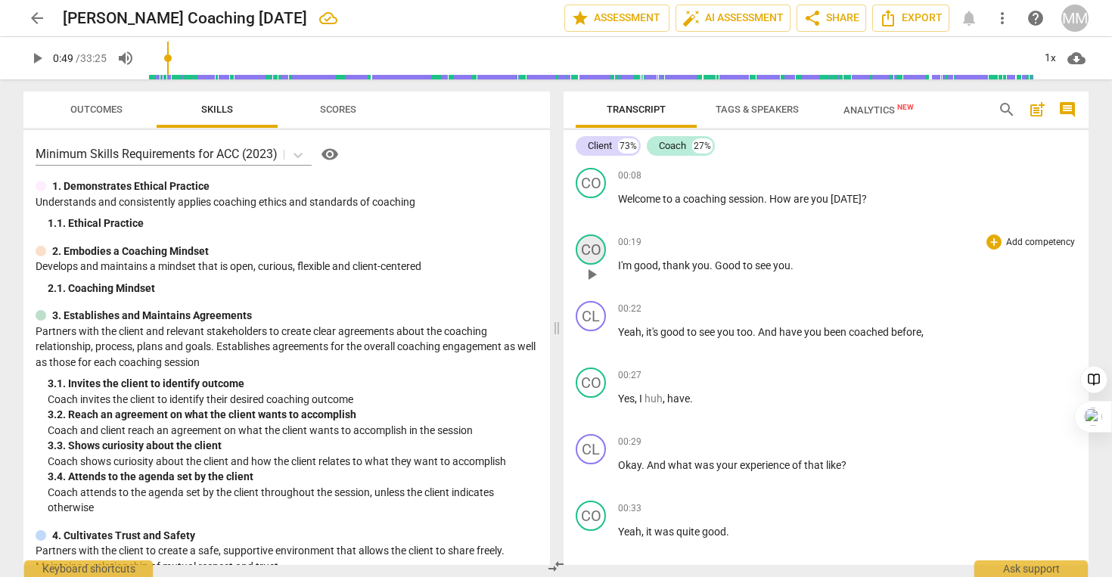
click at [589, 244] on div "CO" at bounding box center [591, 249] width 30 height 30
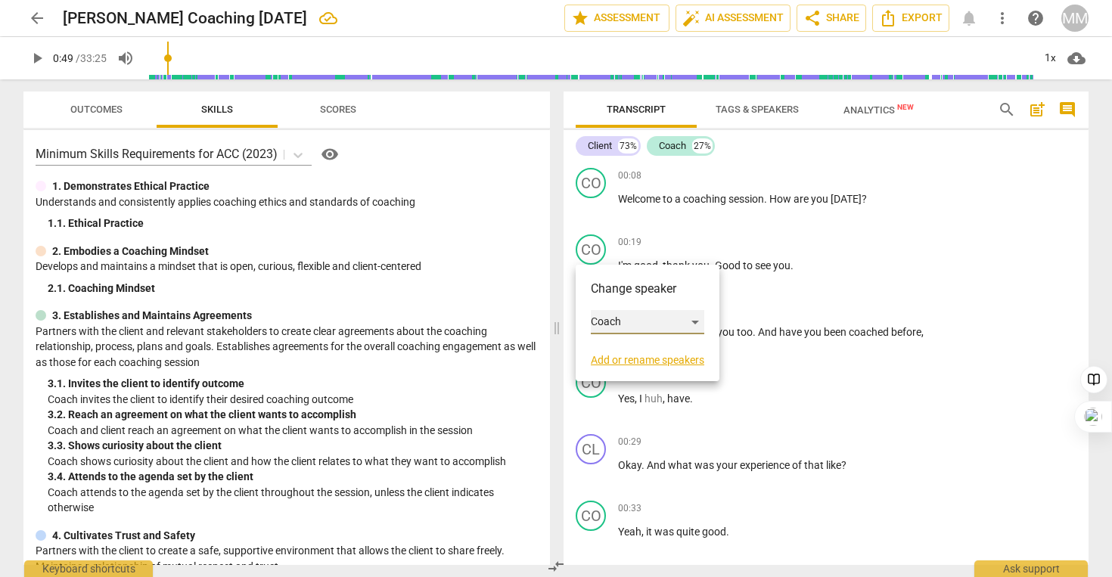
click at [610, 321] on div "Coach" at bounding box center [647, 322] width 113 height 24
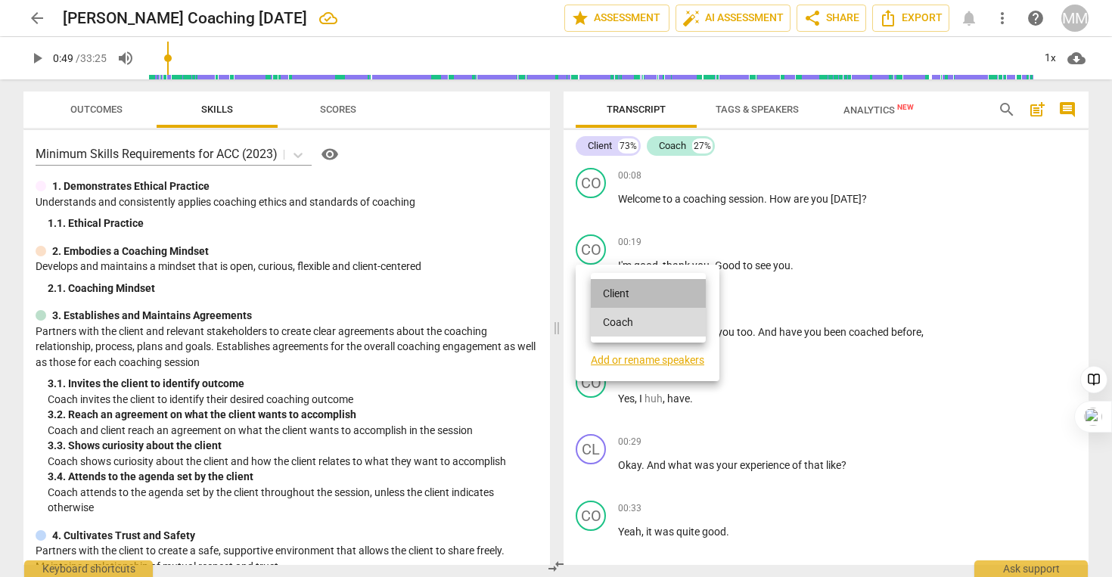
click at [607, 281] on li "Client" at bounding box center [648, 293] width 115 height 29
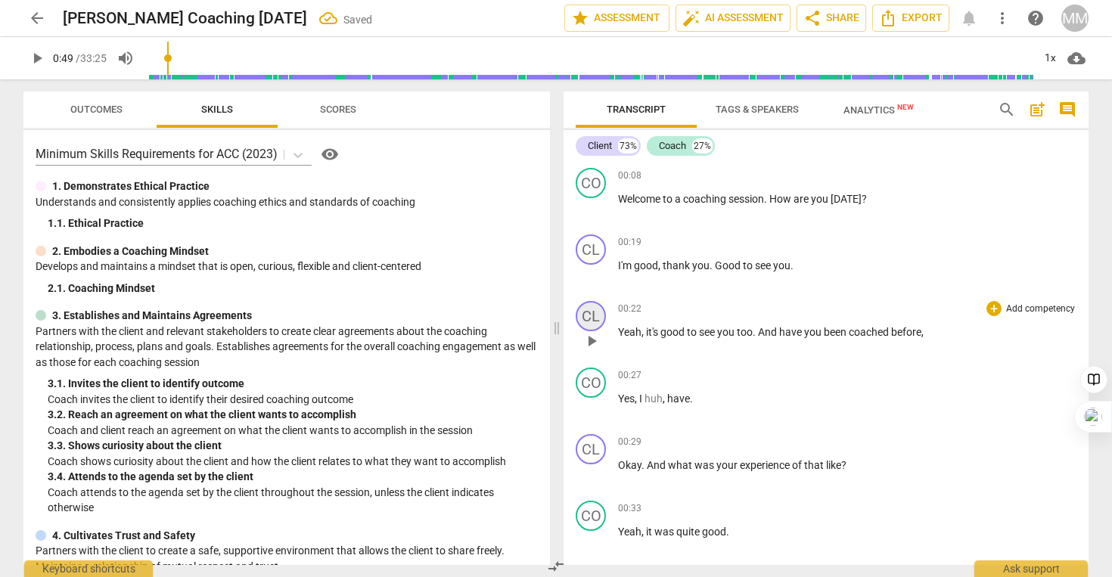
click at [597, 314] on div "CL" at bounding box center [591, 316] width 30 height 30
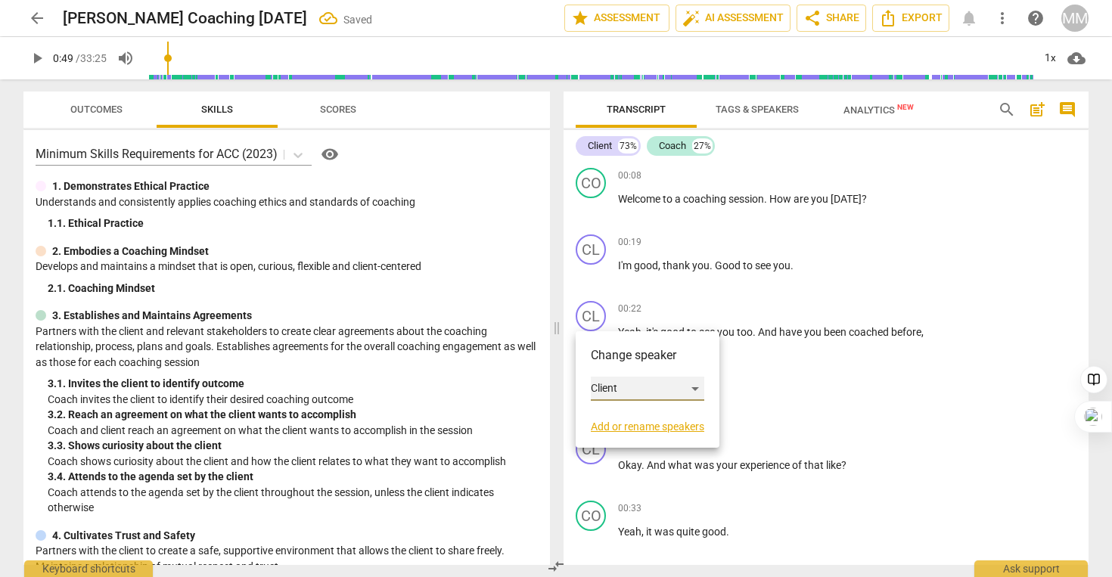
click at [607, 391] on div "Client" at bounding box center [647, 389] width 113 height 24
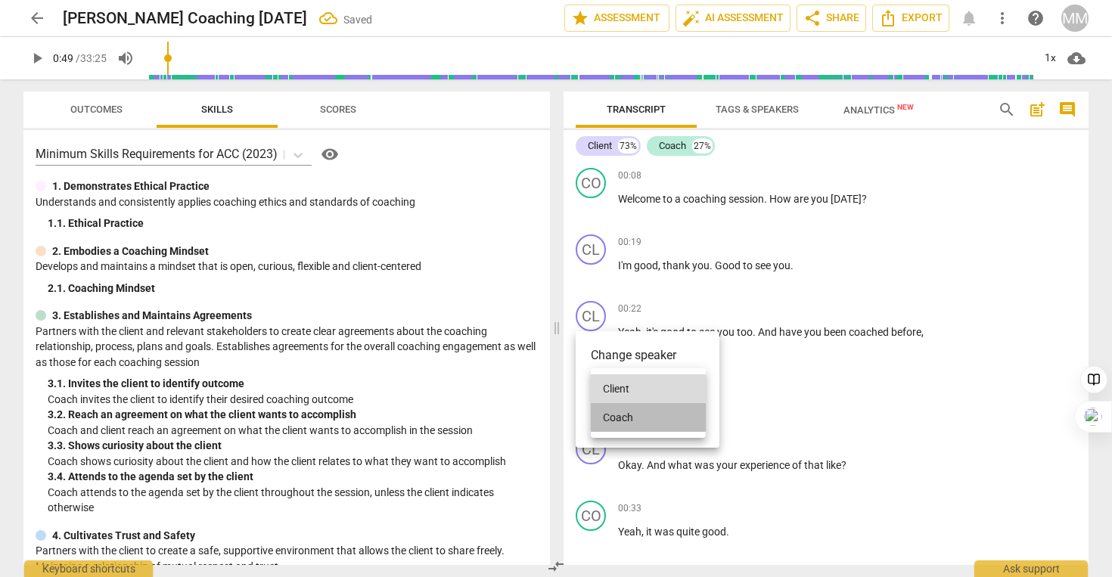
click at [613, 411] on li "Coach" at bounding box center [648, 417] width 115 height 29
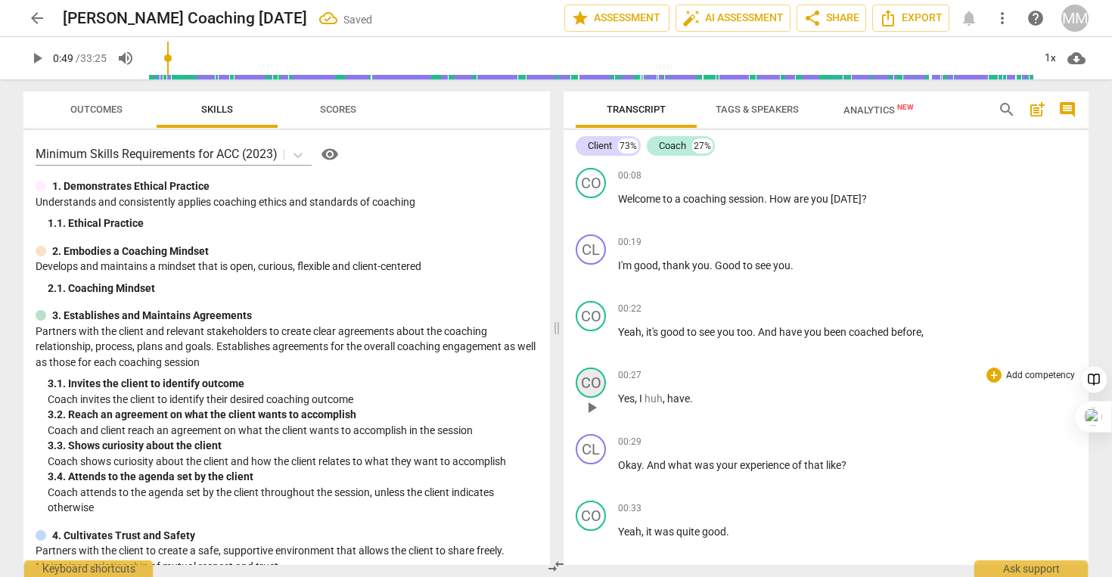
click at [597, 390] on div "CO" at bounding box center [591, 383] width 30 height 30
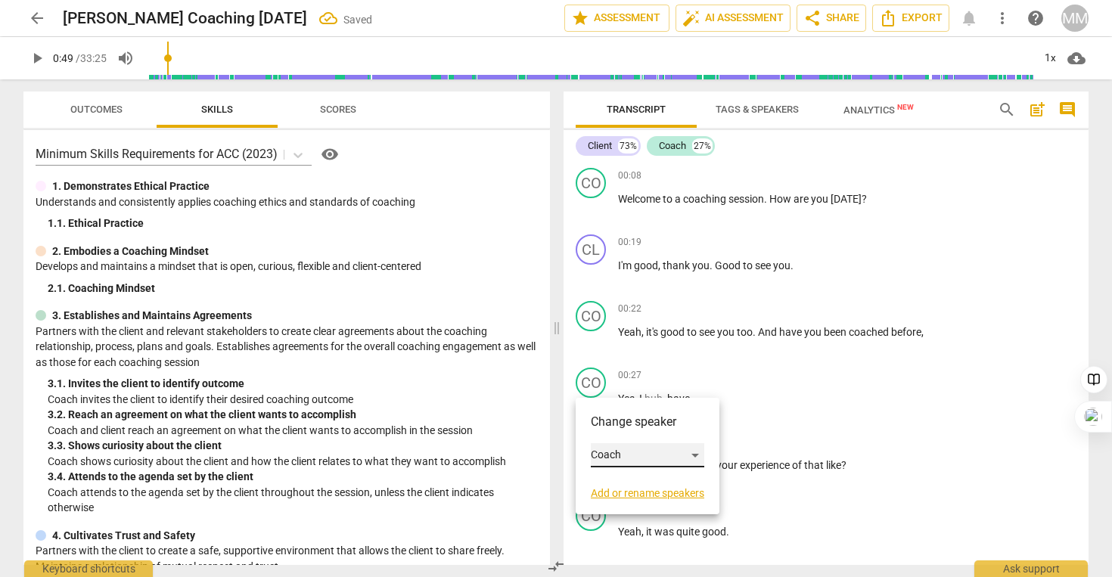
click at [616, 455] on div "Coach" at bounding box center [647, 455] width 113 height 24
click at [619, 432] on li "Client" at bounding box center [648, 426] width 115 height 29
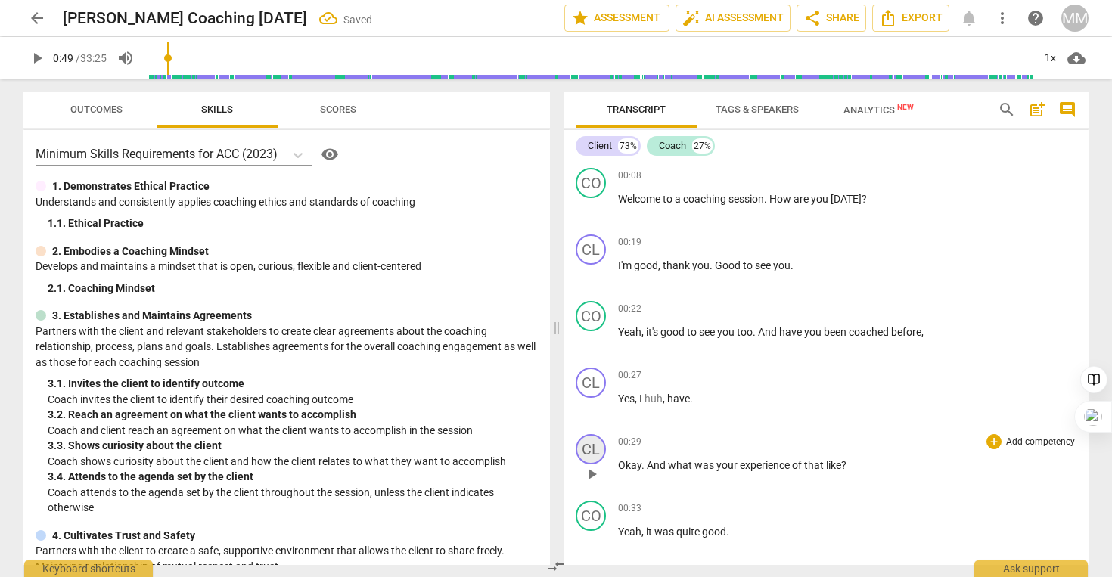
click at [592, 452] on div "CL" at bounding box center [591, 449] width 30 height 30
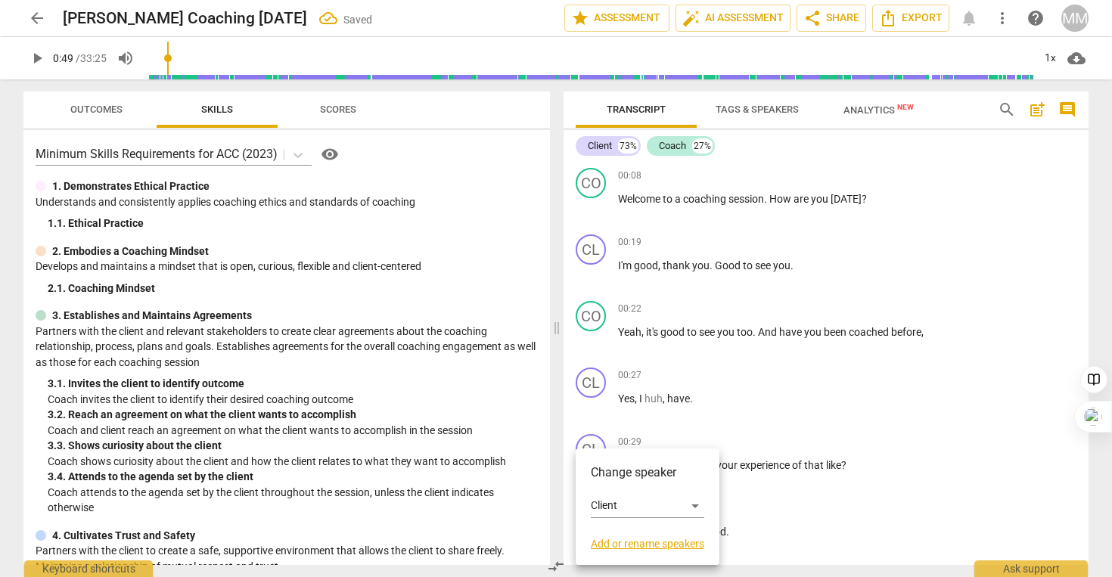
click at [605, 470] on h3 "Change speaker" at bounding box center [647, 473] width 113 height 18
click at [618, 505] on div "Client" at bounding box center [647, 506] width 113 height 24
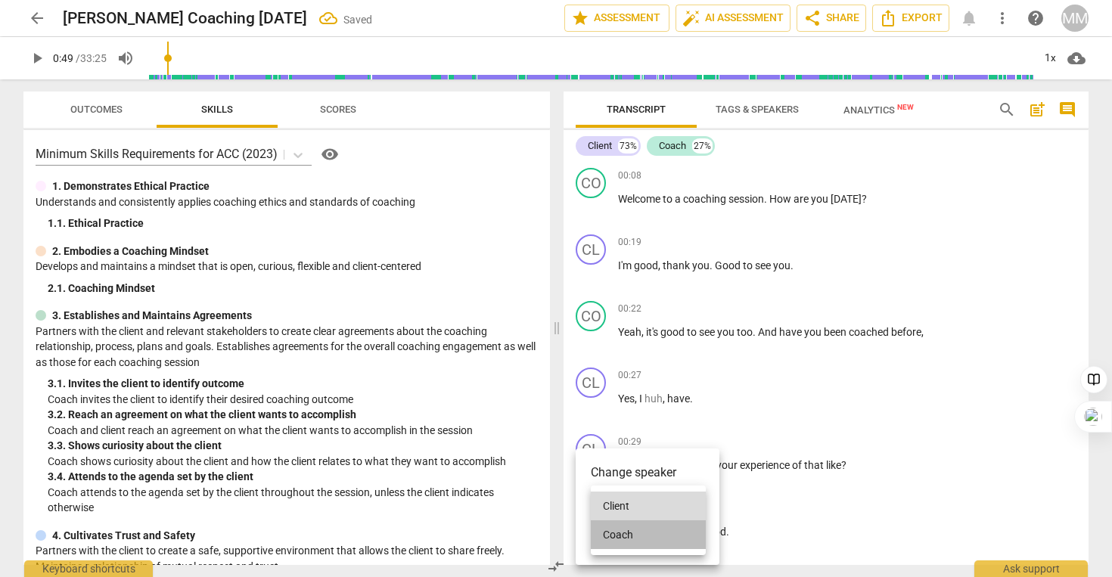
click at [616, 533] on li "Coach" at bounding box center [648, 534] width 115 height 29
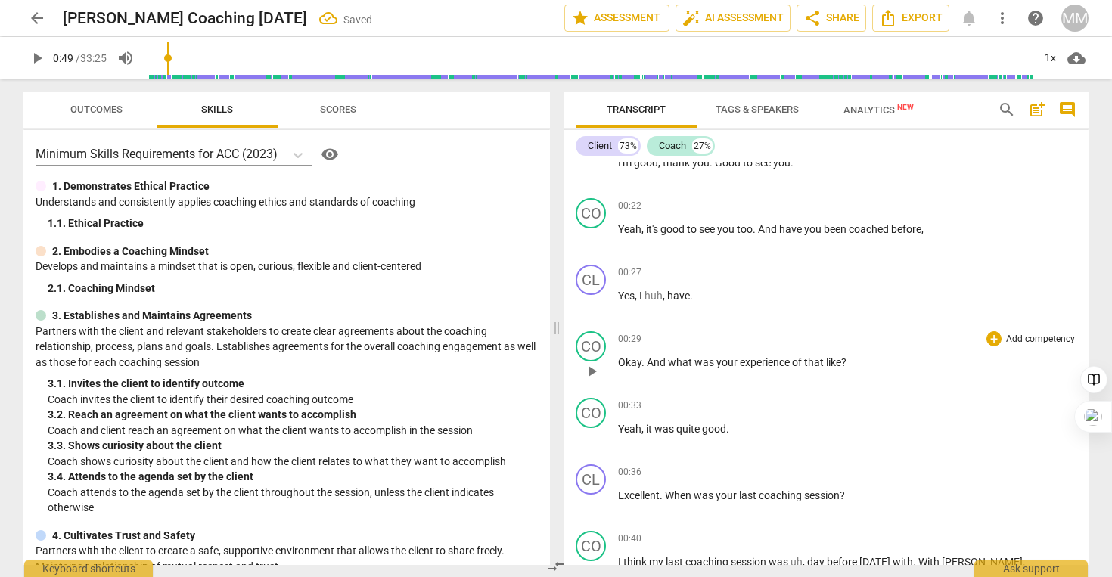
scroll to position [132, 0]
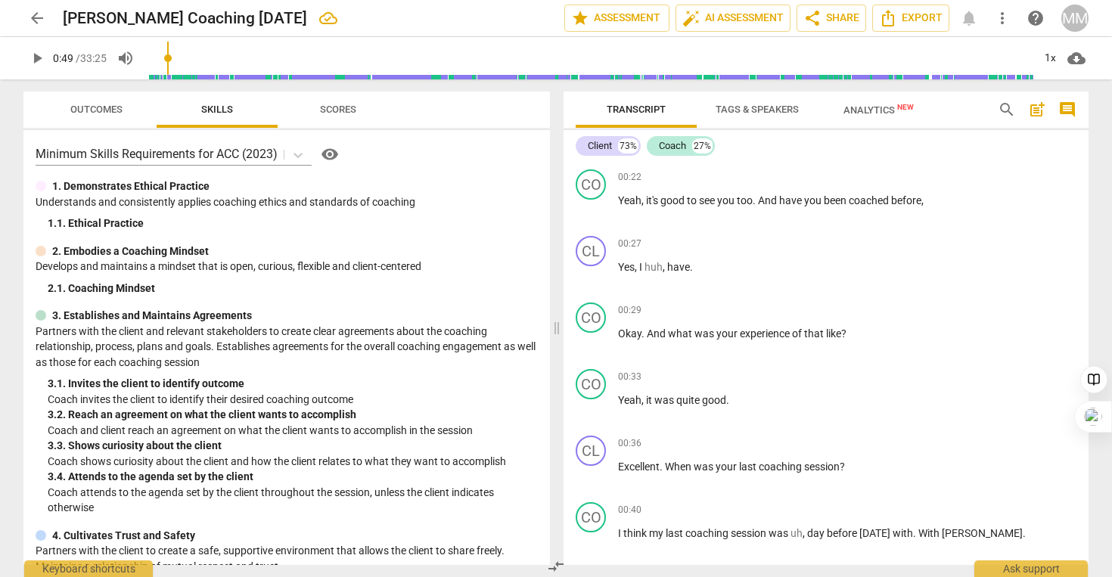
click at [793, 101] on span "Tags & Speakers" at bounding box center [757, 110] width 120 height 20
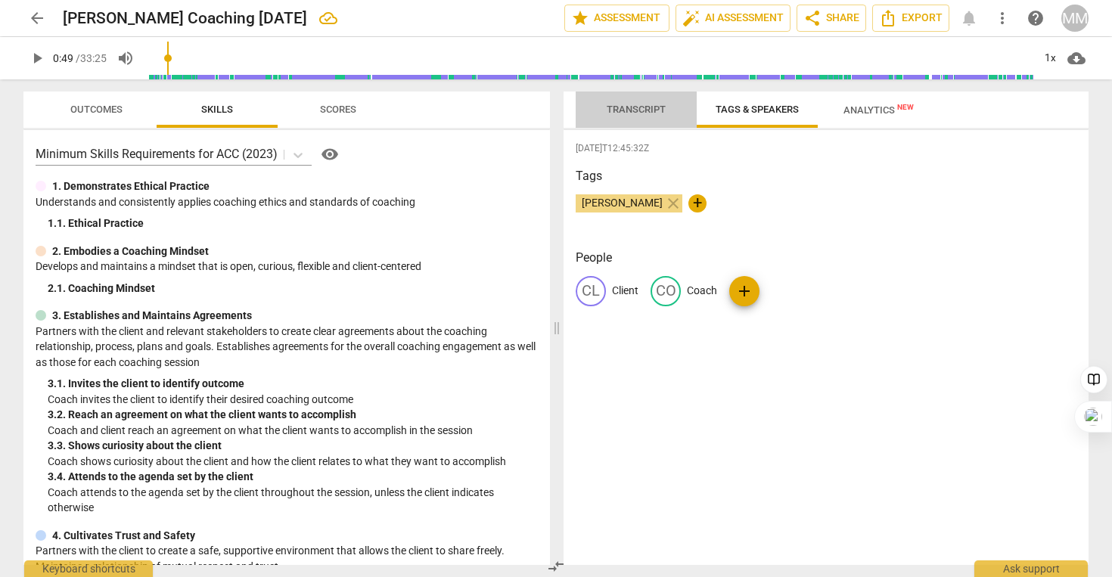
click at [615, 107] on span "Transcript" at bounding box center [636, 109] width 59 height 11
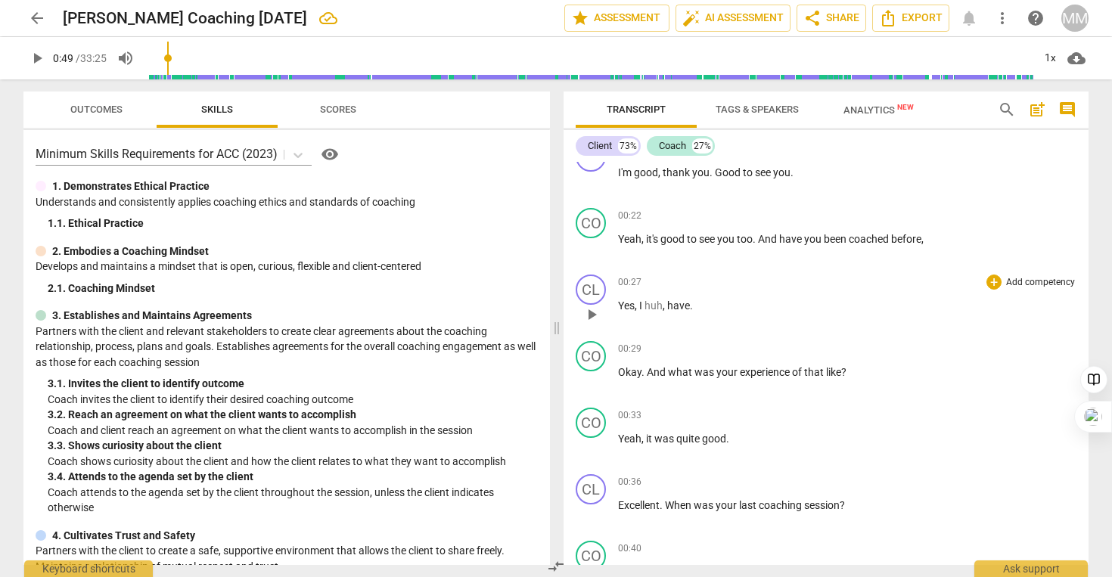
scroll to position [94, 0]
click at [592, 430] on div "CO" at bounding box center [591, 422] width 30 height 30
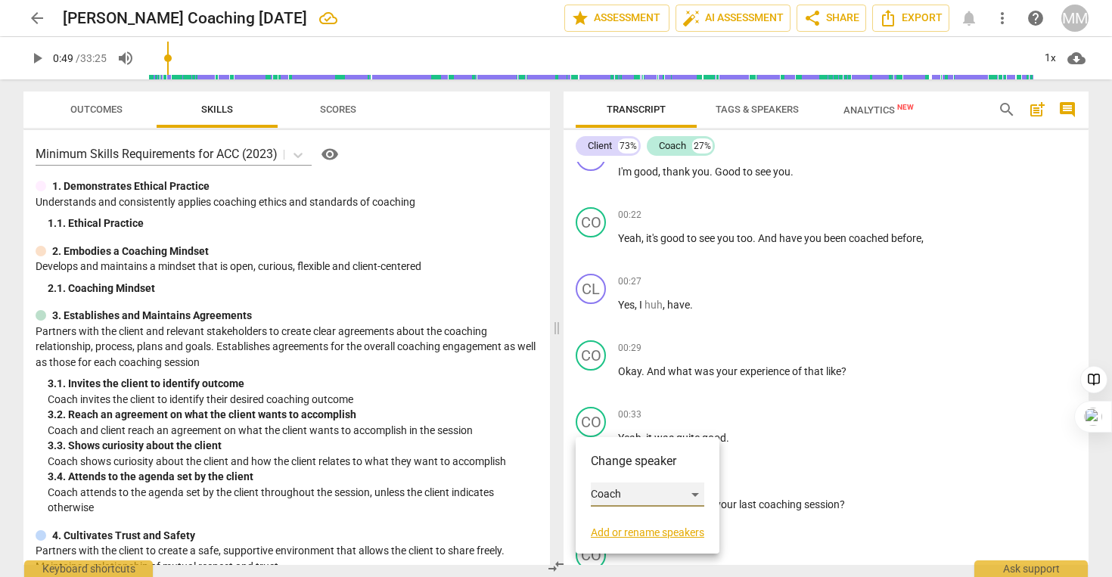
click at [613, 486] on div "Coach" at bounding box center [647, 495] width 113 height 24
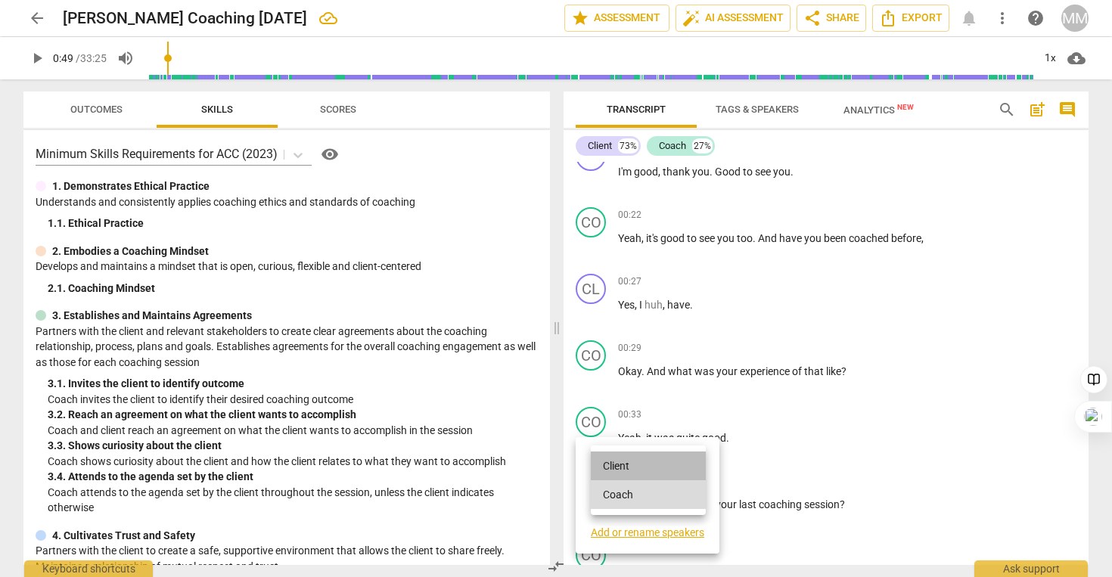
click at [613, 468] on li "Client" at bounding box center [648, 466] width 115 height 29
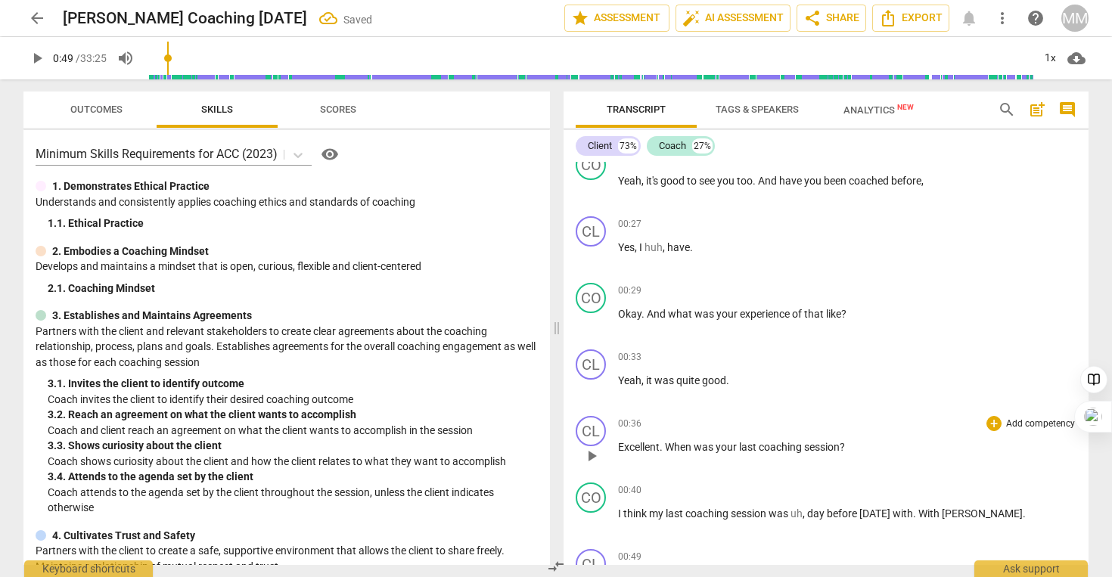
scroll to position [153, 0]
click at [586, 434] on div "CL" at bounding box center [591, 429] width 30 height 30
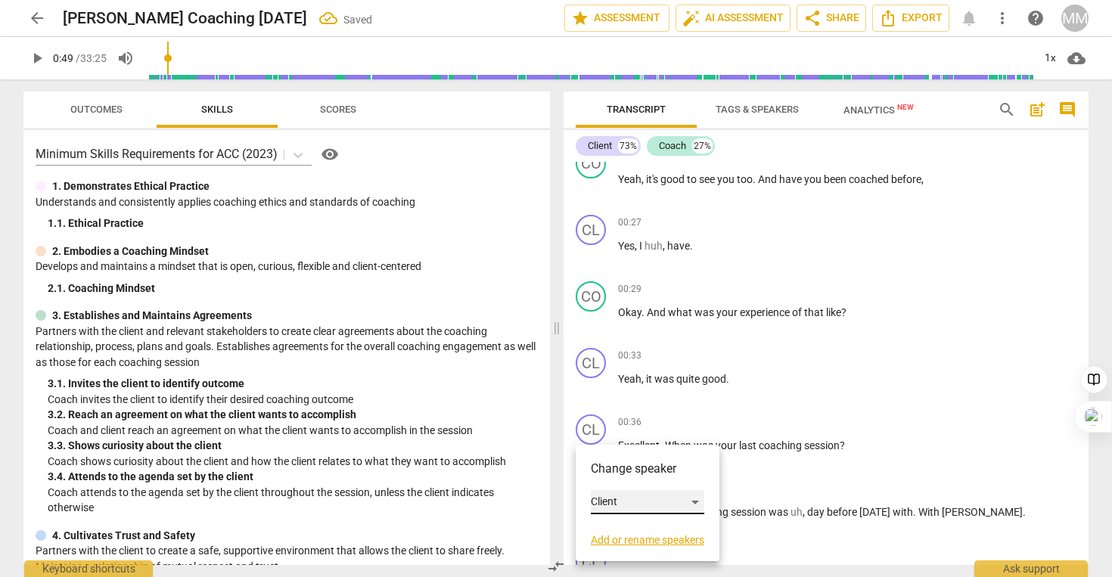
click at [613, 502] on div "Client" at bounding box center [647, 502] width 113 height 24
click at [616, 523] on li "Coach" at bounding box center [648, 531] width 115 height 29
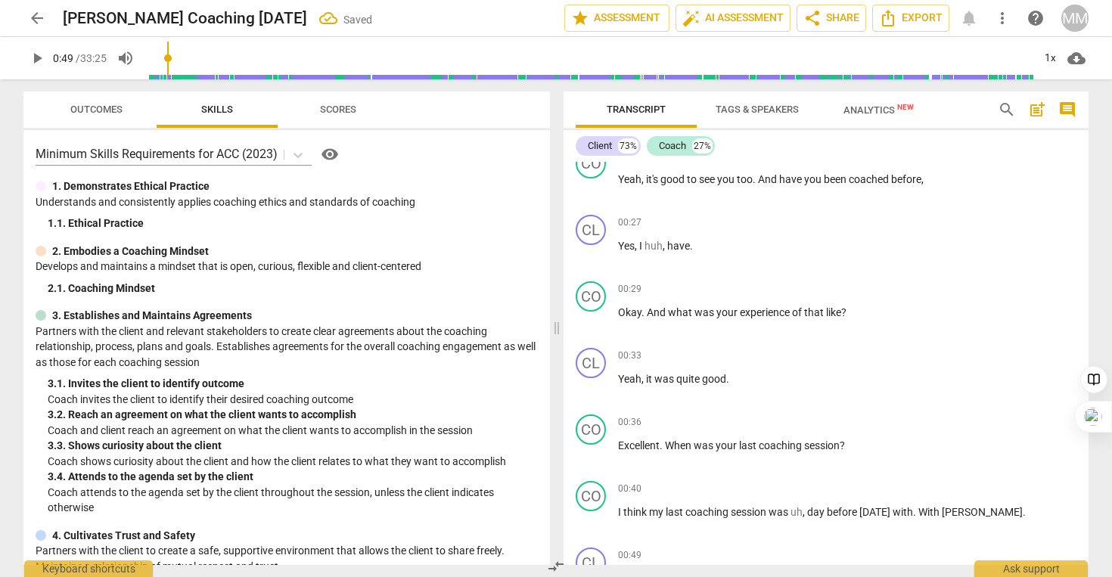
click at [41, 14] on span "arrow_back" at bounding box center [37, 18] width 18 height 18
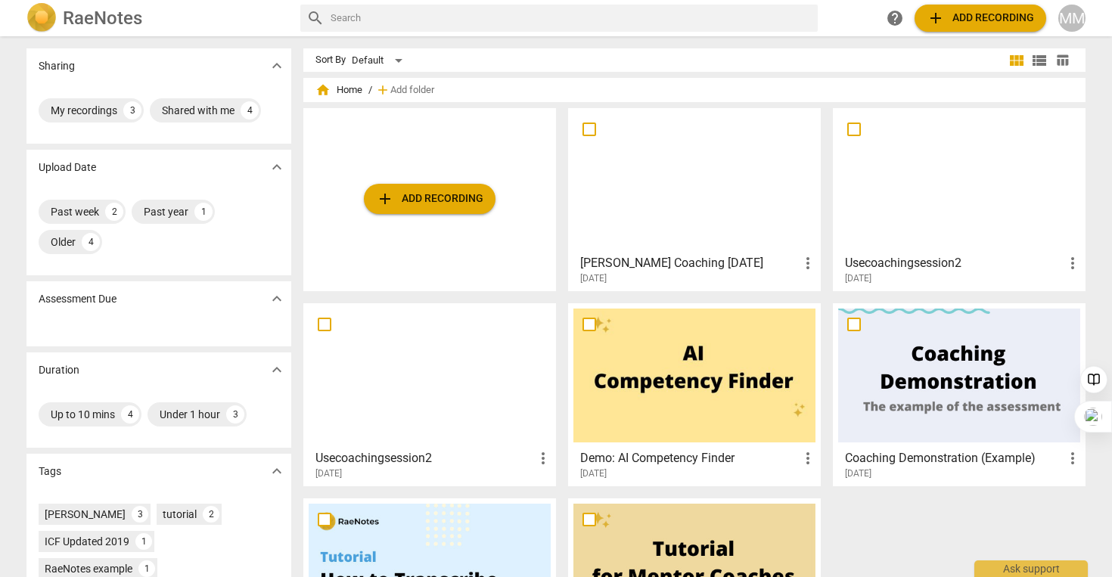
click at [671, 192] on div at bounding box center [694, 180] width 242 height 134
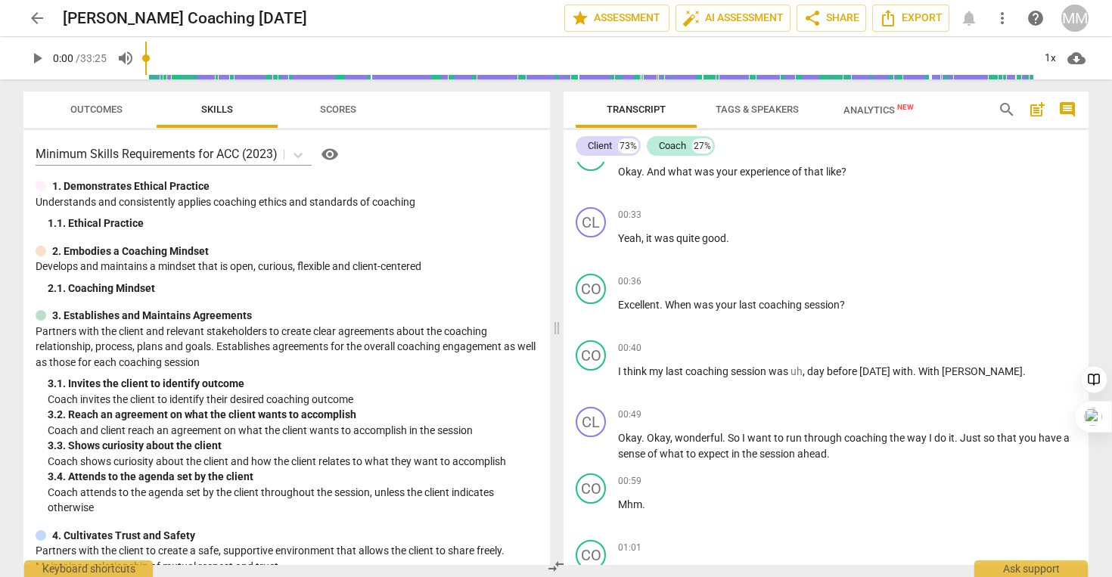
scroll to position [296, 0]
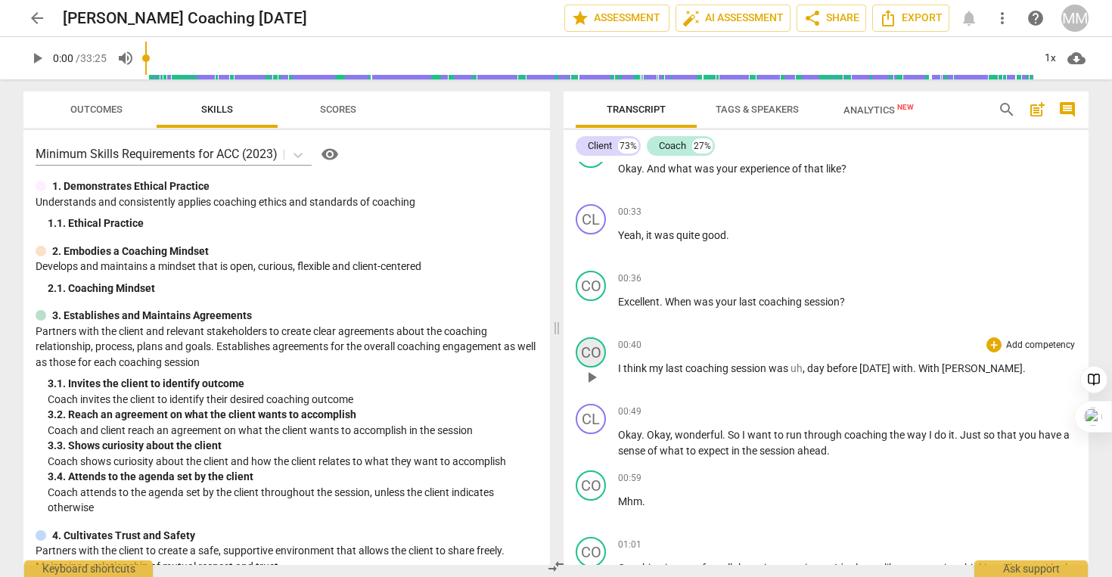
click at [591, 356] on div "CO" at bounding box center [591, 352] width 30 height 30
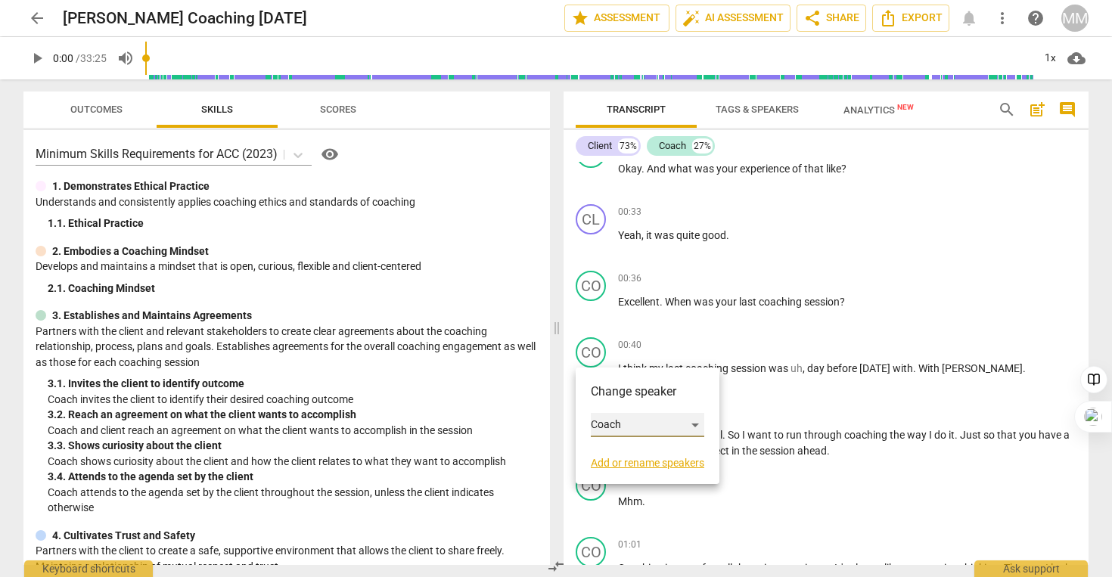
click at [616, 424] on div "Coach" at bounding box center [647, 425] width 113 height 24
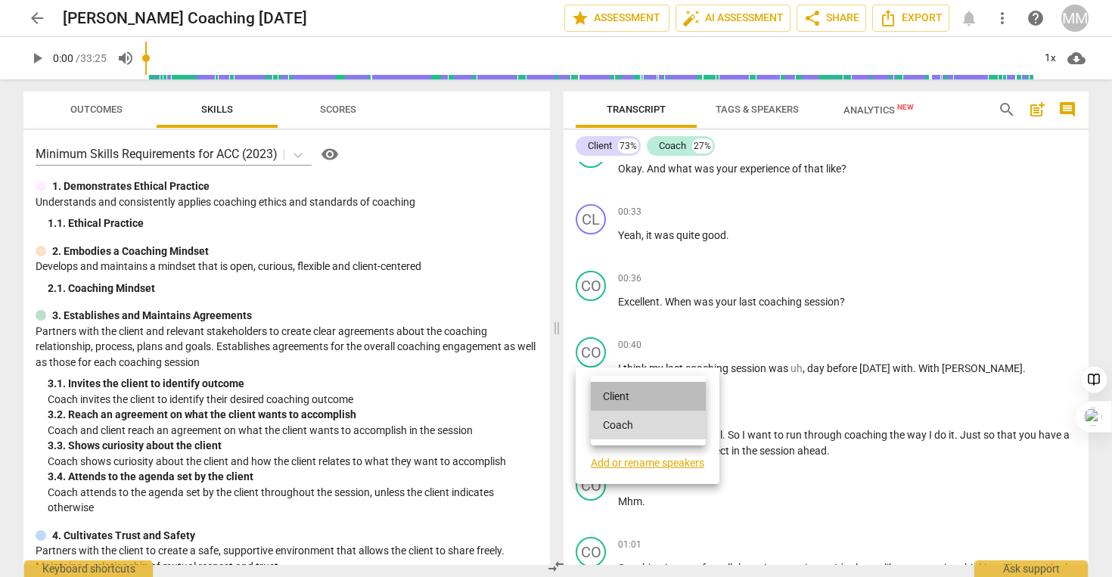
click at [622, 387] on li "Client" at bounding box center [648, 396] width 115 height 29
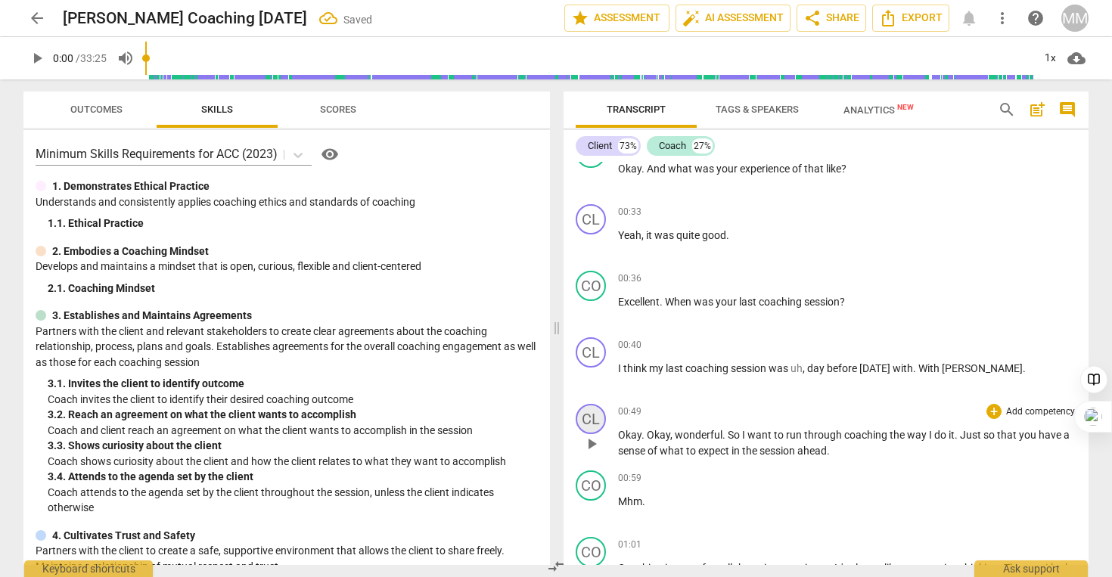
click at [598, 418] on div "CL" at bounding box center [591, 419] width 30 height 30
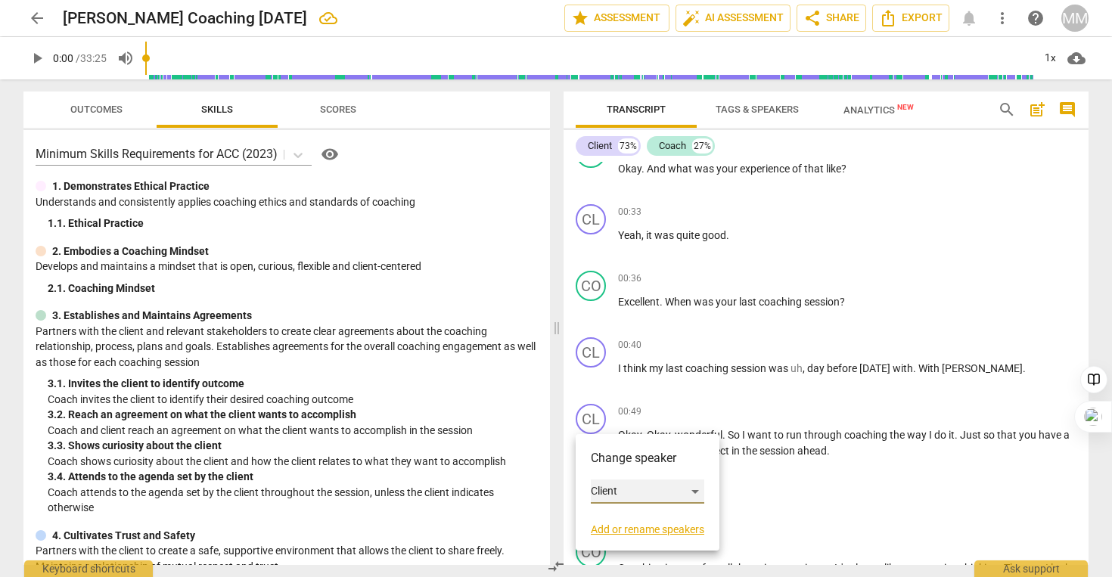
click at [618, 483] on div "Client" at bounding box center [647, 492] width 113 height 24
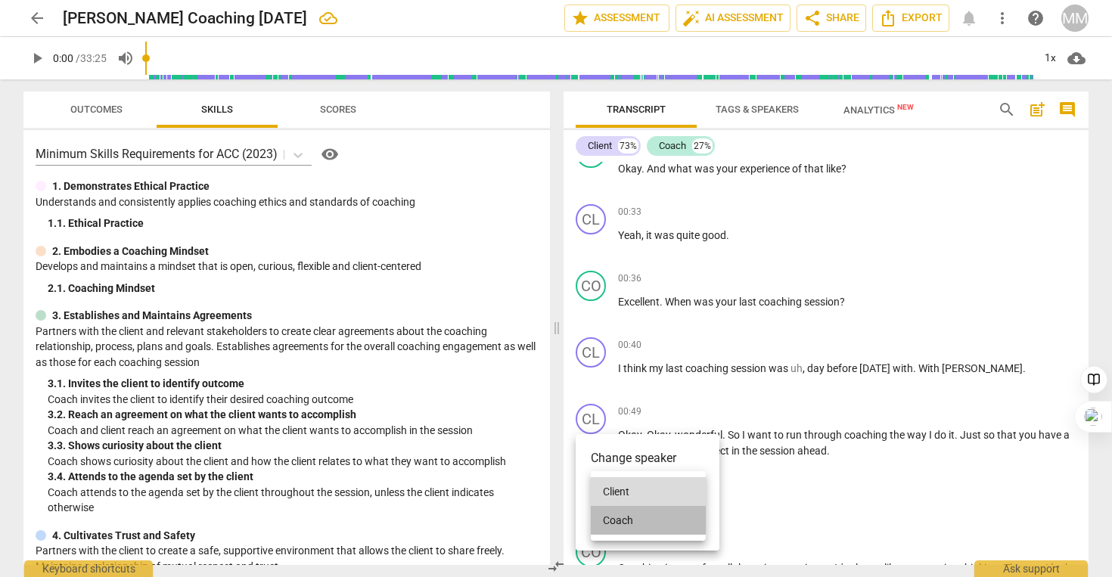
click at [621, 515] on li "Coach" at bounding box center [648, 520] width 115 height 29
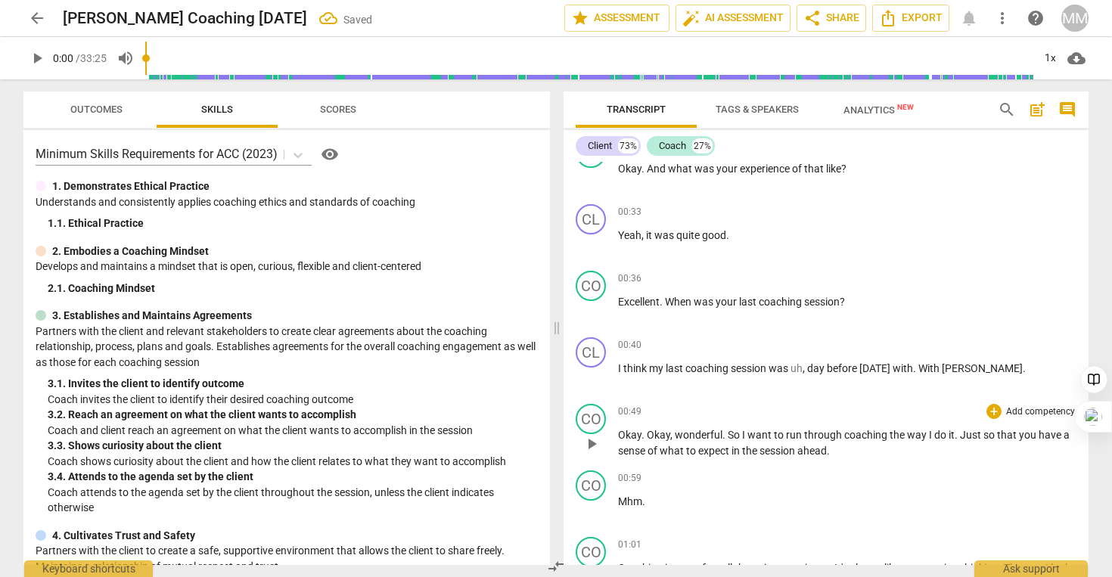
scroll to position [467, 0]
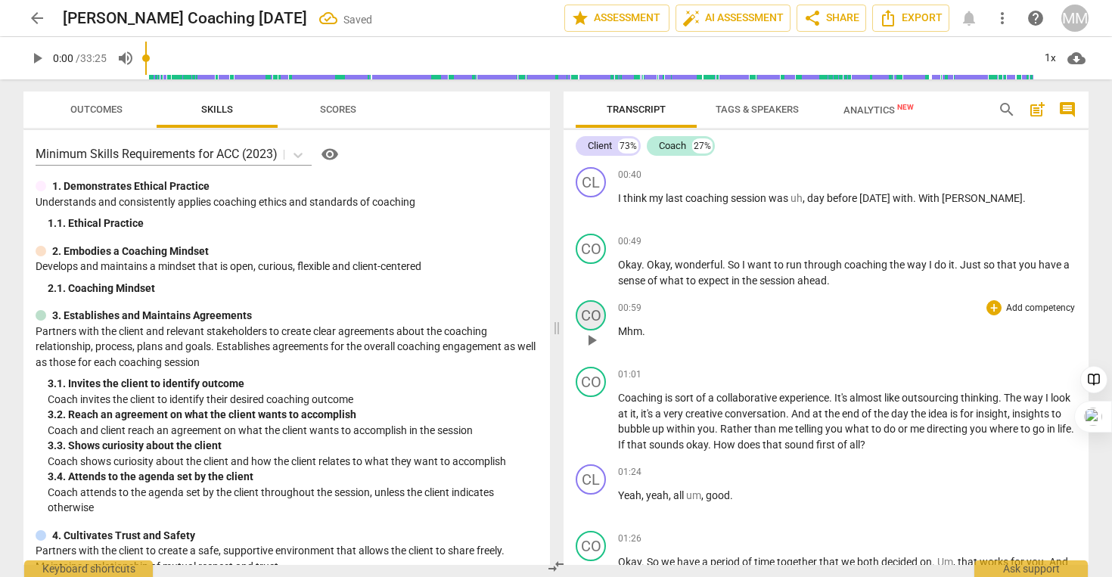
click at [599, 307] on div "CO" at bounding box center [591, 315] width 30 height 30
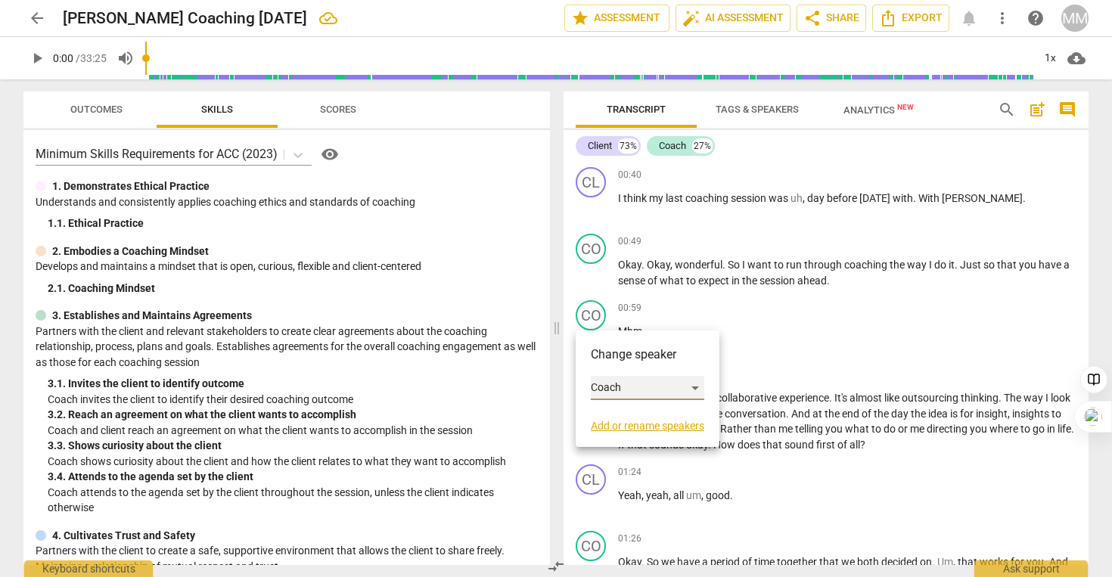
click at [613, 387] on div "Coach" at bounding box center [647, 388] width 113 height 24
click at [616, 363] on li "Client" at bounding box center [648, 359] width 115 height 29
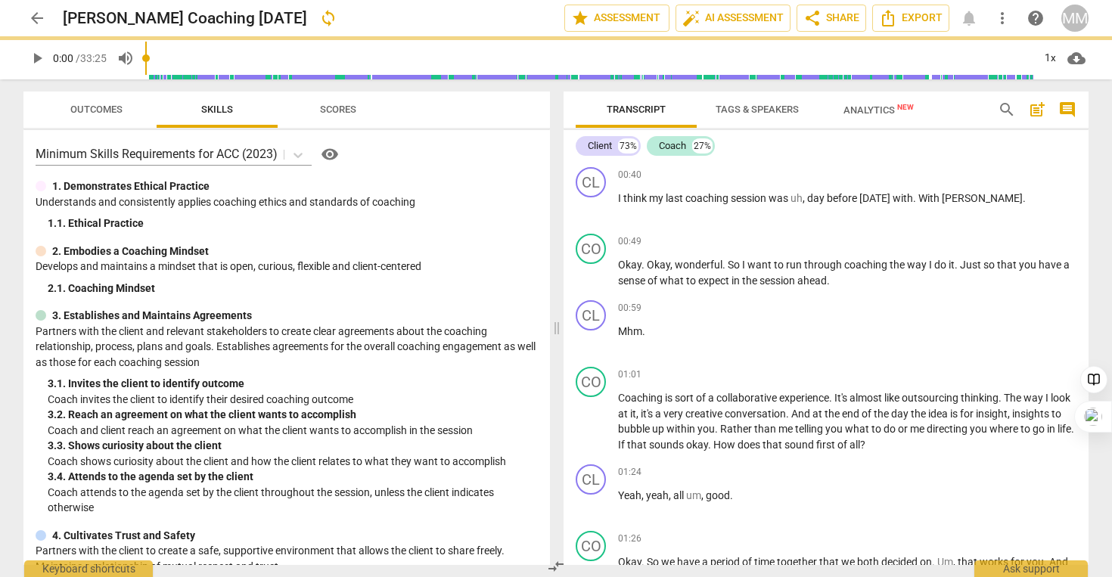
click at [33, 11] on span "arrow_back" at bounding box center [37, 18] width 18 height 18
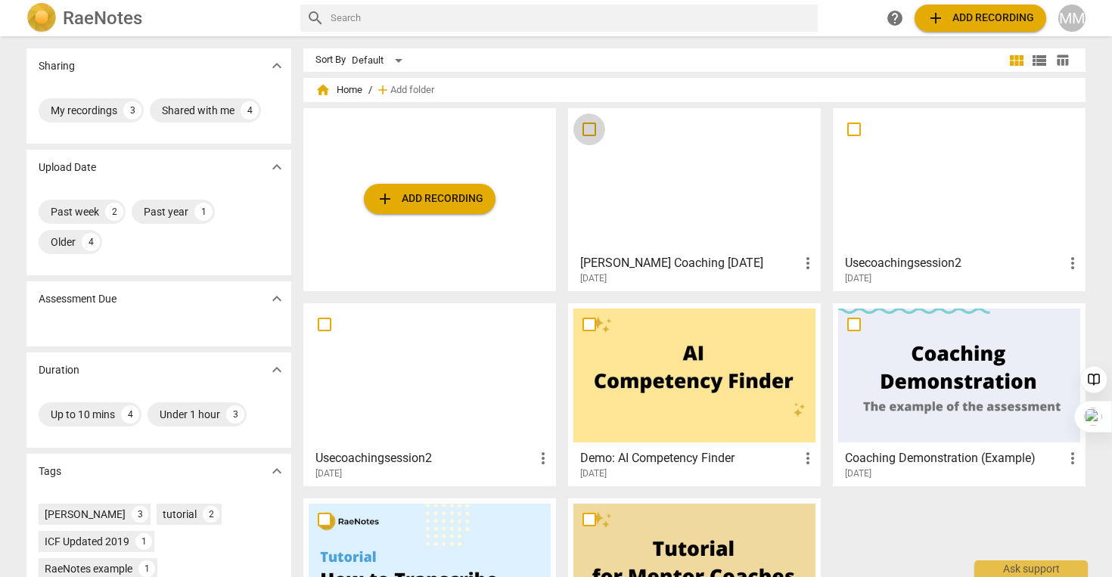
click at [591, 129] on input "checkbox" at bounding box center [589, 129] width 32 height 18
checkbox input "false"
click at [619, 191] on div at bounding box center [694, 180] width 242 height 134
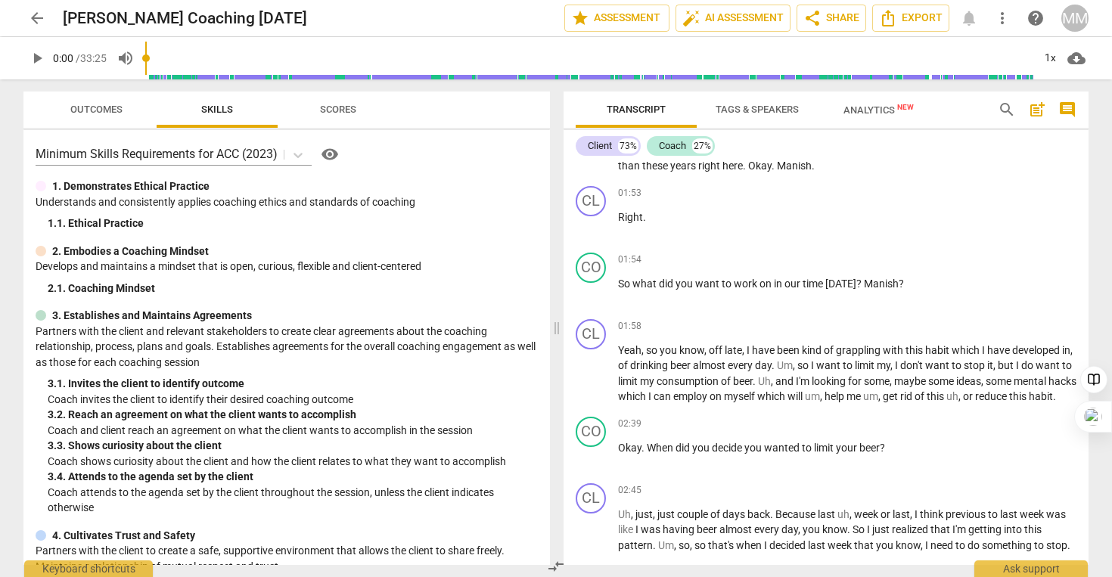
scroll to position [1029, 0]
click at [899, 281] on span "?" at bounding box center [901, 282] width 5 height 12
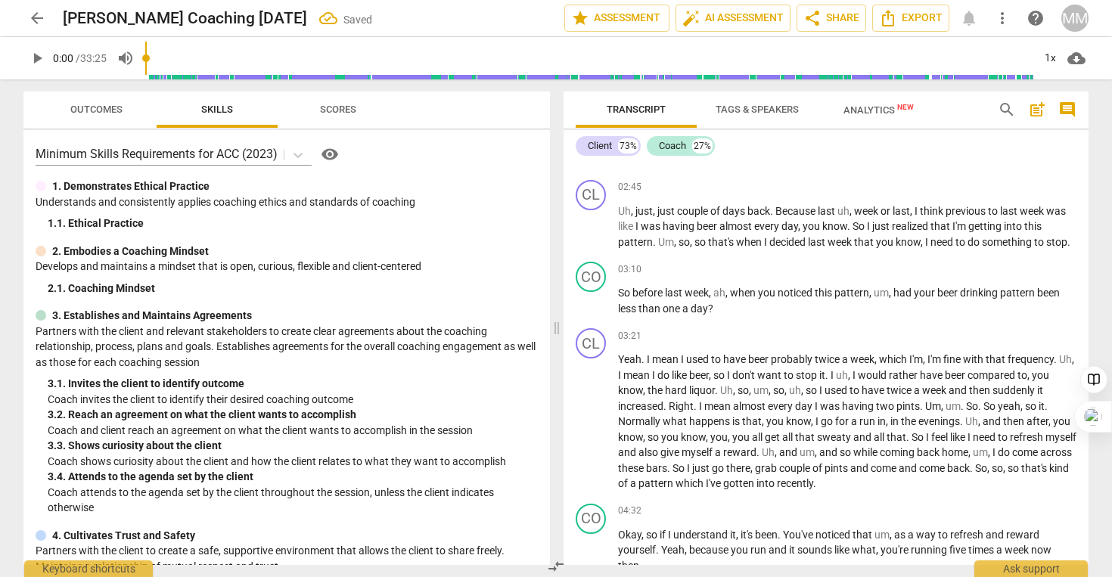
scroll to position [1331, 0]
click at [727, 298] on span "," at bounding box center [727, 292] width 5 height 12
click at [872, 298] on span "um" at bounding box center [864, 292] width 15 height 12
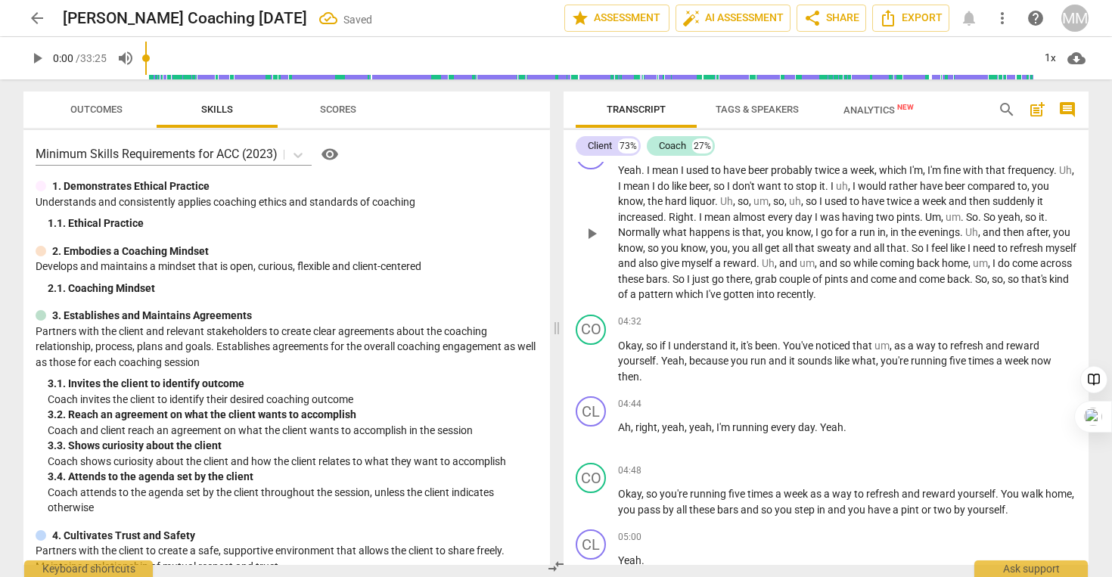
scroll to position [1521, 0]
click at [894, 350] on span "," at bounding box center [891, 344] width 5 height 12
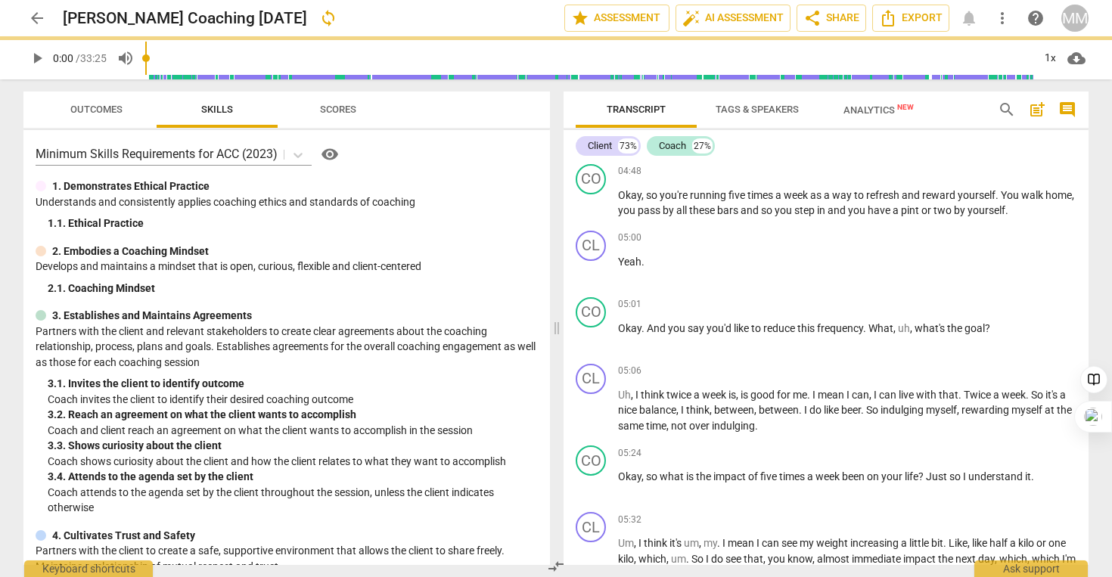
scroll to position [1805, 0]
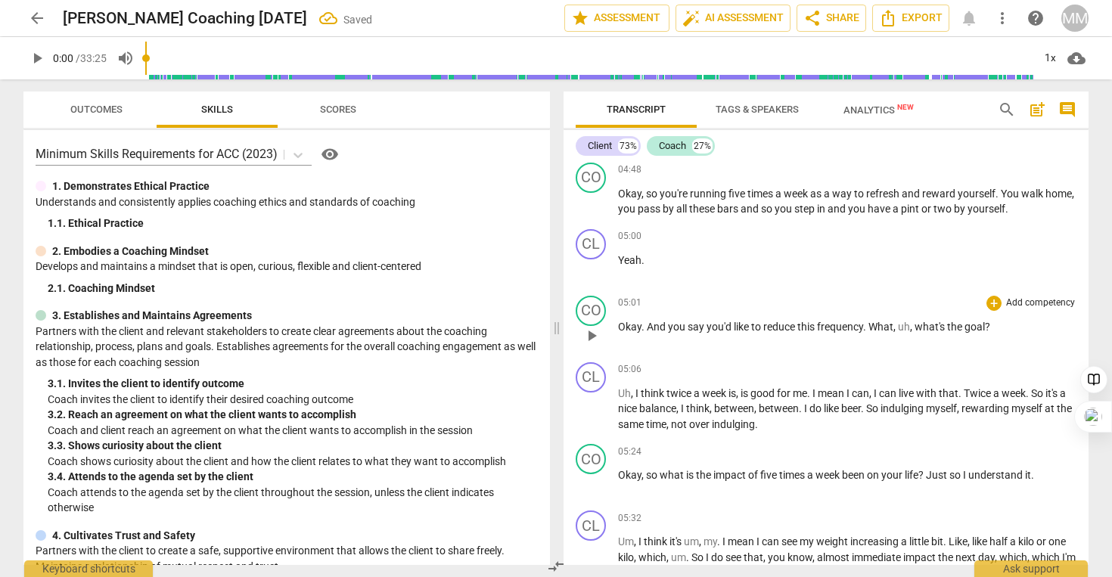
click at [914, 335] on p "Okay . And you say you'd like to reduce this frequency . What , uh , what's the…" at bounding box center [847, 327] width 458 height 16
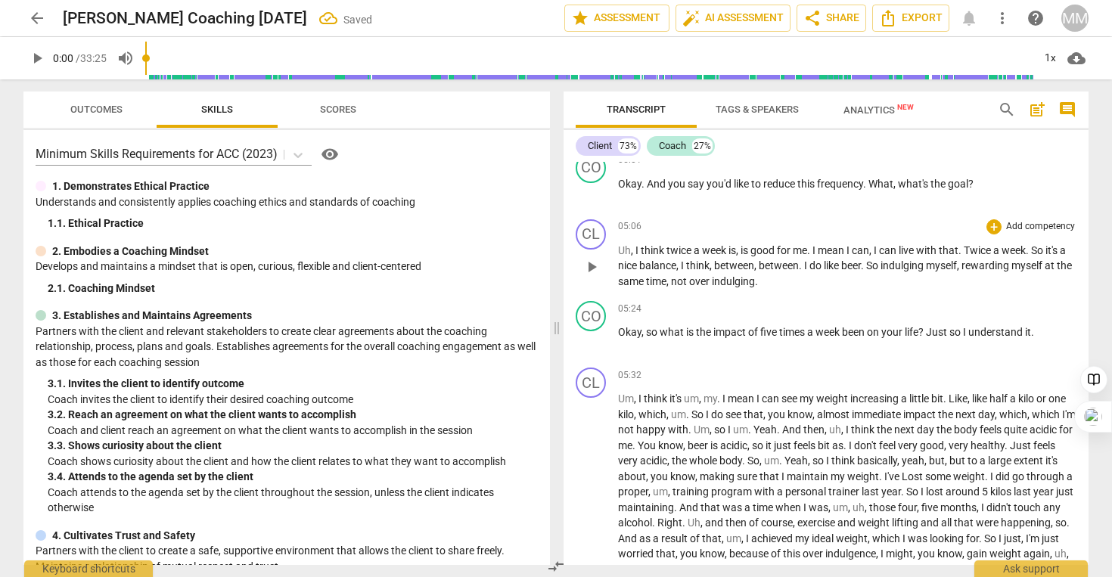
scroll to position [2000, 0]
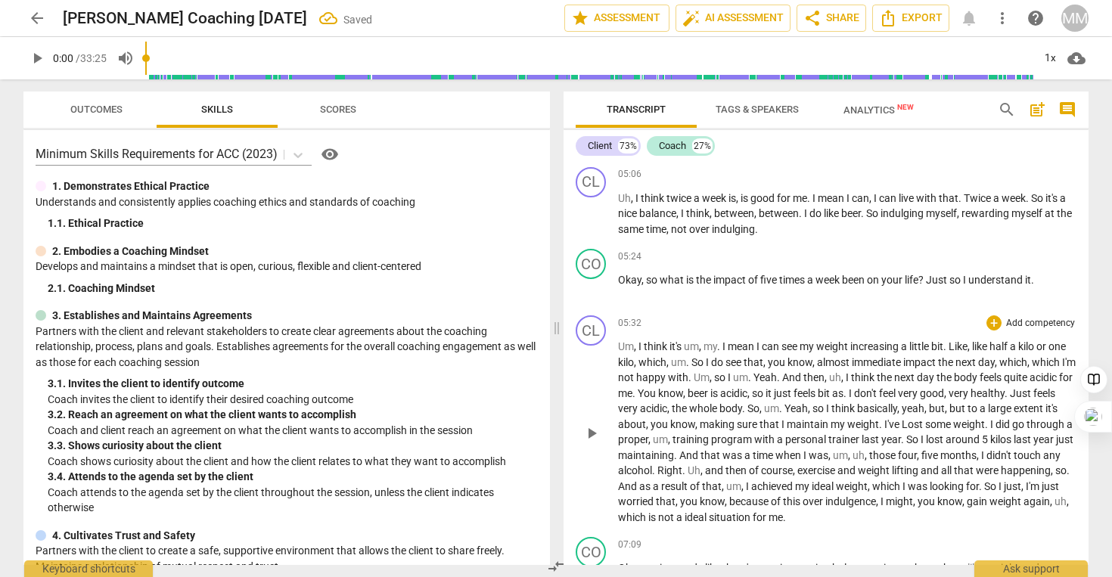
click at [636, 352] on span "," at bounding box center [636, 346] width 5 height 12
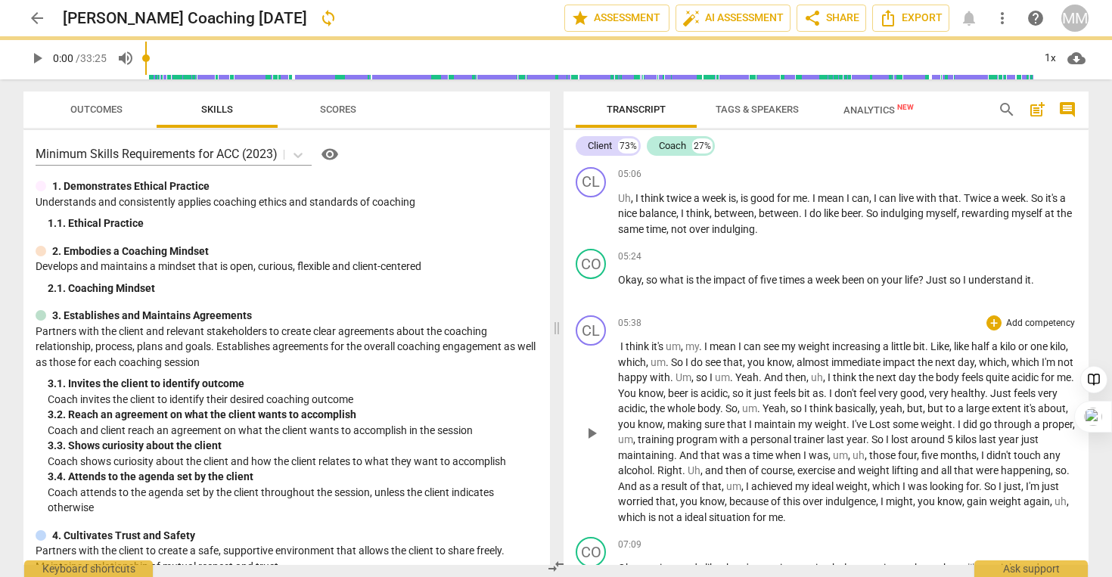
click at [703, 352] on span "." at bounding box center [701, 346] width 5 height 12
click at [685, 352] on span "," at bounding box center [683, 346] width 5 height 12
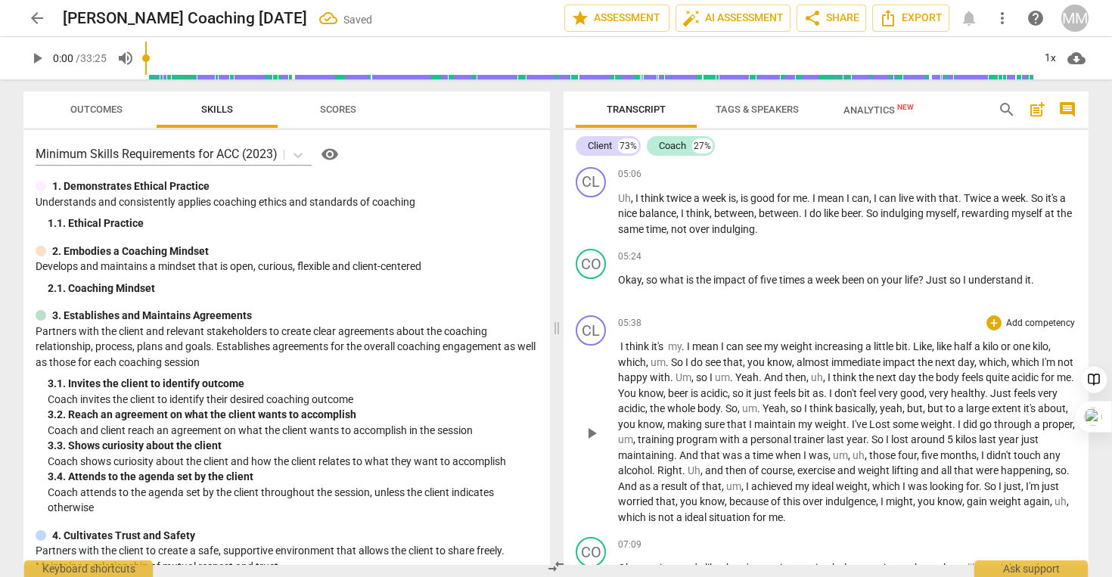
click at [659, 368] on span "um" at bounding box center [657, 362] width 15 height 12
click at [663, 368] on span "um" at bounding box center [657, 362] width 15 height 12
click at [654, 368] on span "um" at bounding box center [657, 362] width 15 height 12
click at [660, 368] on span "um" at bounding box center [657, 362] width 15 height 12
click at [675, 374] on div "+" at bounding box center [679, 373] width 15 height 15
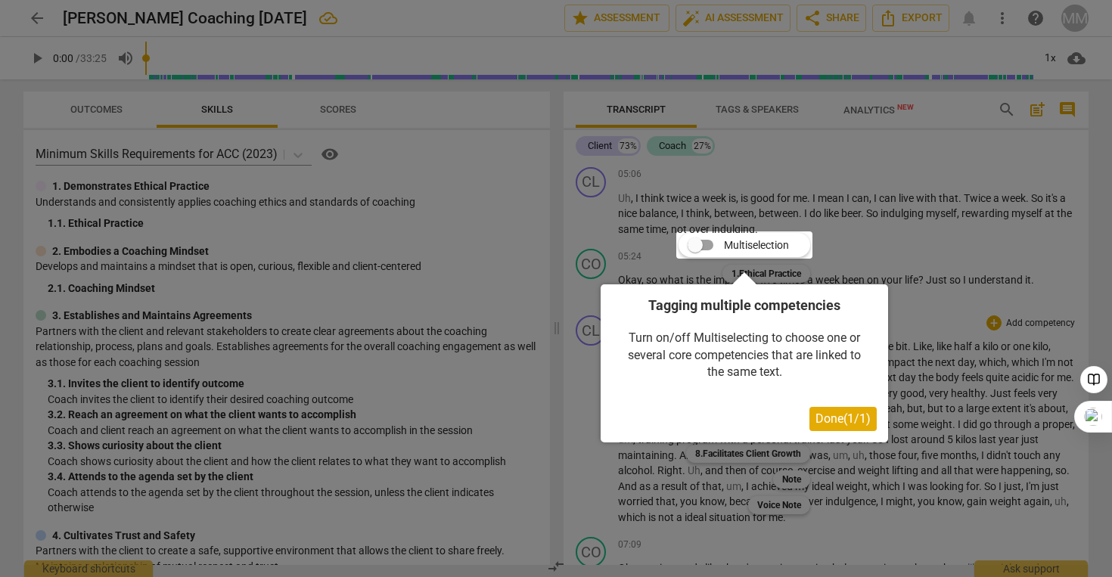
click at [818, 423] on span "Done ( 1 / 1 )" at bounding box center [842, 418] width 55 height 14
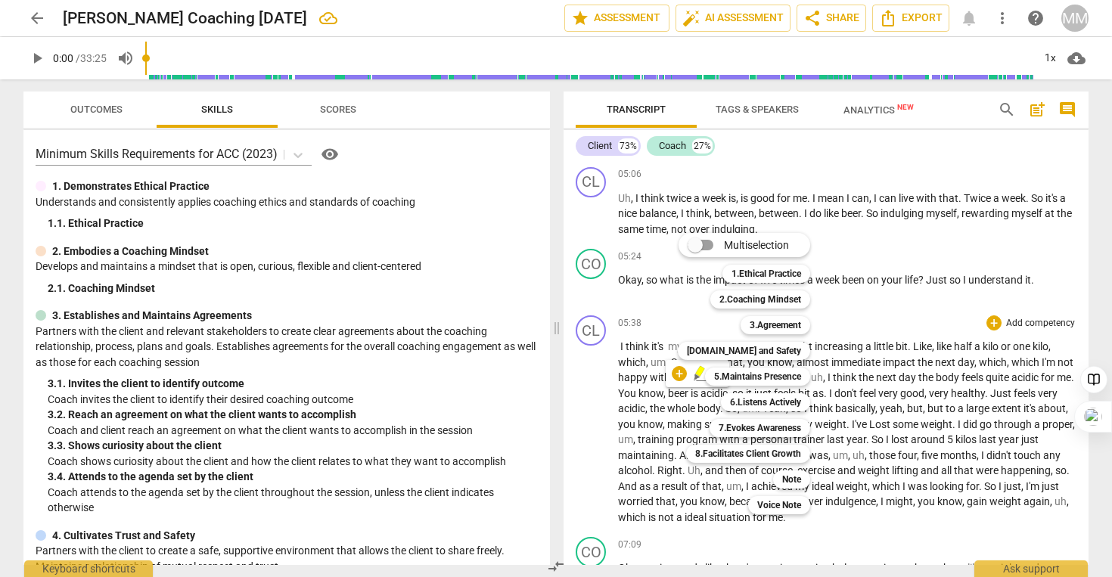
click at [635, 451] on div at bounding box center [556, 288] width 1112 height 577
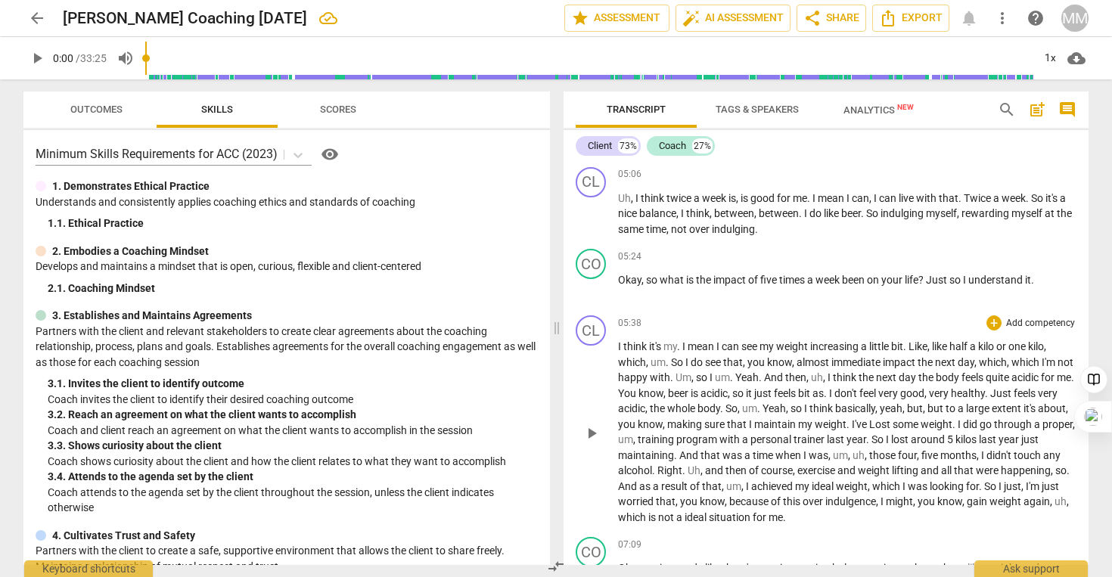
click at [666, 368] on span "." at bounding box center [668, 362] width 5 height 12
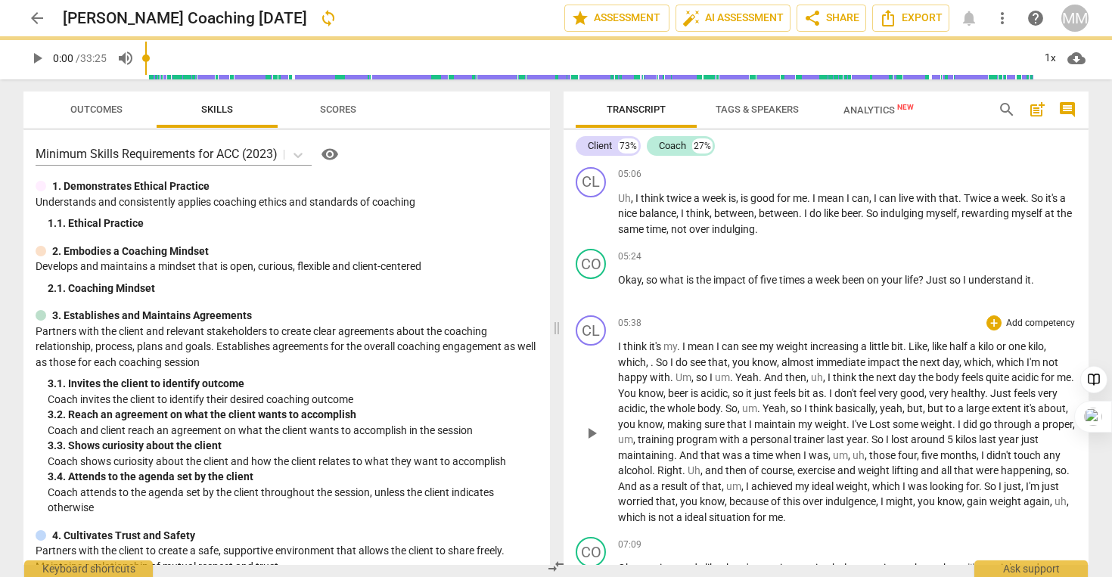
click at [681, 383] on span "Um" at bounding box center [683, 377] width 16 height 12
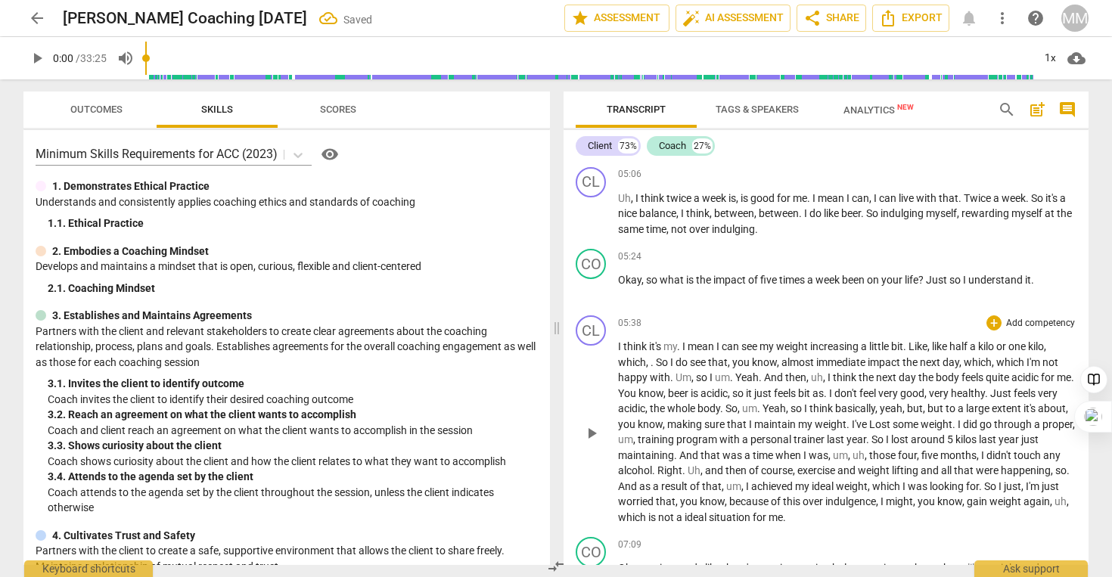
click at [685, 383] on span "Um" at bounding box center [683, 377] width 16 height 12
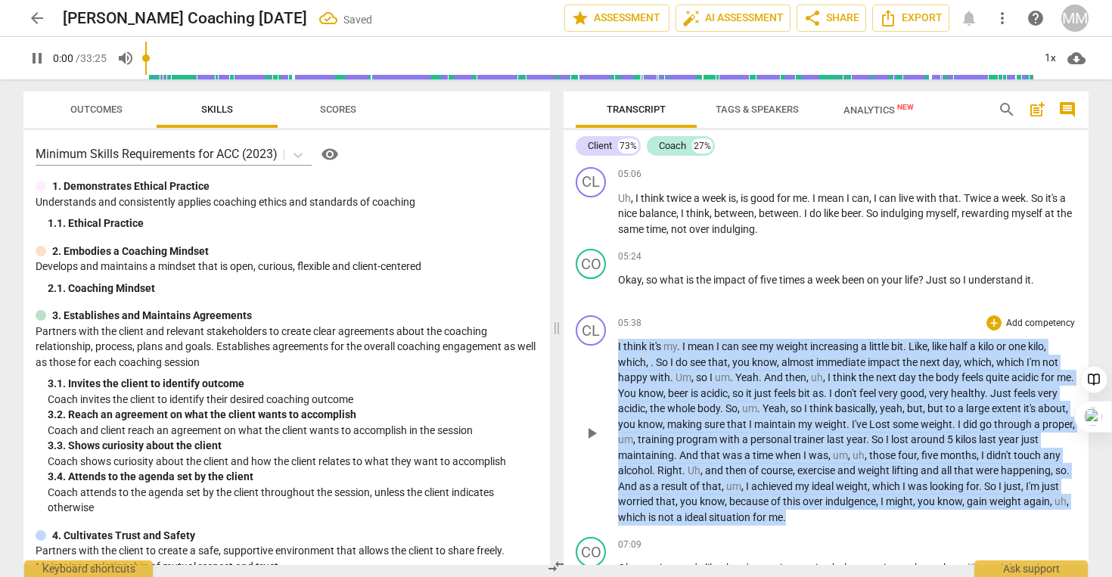
click at [685, 383] on span "Um" at bounding box center [683, 377] width 16 height 12
click at [686, 383] on span "Um" at bounding box center [683, 377] width 16 height 12
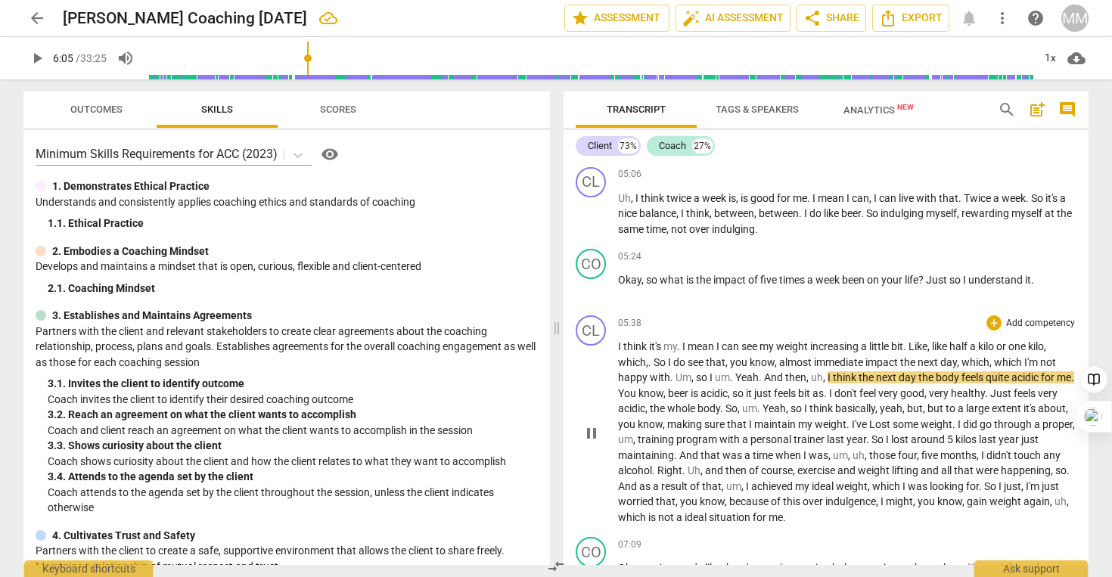
type input "365"
click at [689, 383] on span "Um" at bounding box center [683, 377] width 16 height 12
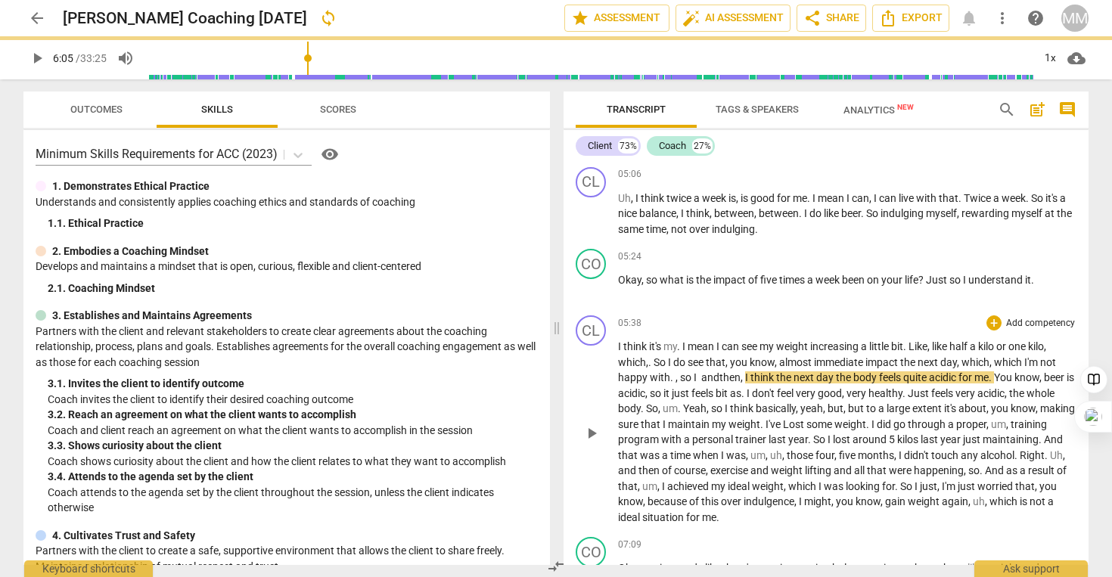
click at [706, 414] on span "Yeah" at bounding box center [694, 408] width 23 height 12
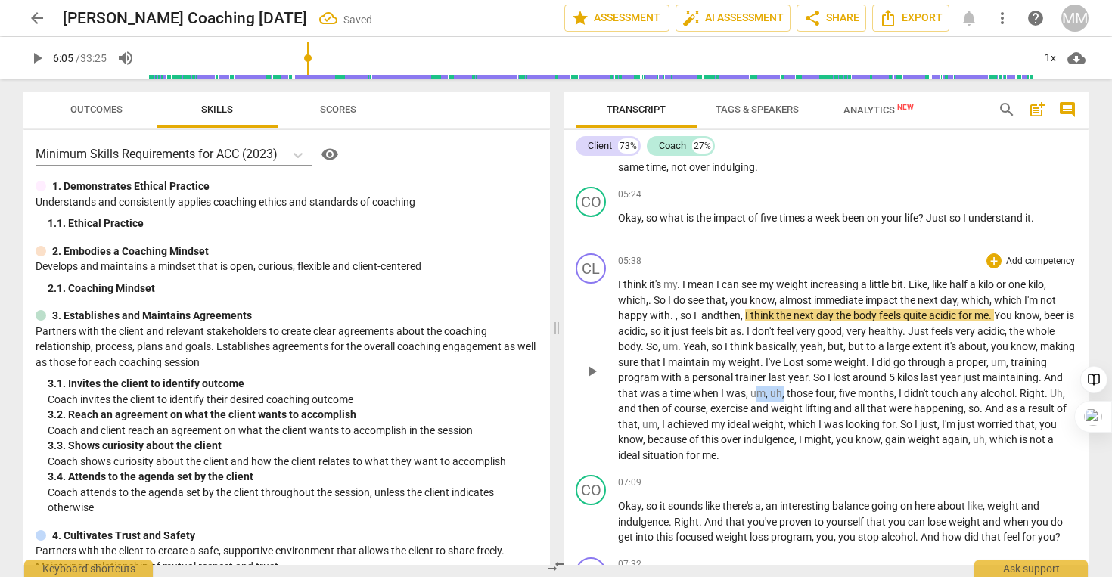
drag, startPoint x: 866, startPoint y: 424, endPoint x: 837, endPoint y: 424, distance: 29.5
click at [837, 424] on p "I think it's my . I mean I can see my weight increasing a little bit . Like , l…" at bounding box center [847, 370] width 458 height 186
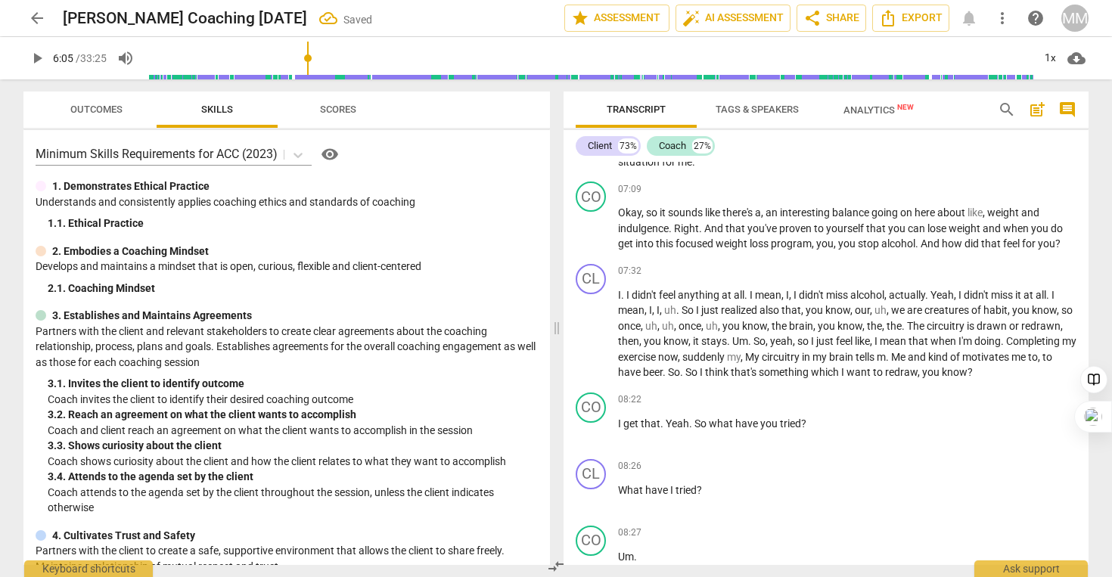
scroll to position [2361, 0]
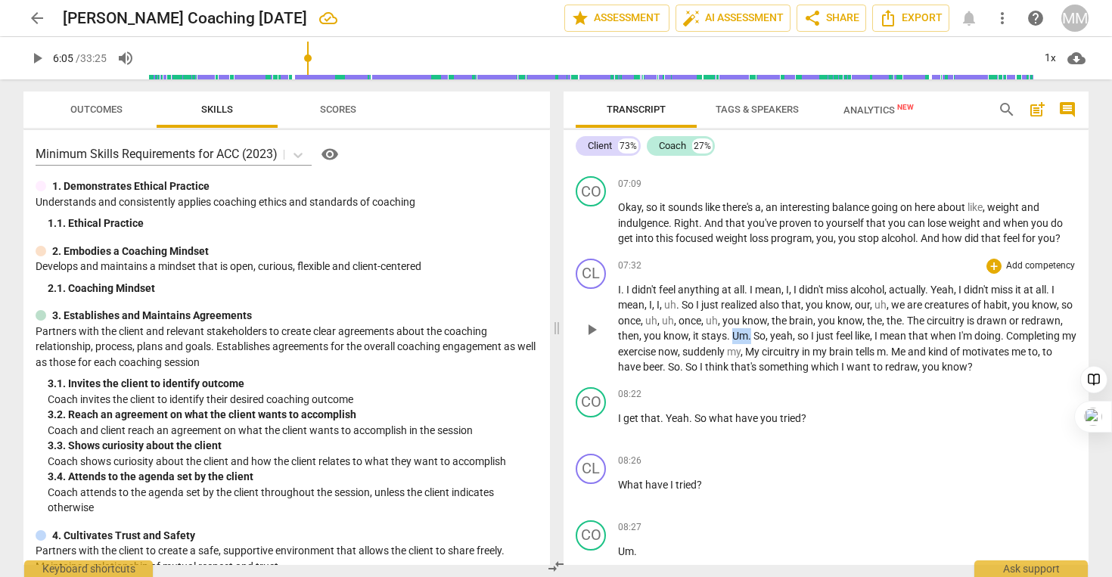
drag, startPoint x: 792, startPoint y: 366, endPoint x: 774, endPoint y: 366, distance: 18.2
click at [774, 366] on p "I . I didn't feel anything at all . I mean , I , I didn't miss alcohol , actual…" at bounding box center [847, 328] width 458 height 93
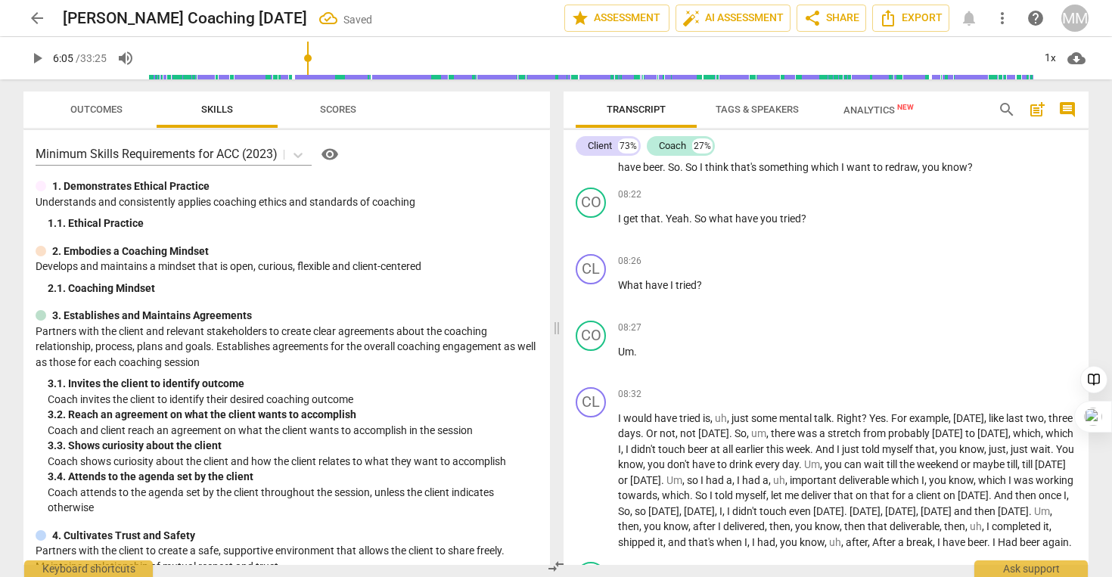
scroll to position [2573, 0]
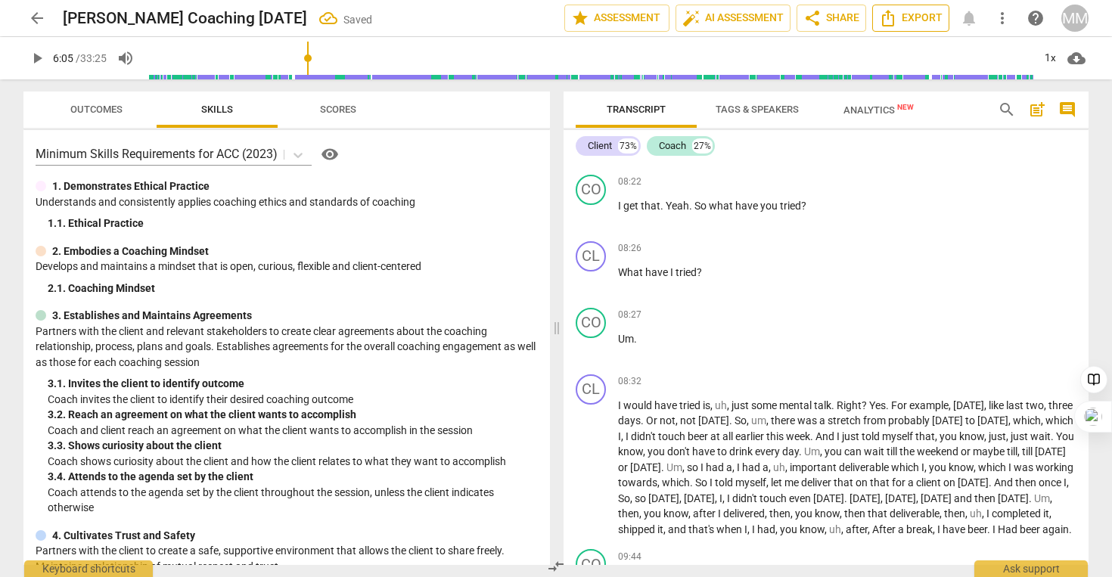
click at [913, 21] on span "Export" at bounding box center [911, 18] width 64 height 18
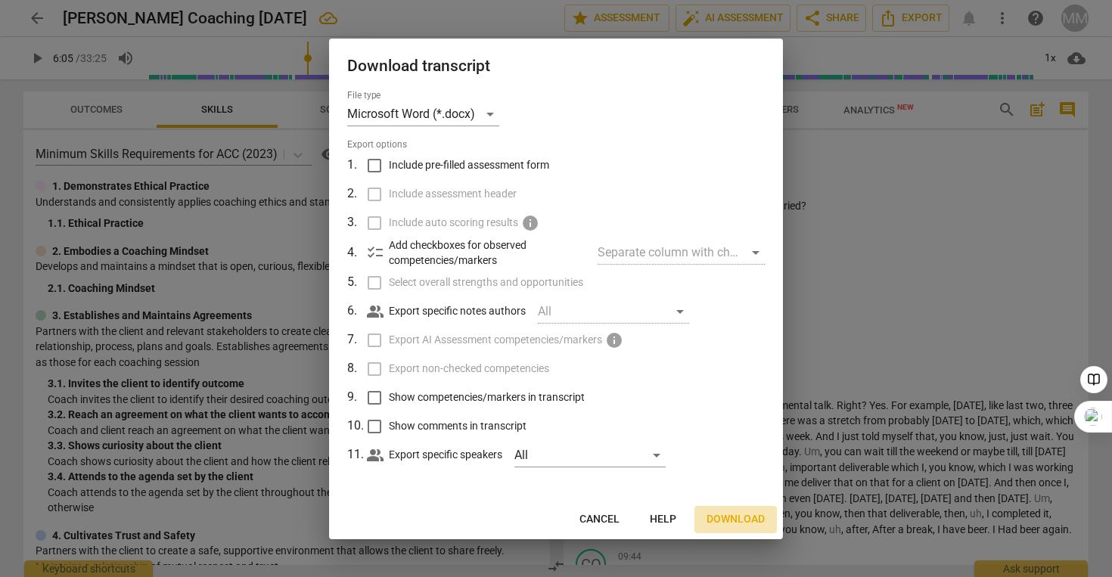
click at [753, 508] on button "Download" at bounding box center [735, 519] width 82 height 27
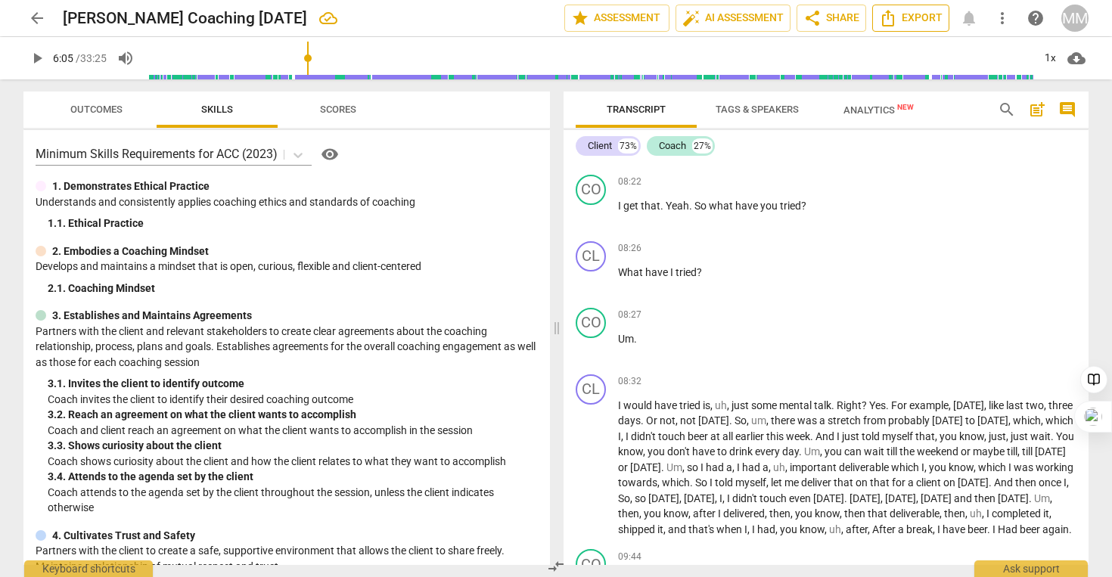
click at [883, 18] on icon "Export" at bounding box center [888, 18] width 12 height 17
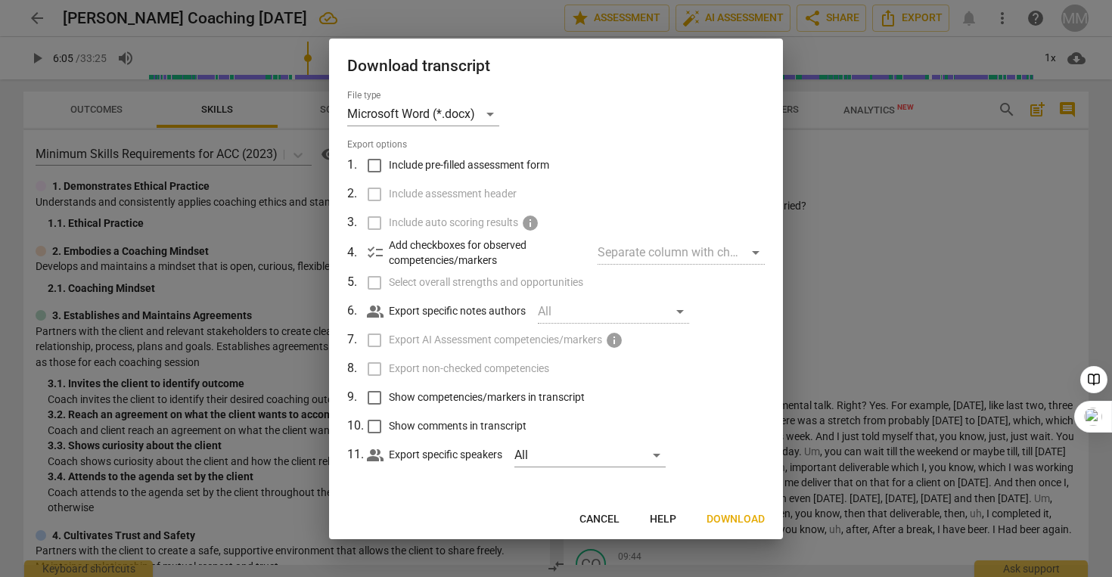
click at [859, 297] on div at bounding box center [556, 288] width 1112 height 577
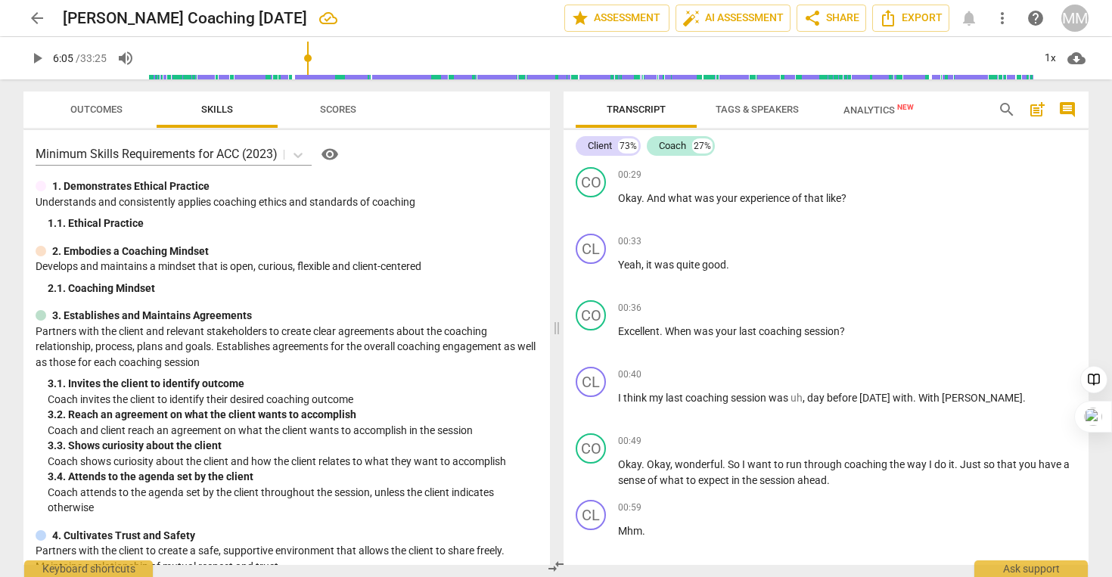
scroll to position [0, 0]
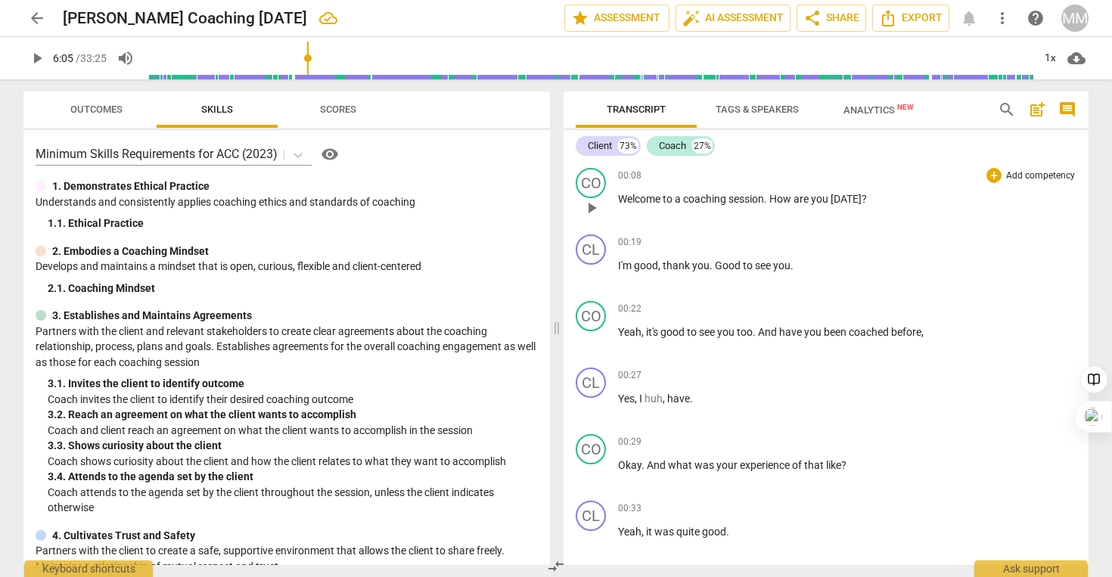
click at [628, 174] on span "00:08" at bounding box center [629, 175] width 23 height 13
click at [594, 202] on span "pause" at bounding box center [591, 208] width 18 height 18
type input "10"
